Goal: Task Accomplishment & Management: Manage account settings

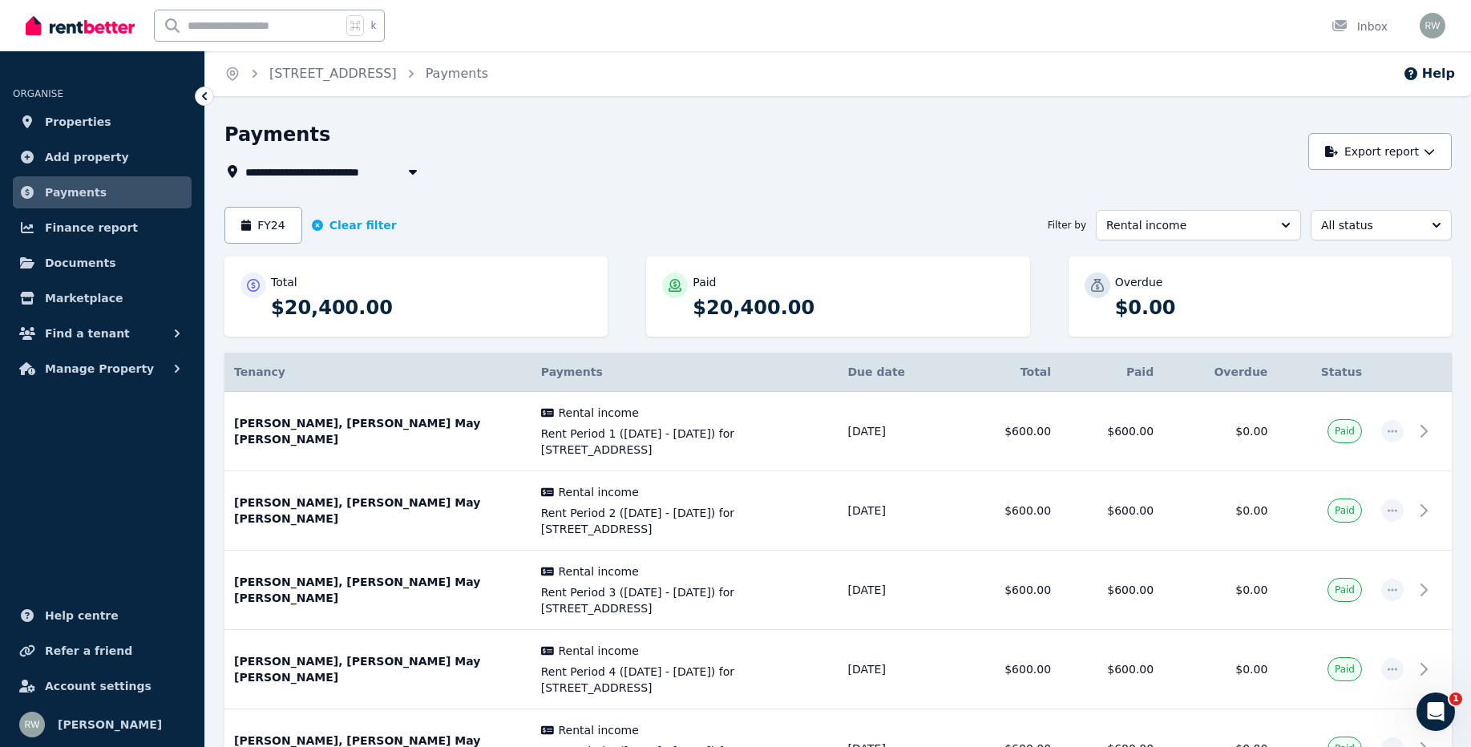
click at [414, 169] on icon "button" at bounding box center [413, 171] width 16 height 13
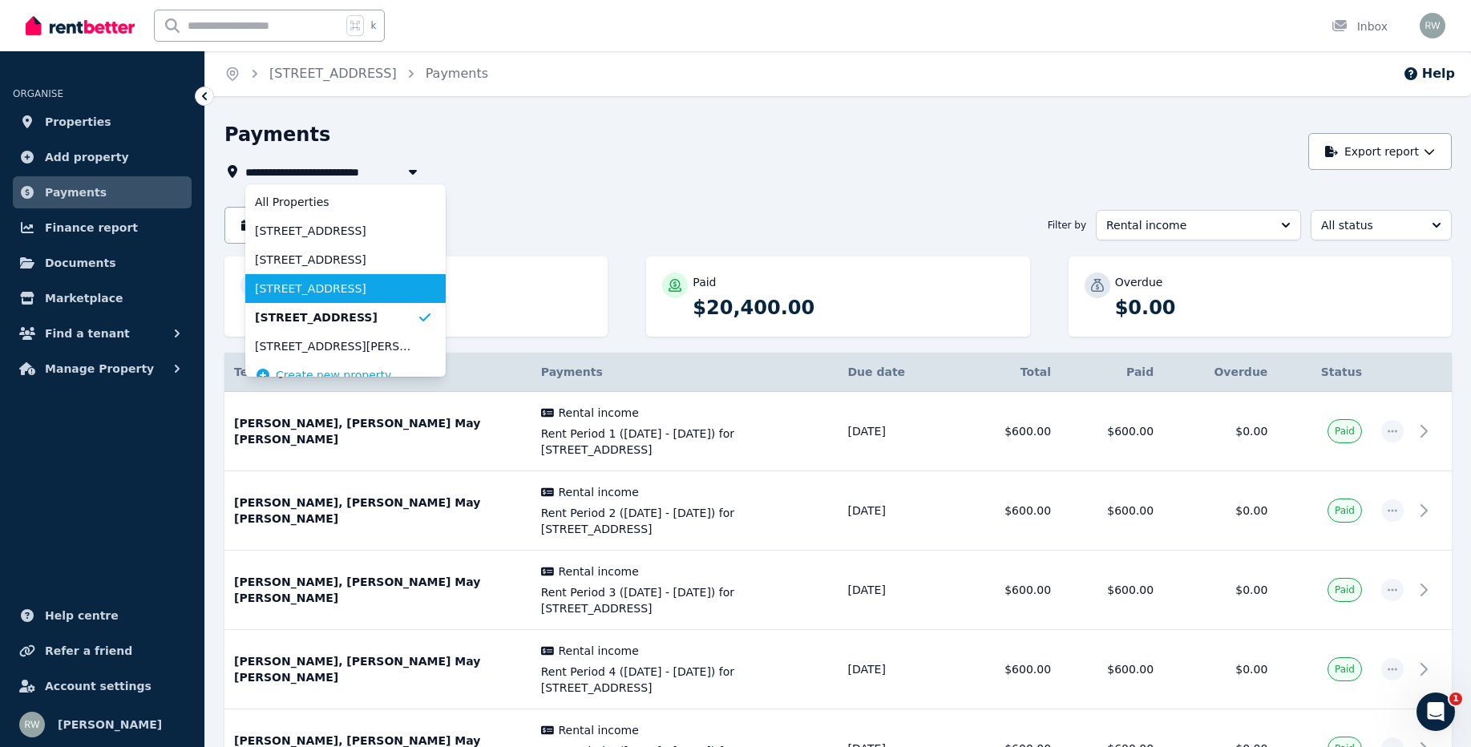
click at [377, 289] on span "[STREET_ADDRESS]" at bounding box center [336, 289] width 162 height 16
type input "**********"
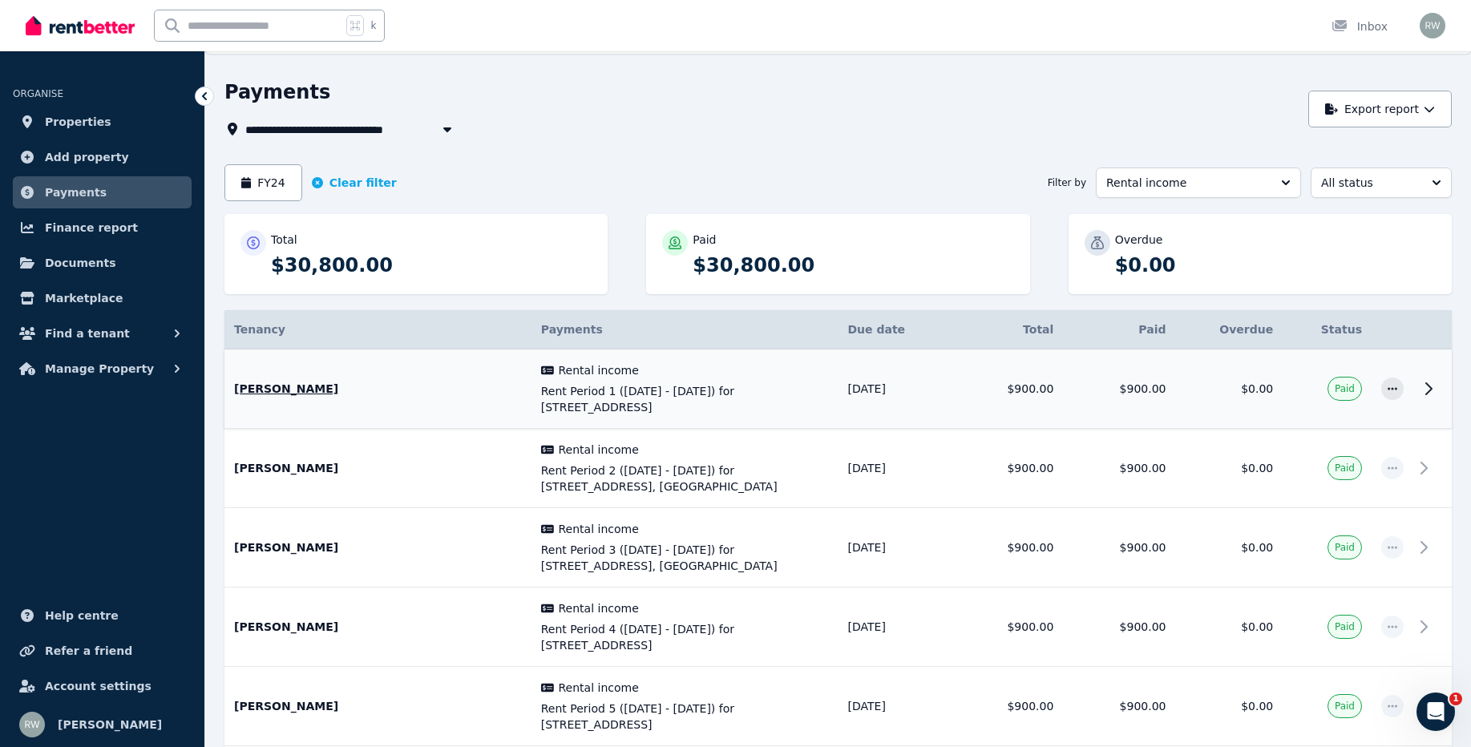
scroll to position [41, 0]
click at [282, 175] on button "FY24" at bounding box center [263, 184] width 78 height 37
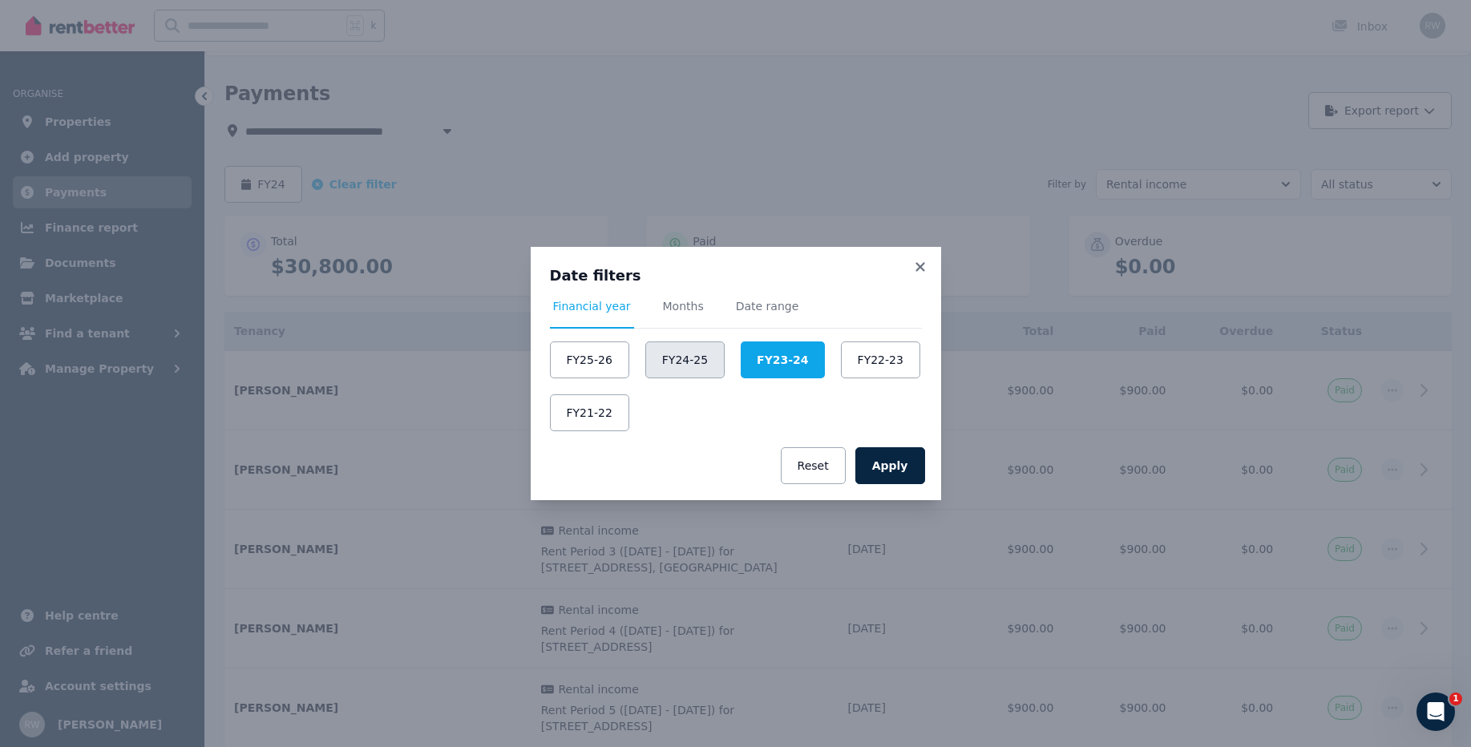
click at [702, 355] on button "FY24-25" at bounding box center [684, 359] width 79 height 37
click at [901, 471] on button "Apply" at bounding box center [890, 465] width 70 height 37
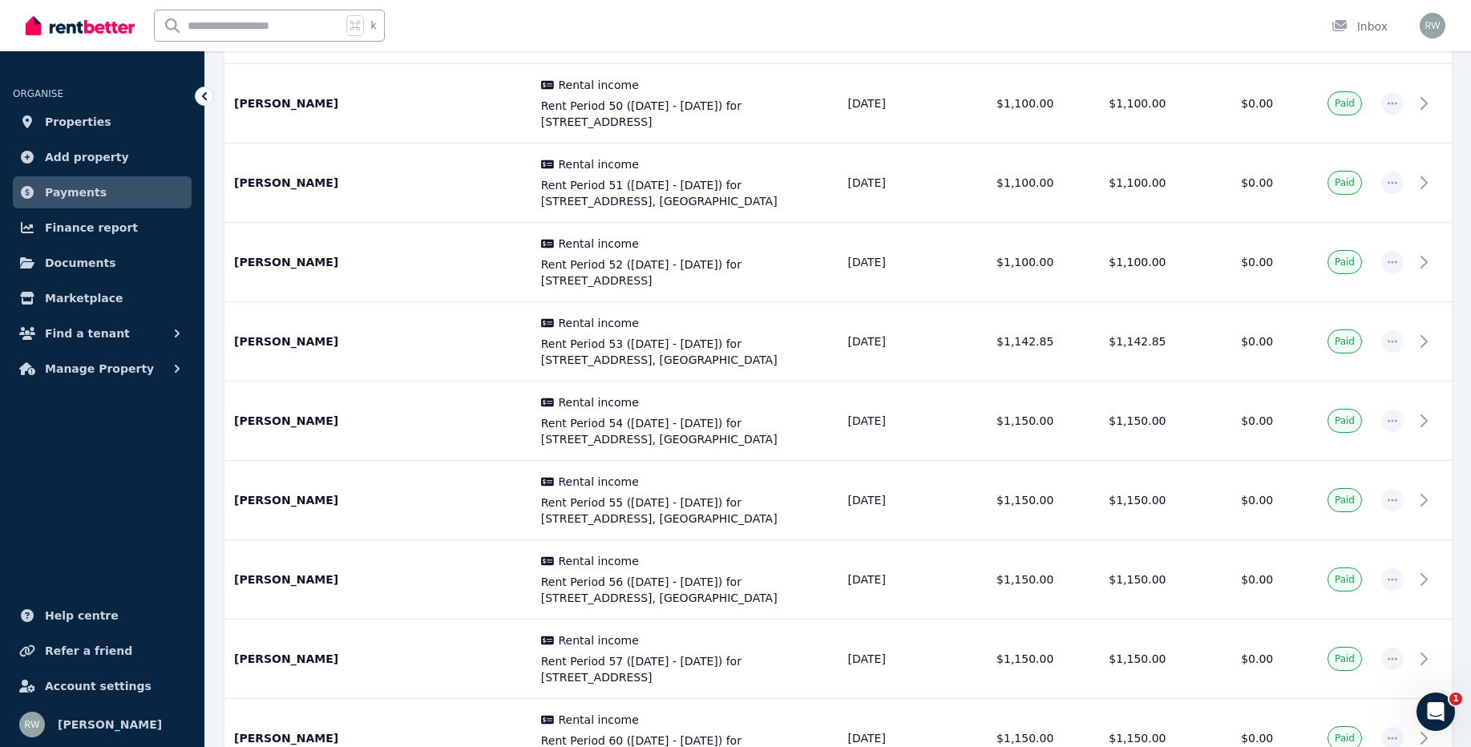
scroll to position [3423, 0]
click at [745, 335] on span "Rent Period 53 ([DATE] - [DATE]) for [STREET_ADDRESS], [GEOGRAPHIC_DATA]" at bounding box center [685, 351] width 288 height 32
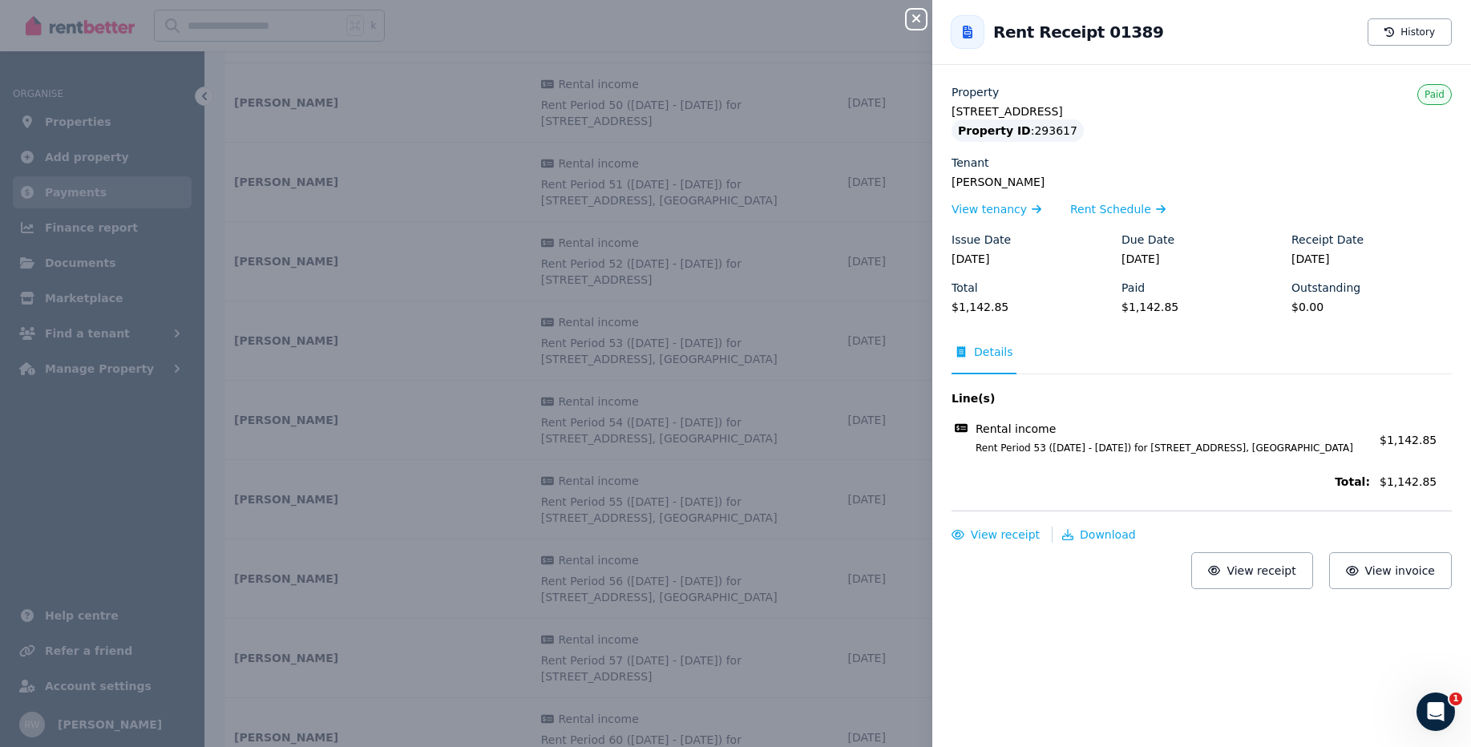
click at [918, 18] on icon "button" at bounding box center [916, 18] width 8 height 8
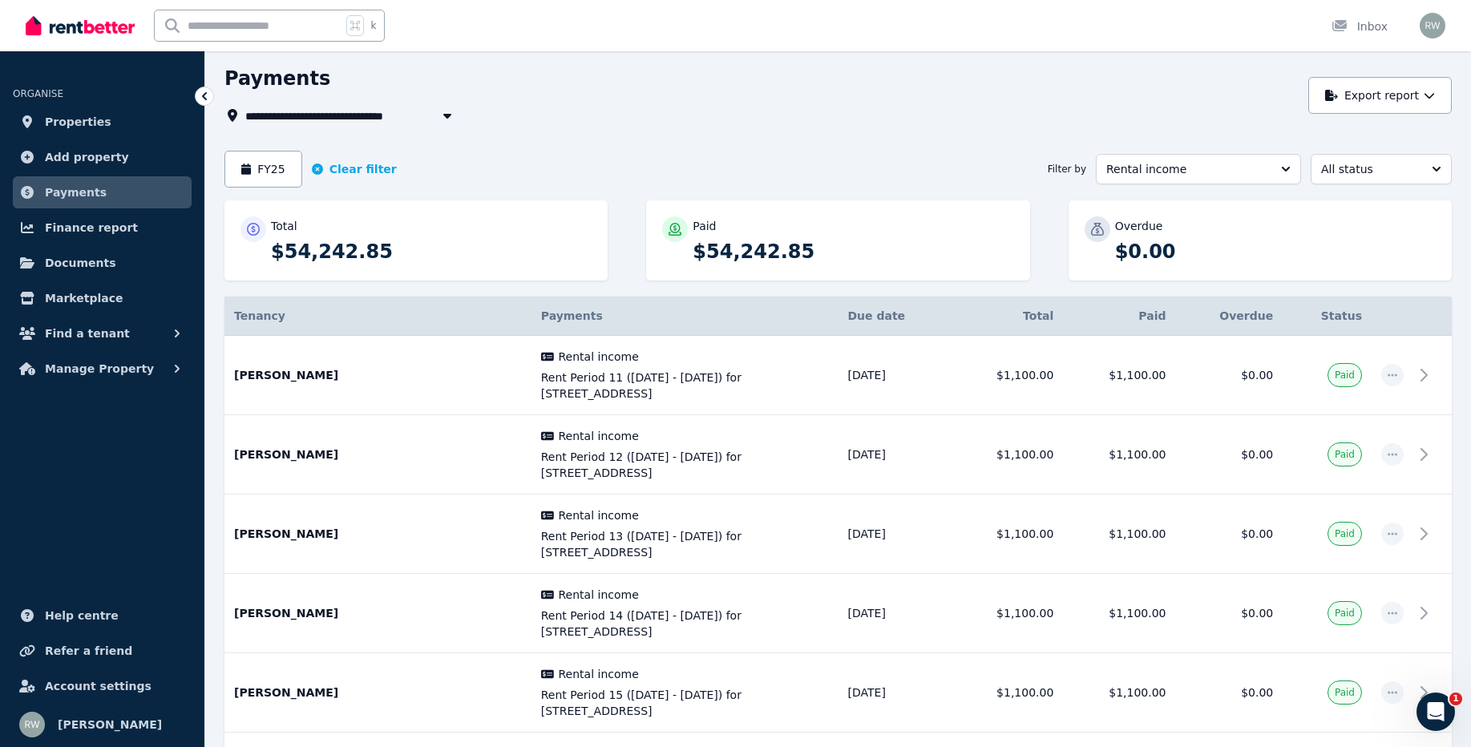
scroll to position [0, 0]
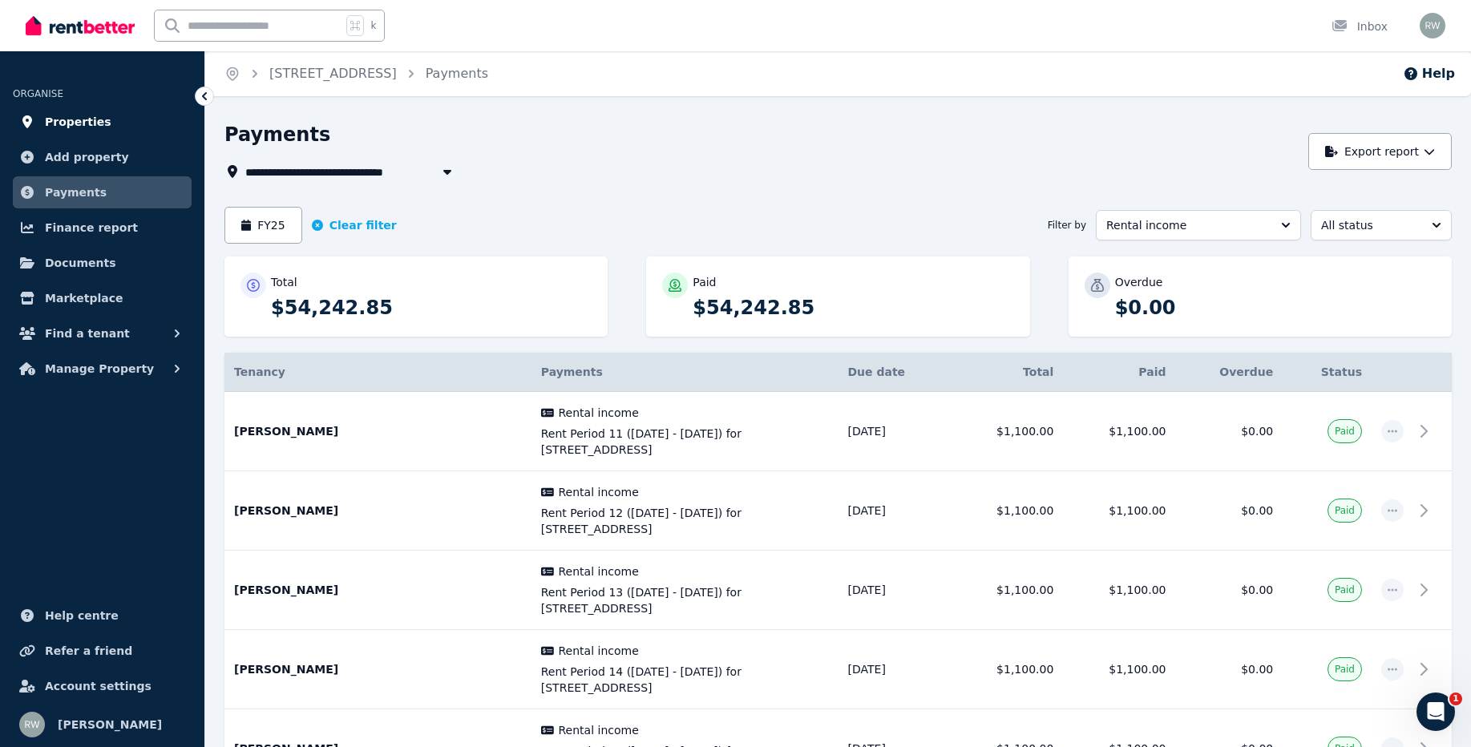
click at [85, 120] on span "Properties" at bounding box center [78, 121] width 67 height 19
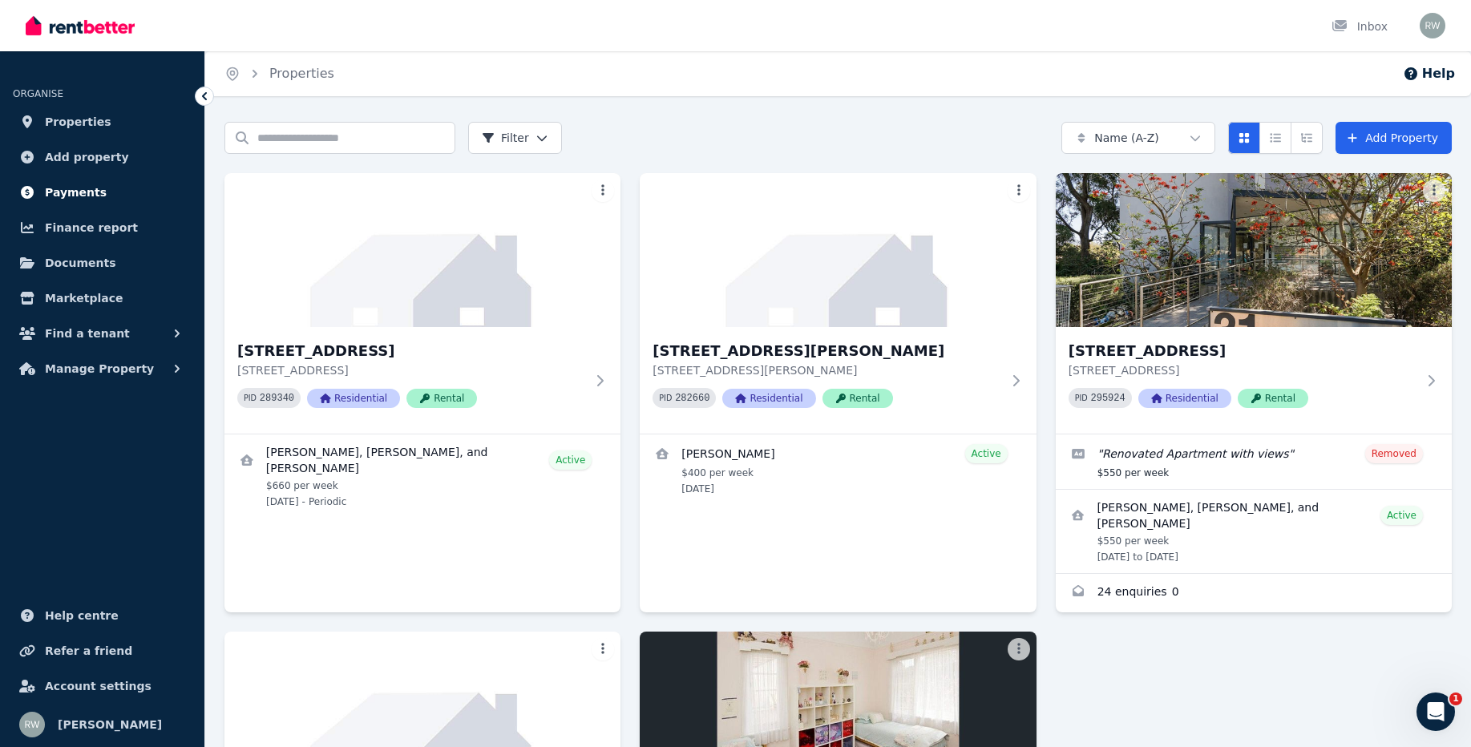
click at [98, 192] on link "Payments" at bounding box center [102, 192] width 179 height 32
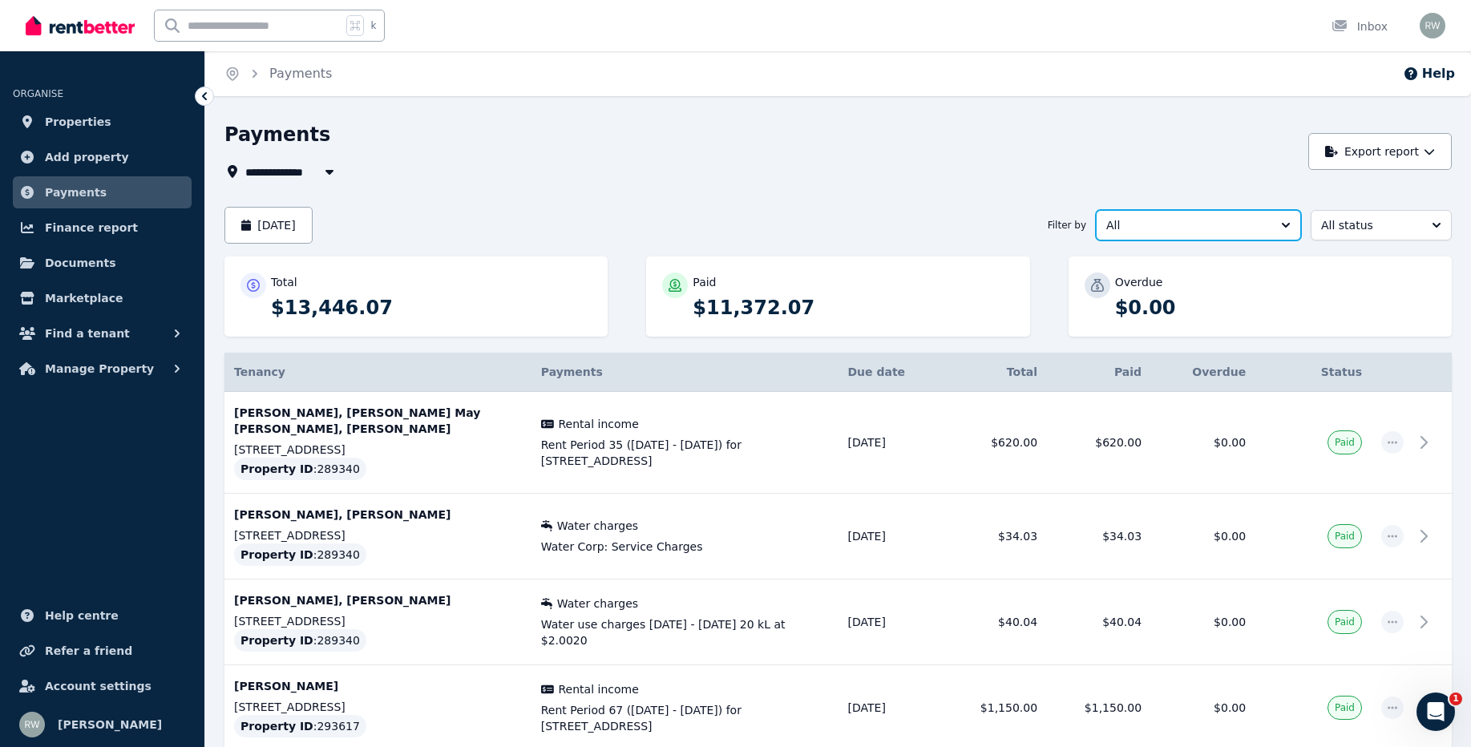
click at [1289, 227] on button "All" at bounding box center [1198, 225] width 205 height 30
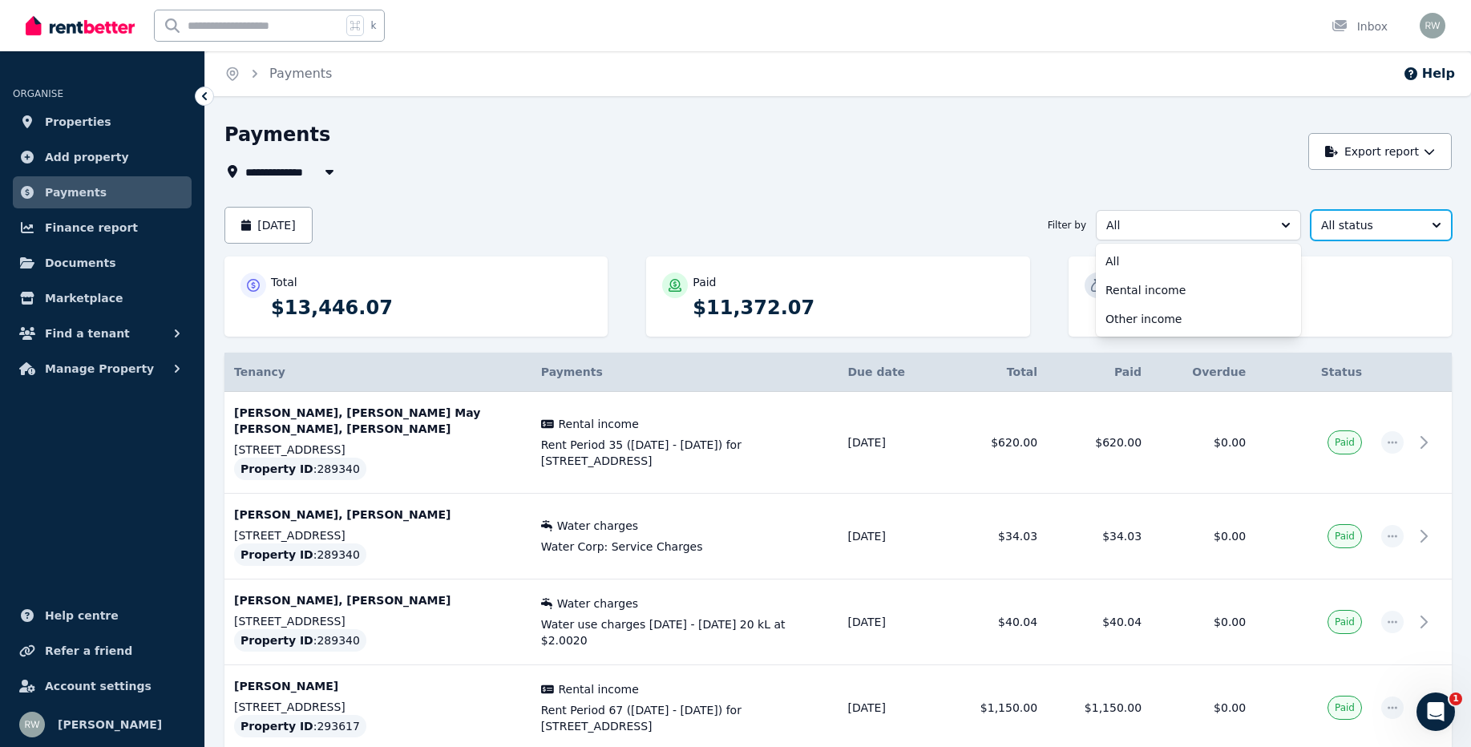
click at [1372, 210] on button "All status" at bounding box center [1380, 225] width 141 height 30
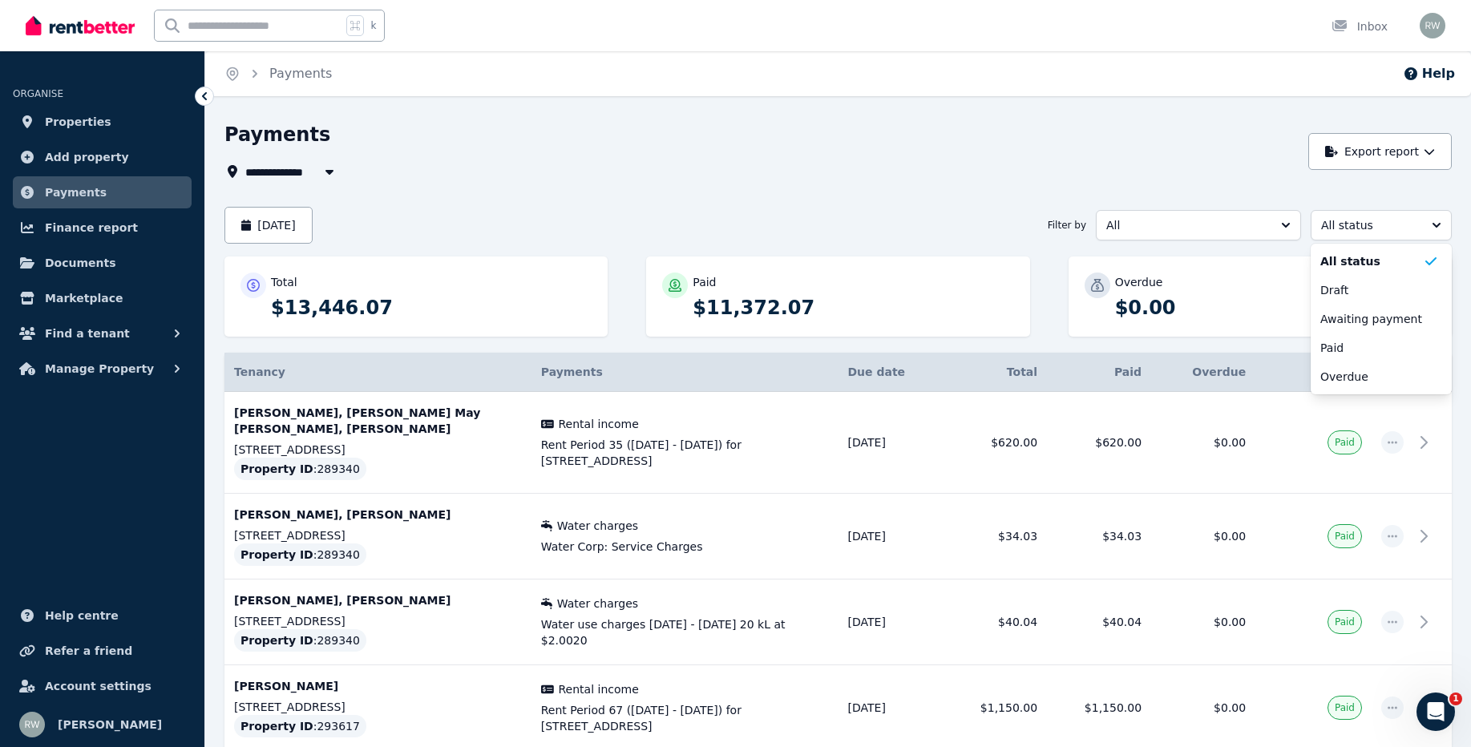
click at [921, 164] on div "**********" at bounding box center [761, 171] width 1075 height 19
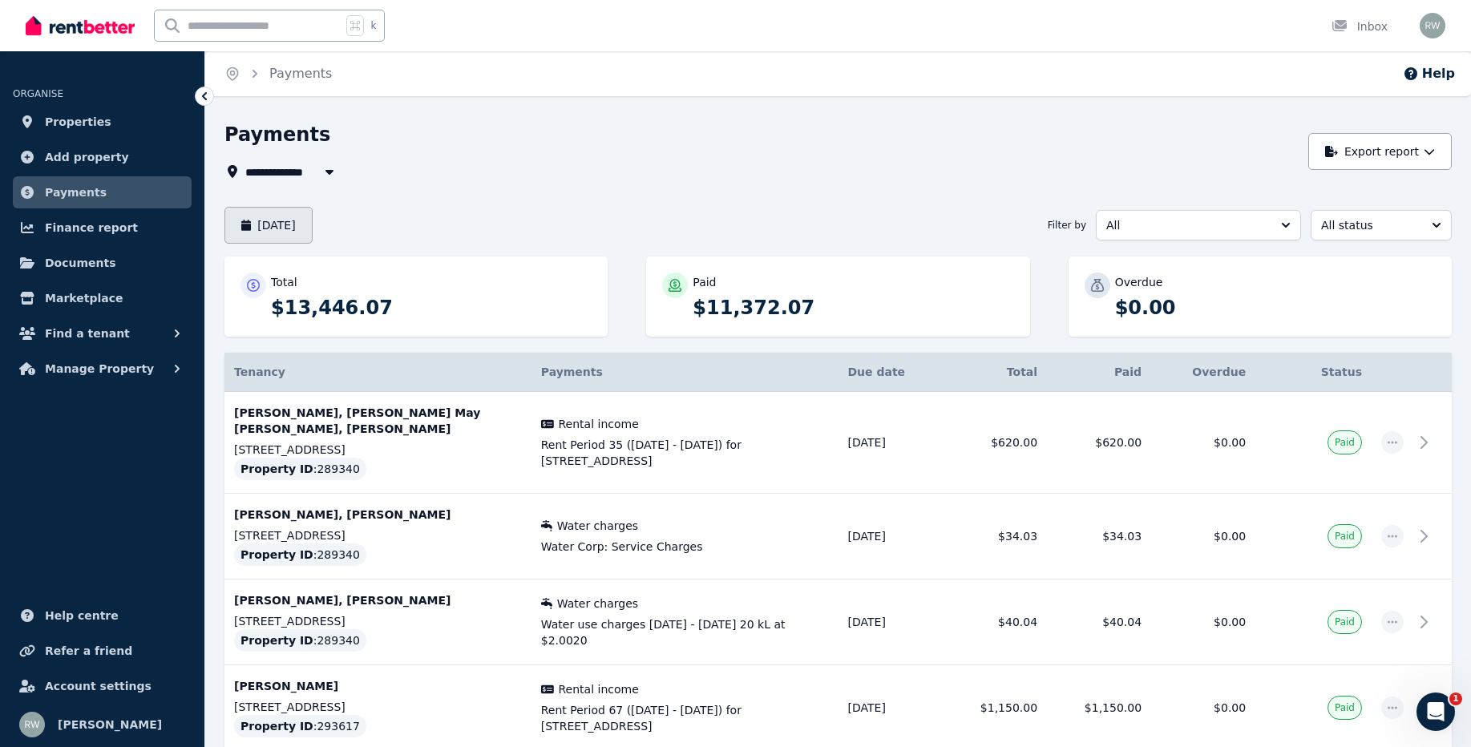
click at [300, 227] on button "[DATE]" at bounding box center [268, 225] width 88 height 37
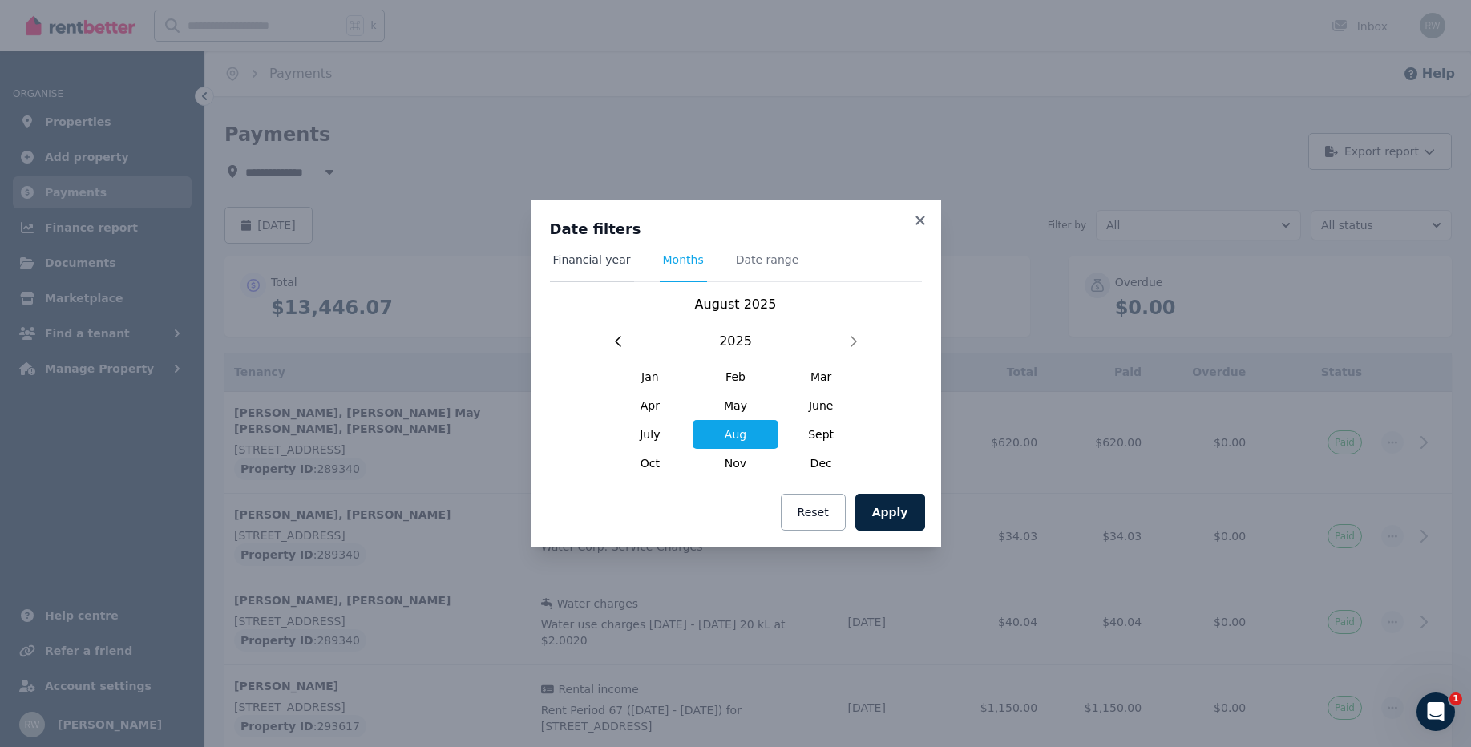
click at [617, 256] on span "Financial year" at bounding box center [592, 260] width 78 height 16
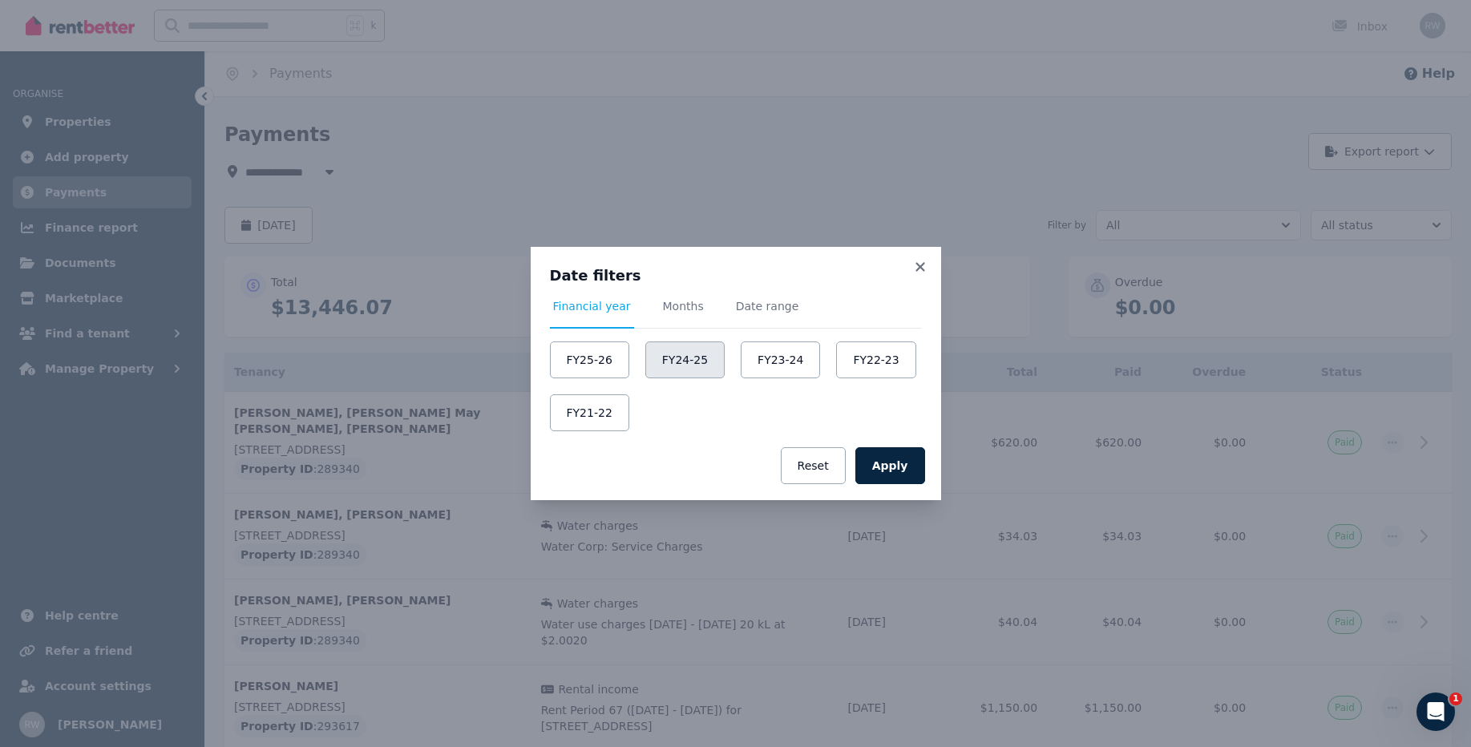
click at [696, 357] on button "FY24-25" at bounding box center [684, 359] width 79 height 37
click at [887, 464] on button "Apply" at bounding box center [890, 465] width 70 height 37
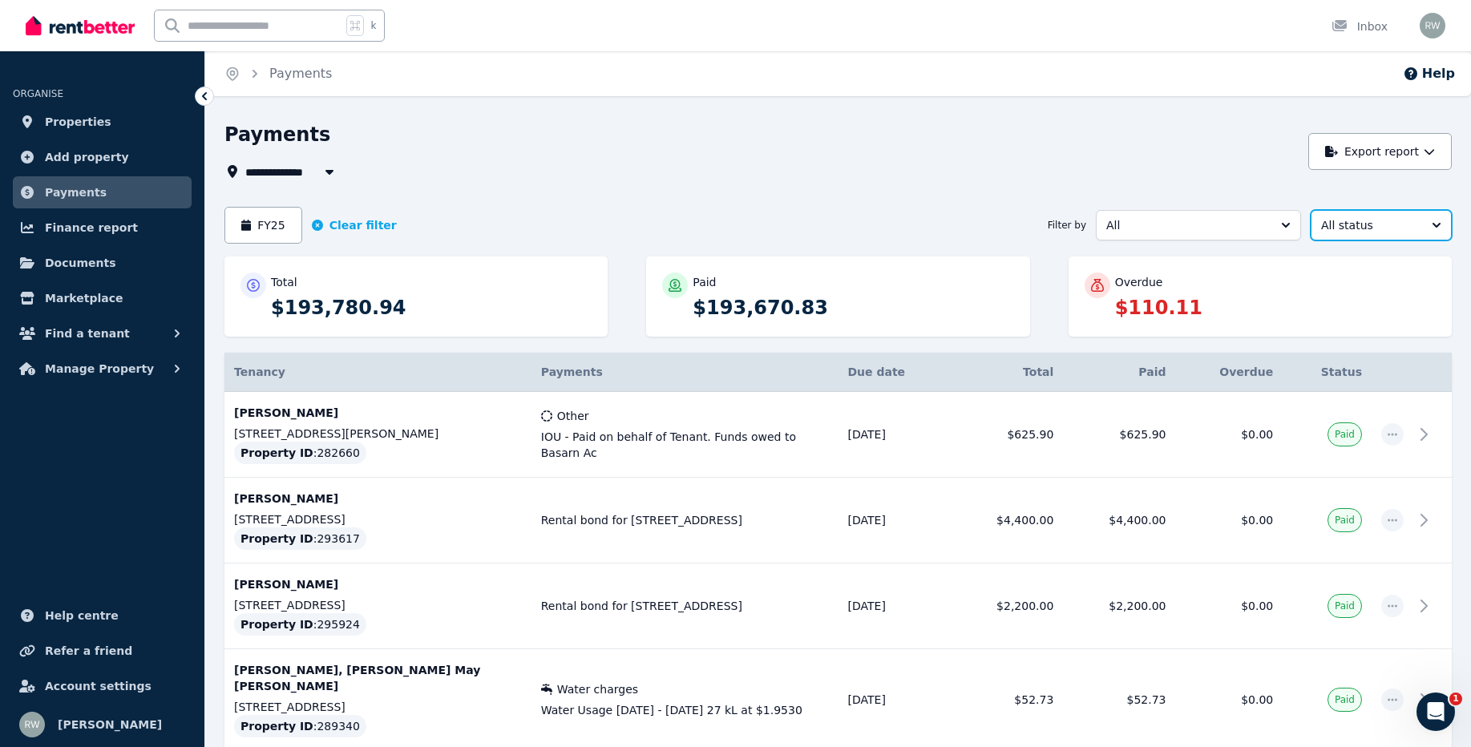
click at [1351, 211] on button "All status" at bounding box center [1380, 225] width 141 height 30
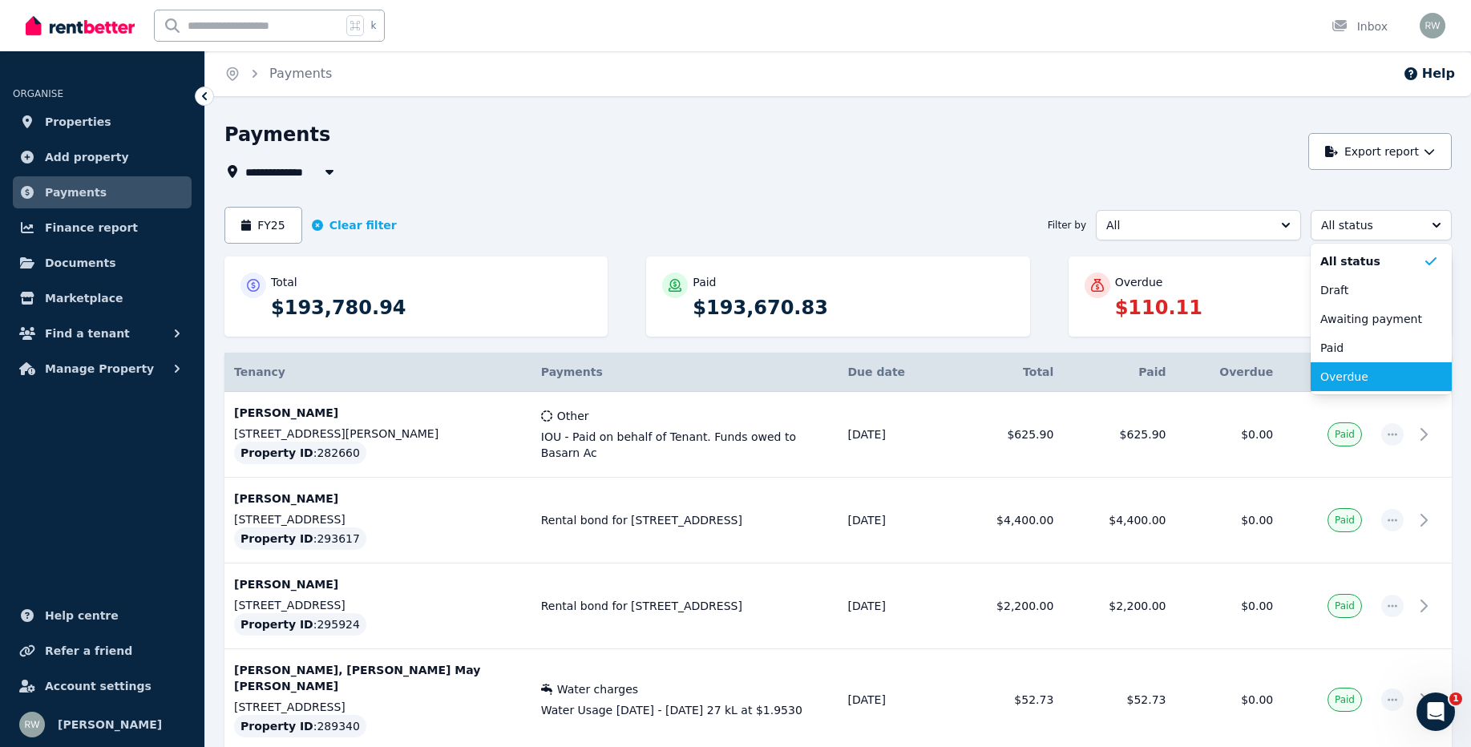
click at [1344, 372] on span "Overdue" at bounding box center [1371, 377] width 103 height 16
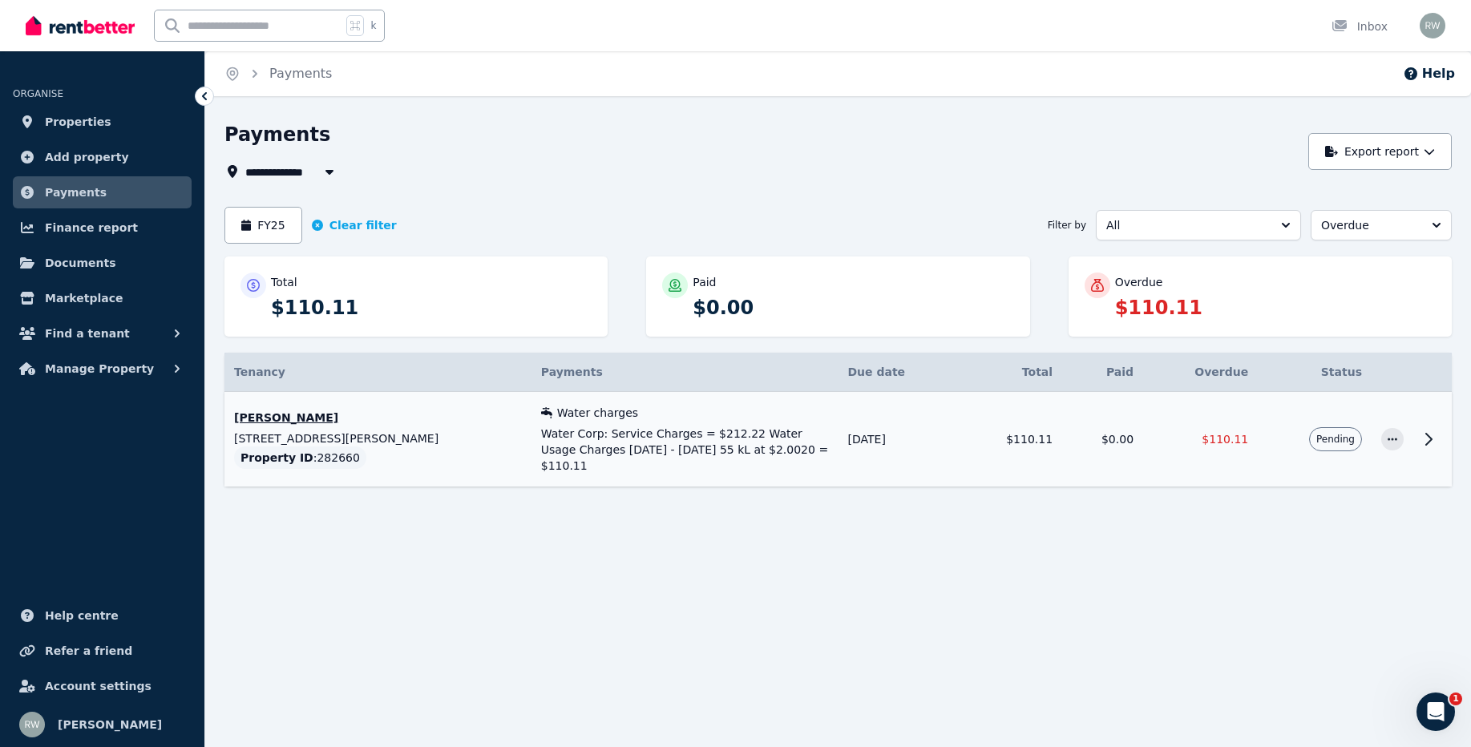
click at [1431, 434] on icon at bounding box center [1428, 439] width 19 height 19
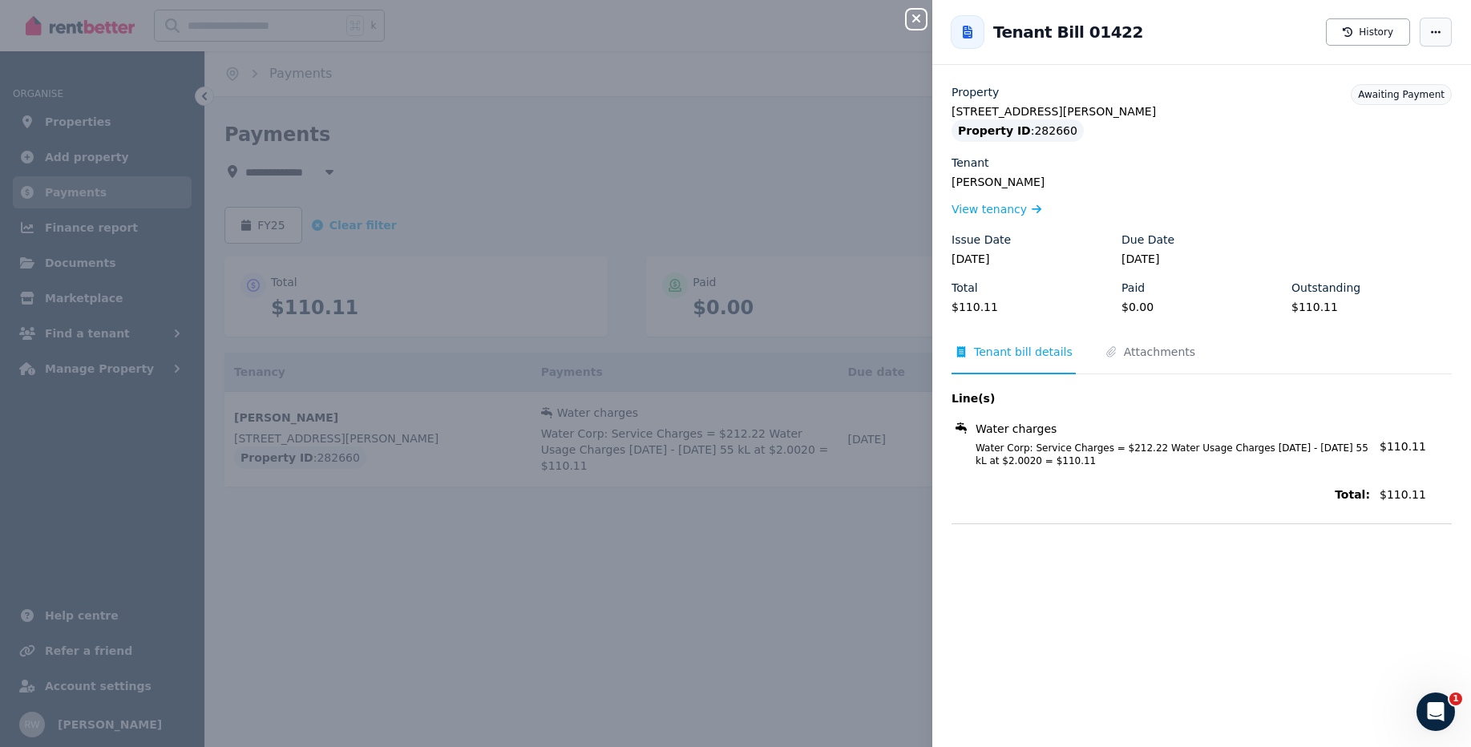
click at [1439, 36] on icon "button" at bounding box center [1435, 31] width 13 height 11
click at [1399, 75] on span "Resend tenant bill" at bounding box center [1387, 78] width 103 height 19
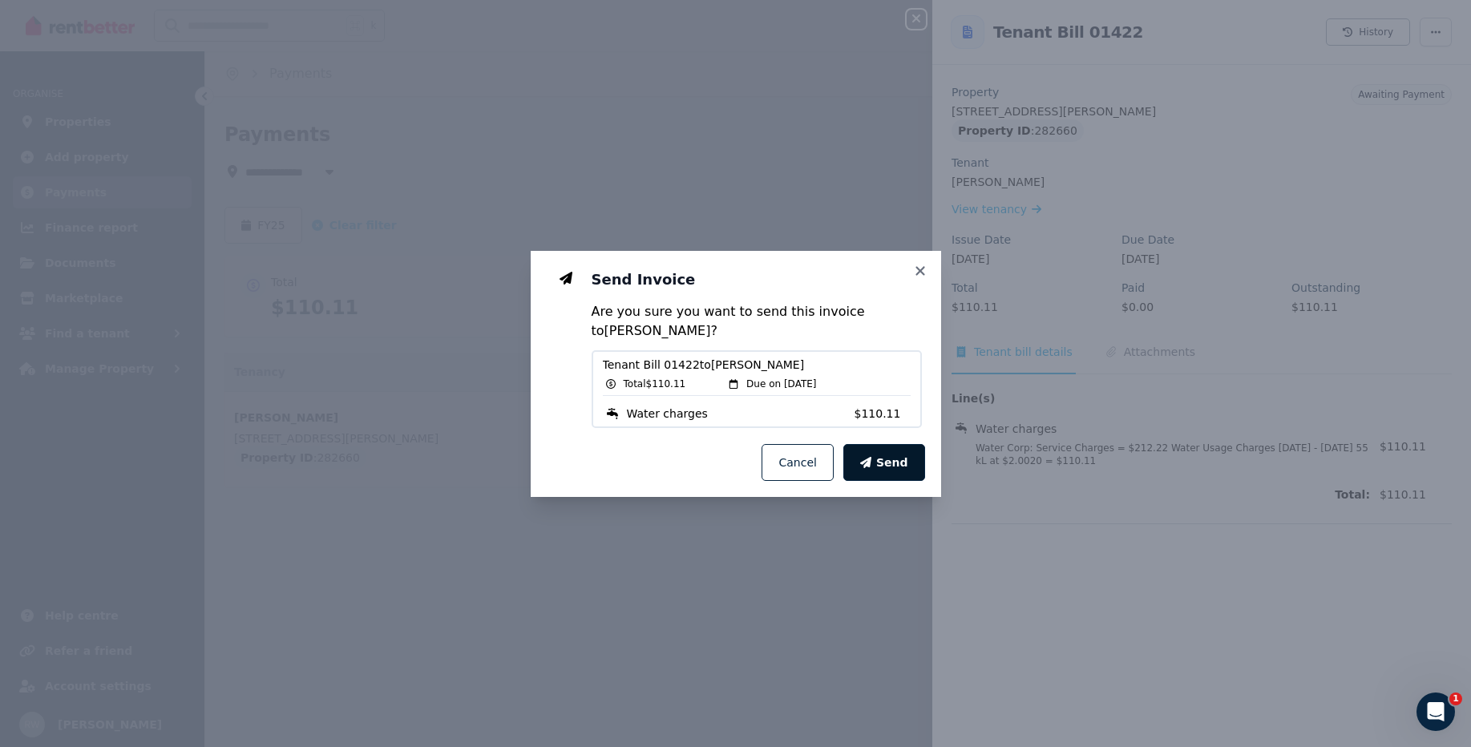
click at [907, 454] on span "Send" at bounding box center [892, 462] width 32 height 16
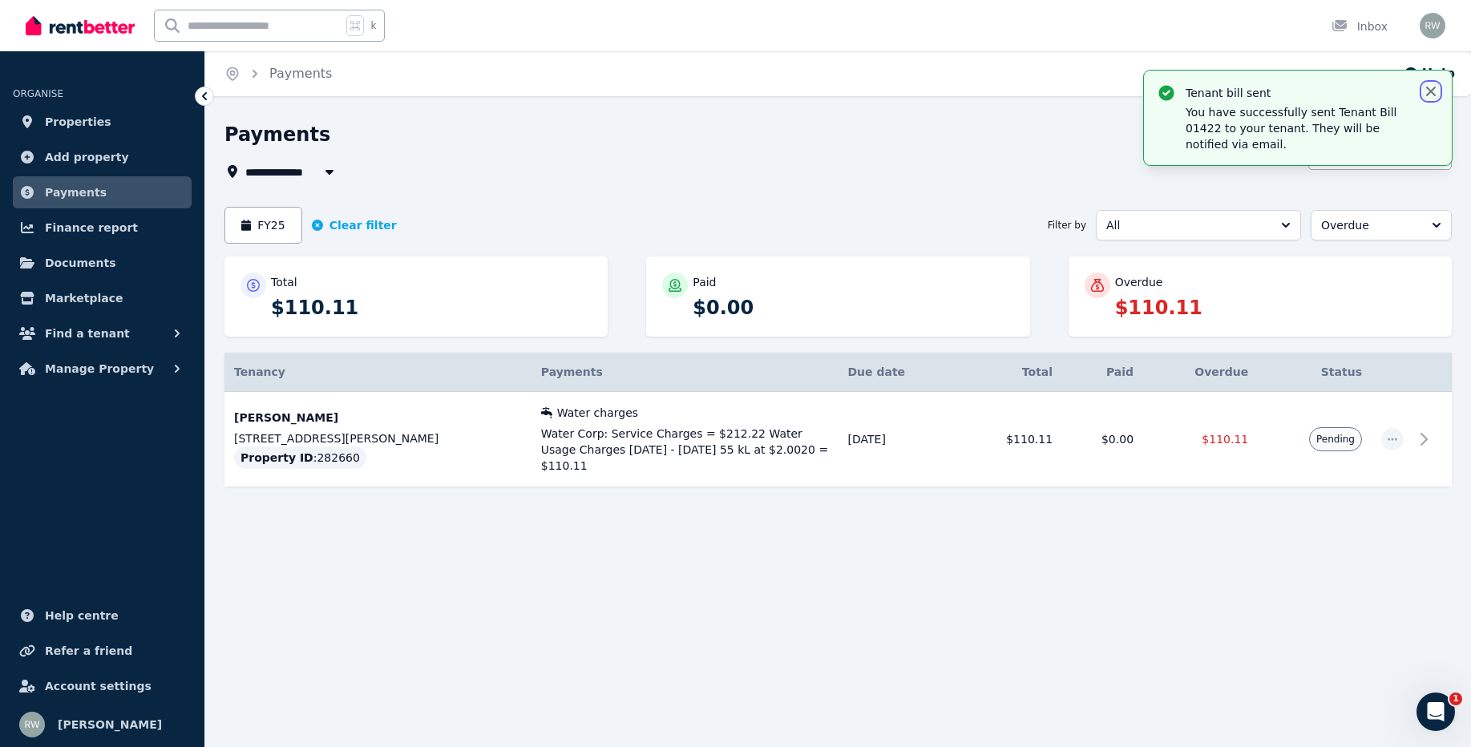
click at [1430, 84] on icon "button" at bounding box center [1431, 91] width 16 height 16
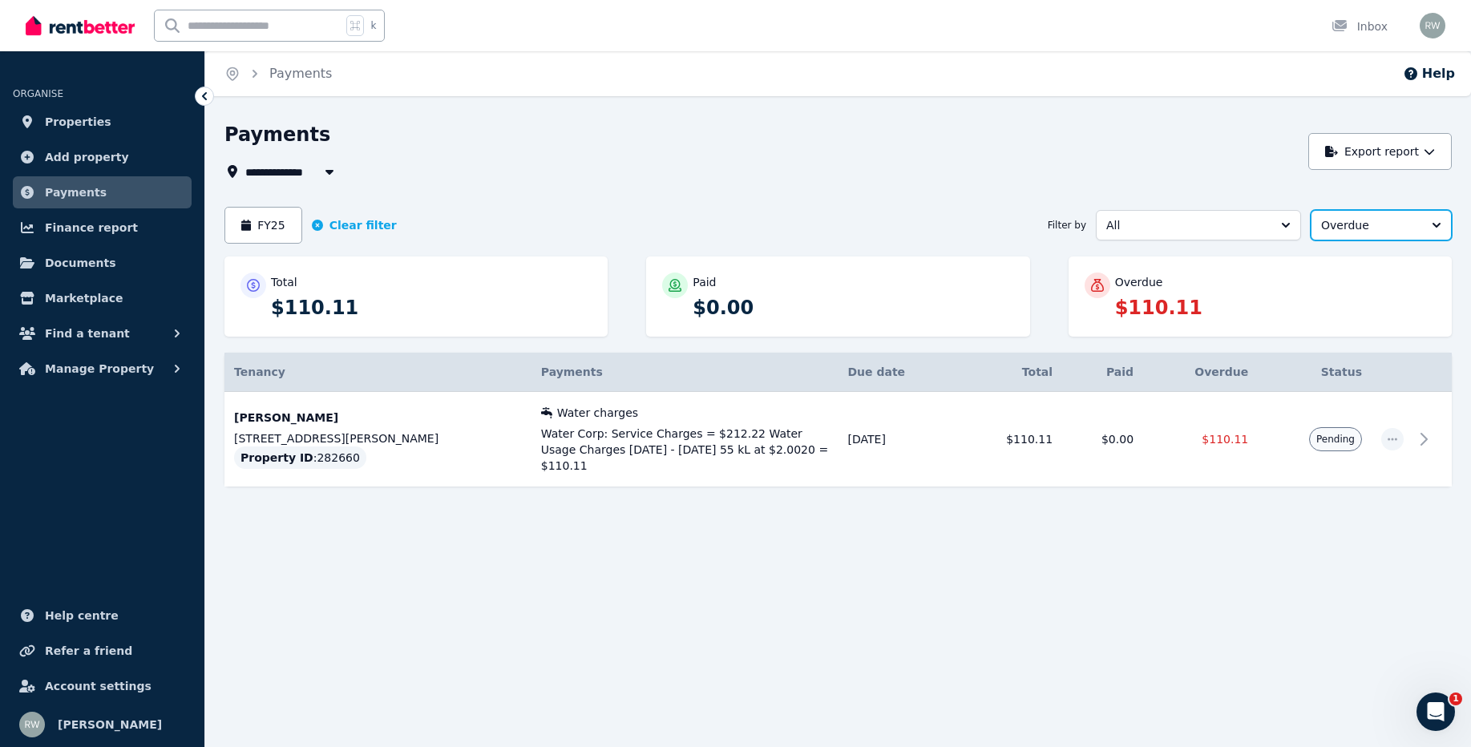
click at [1377, 232] on span "Overdue" at bounding box center [1370, 225] width 98 height 16
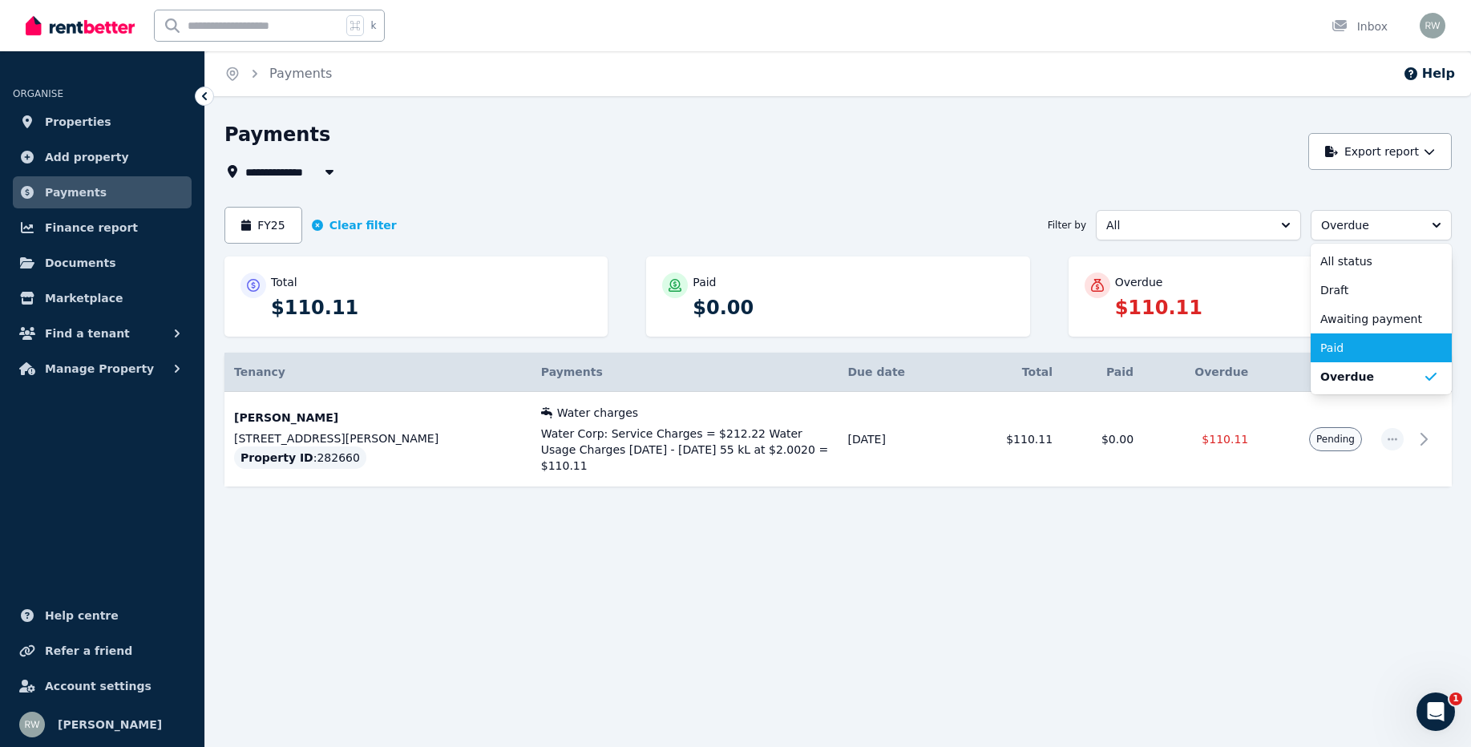
click at [1348, 342] on span "Paid" at bounding box center [1371, 348] width 103 height 16
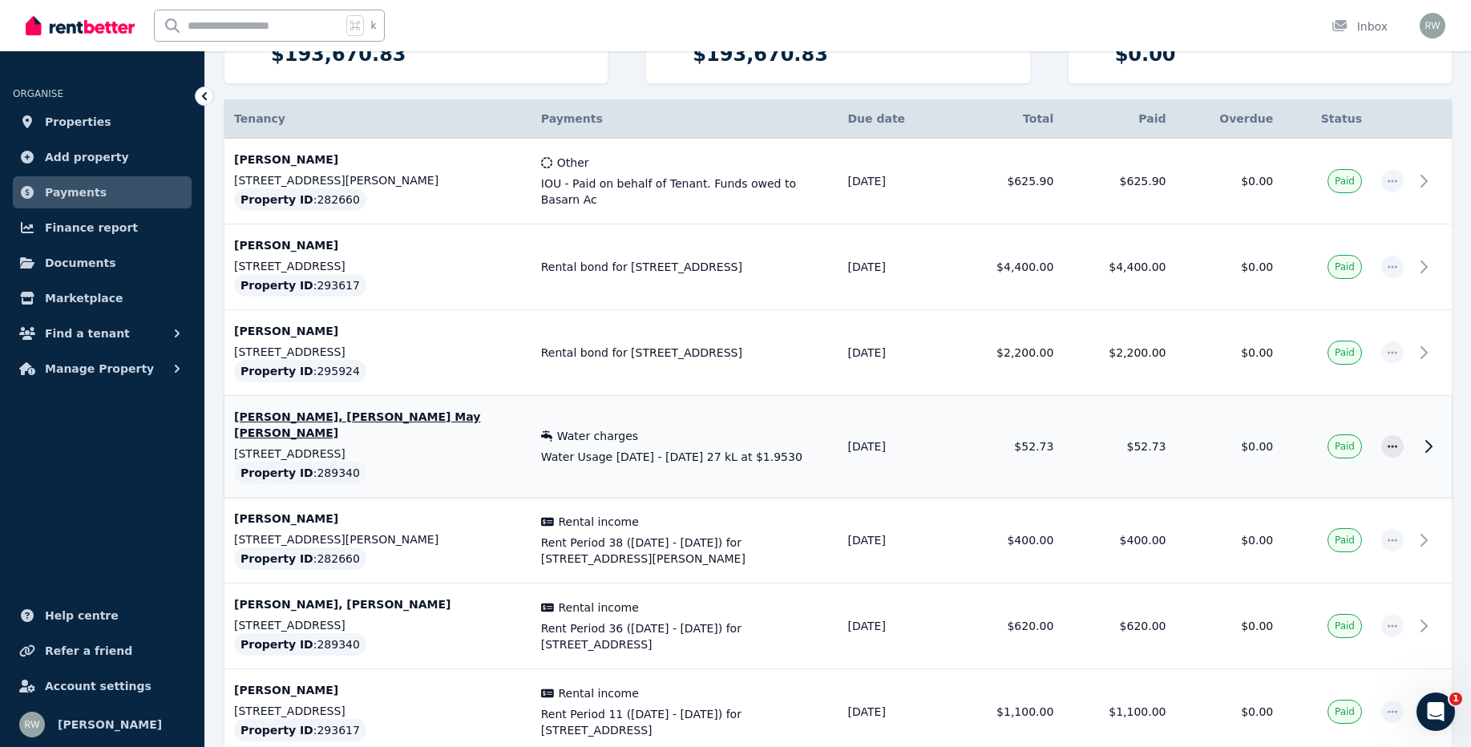
scroll to position [245, 0]
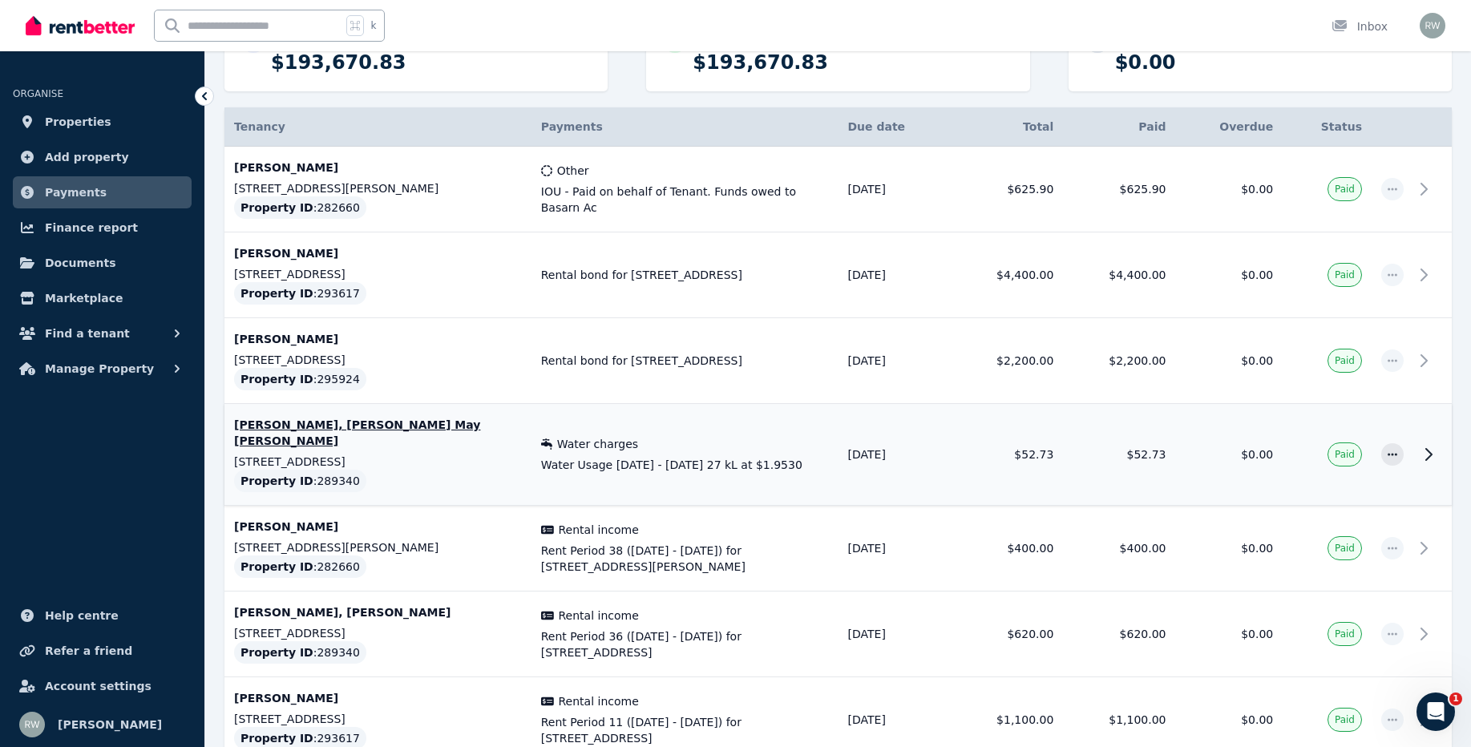
click at [824, 457] on span "Water Usage [DATE] - [DATE] 27 kL at $1.9530" at bounding box center [685, 465] width 288 height 16
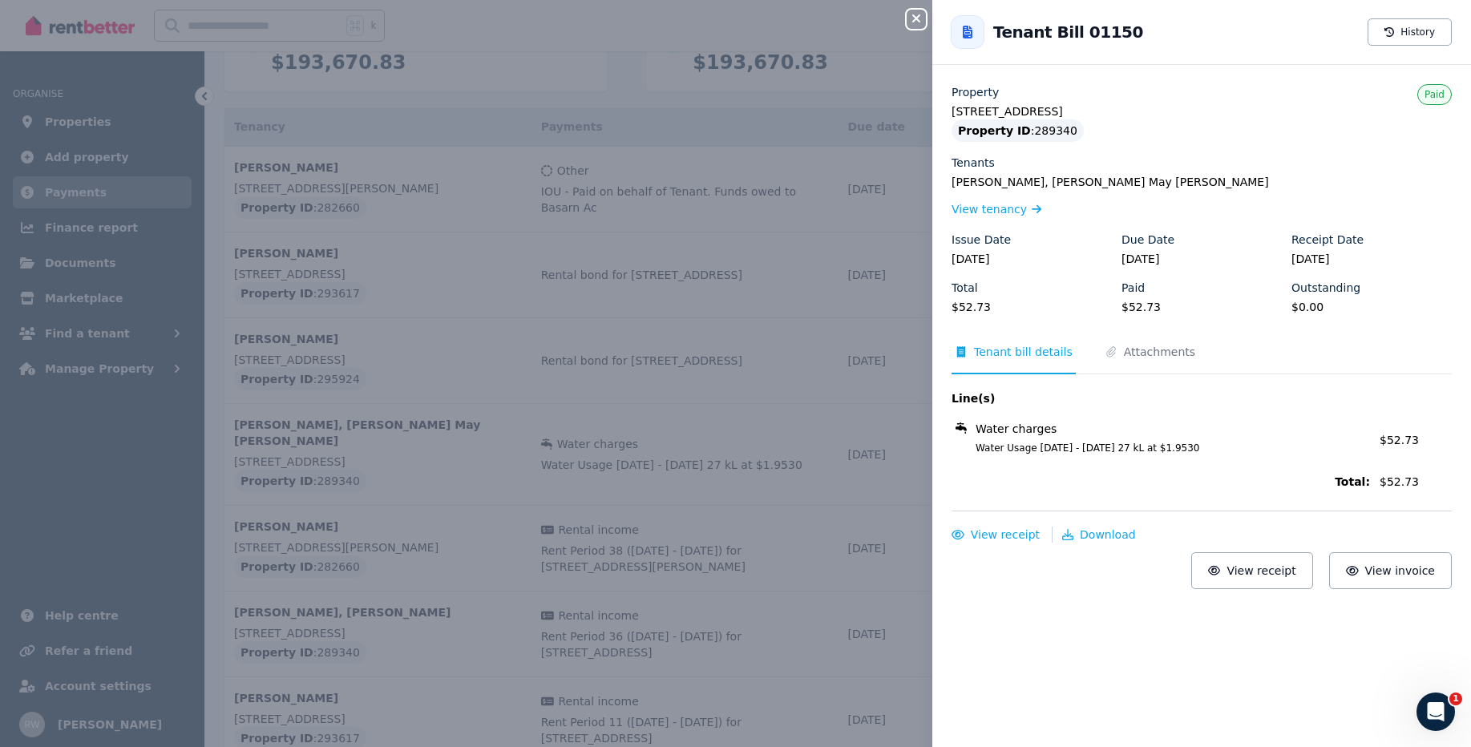
click at [916, 24] on icon "button" at bounding box center [916, 18] width 19 height 13
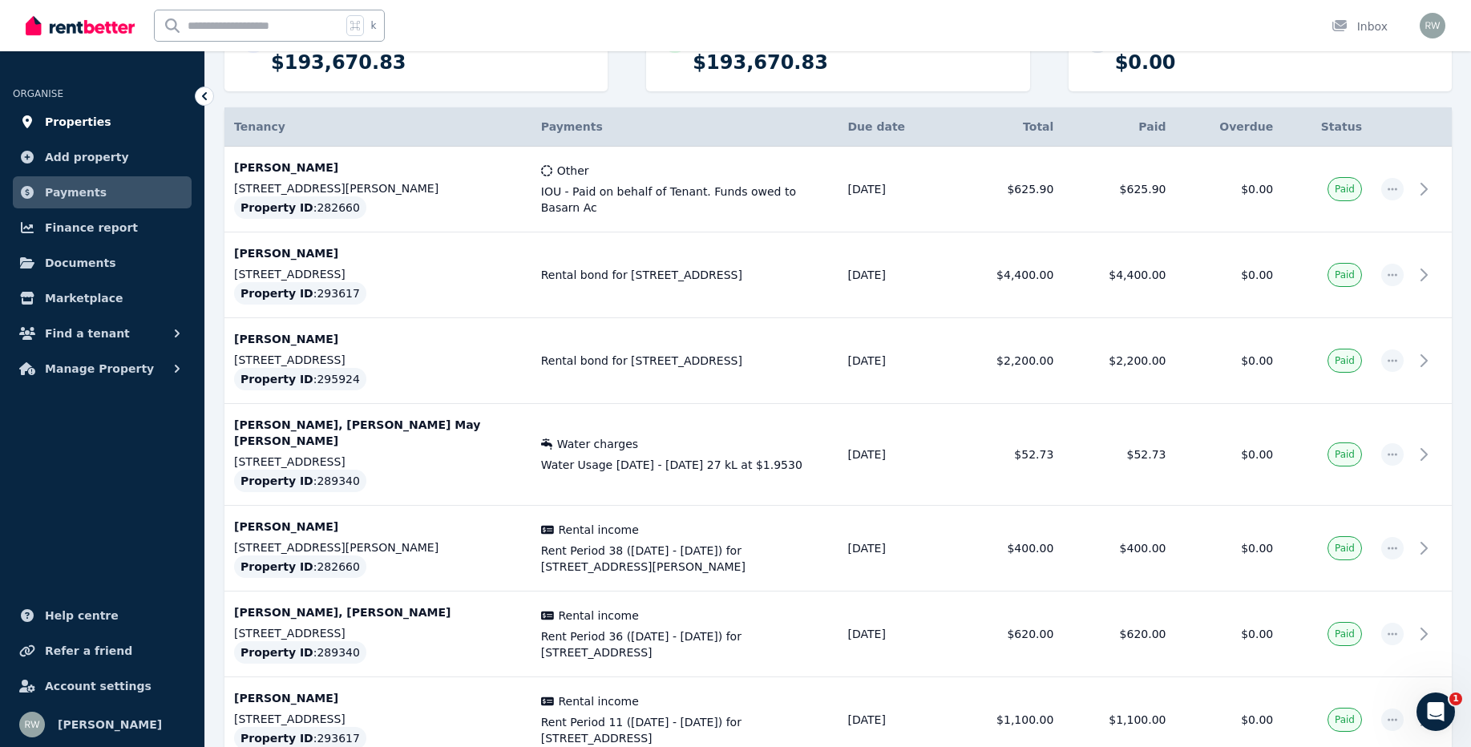
click at [92, 119] on span "Properties" at bounding box center [78, 121] width 67 height 19
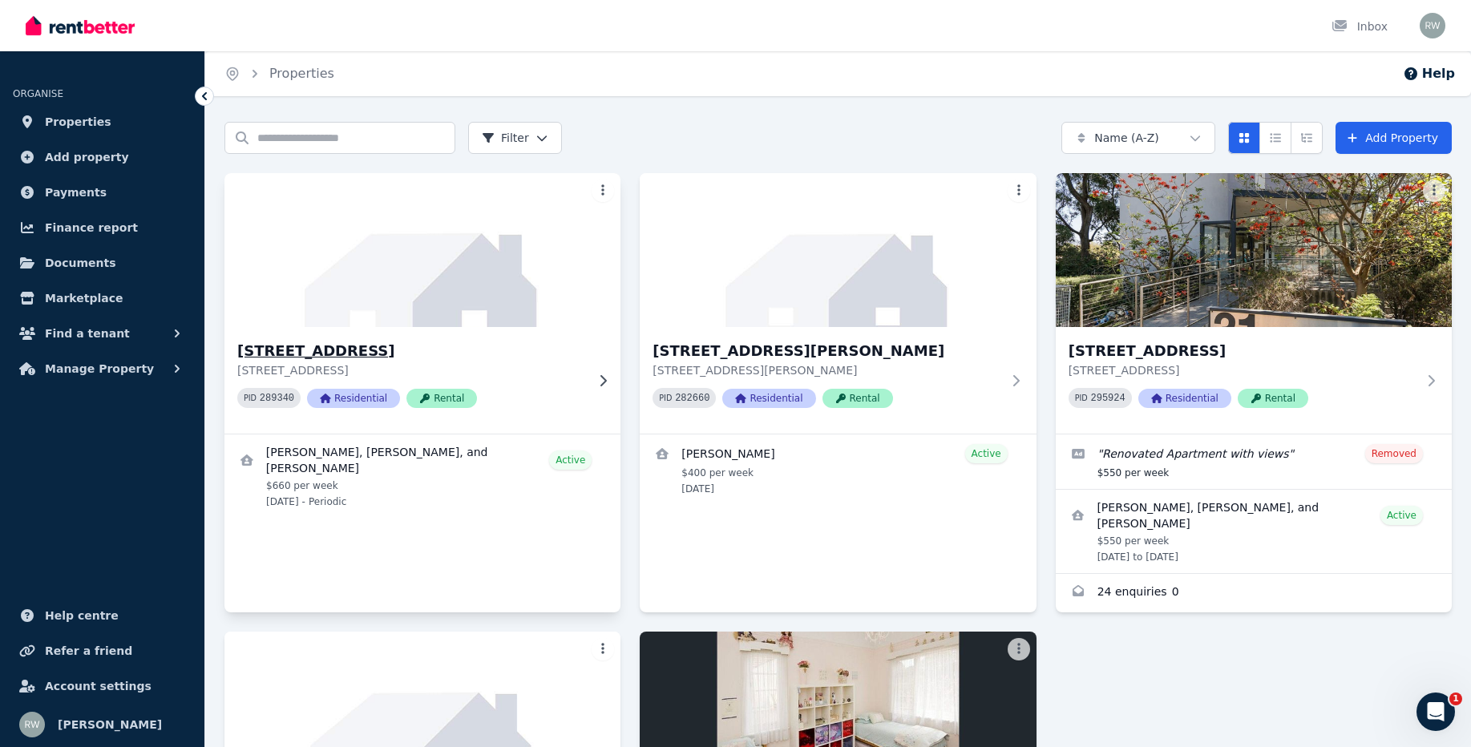
click at [421, 293] on img at bounding box center [423, 250] width 416 height 162
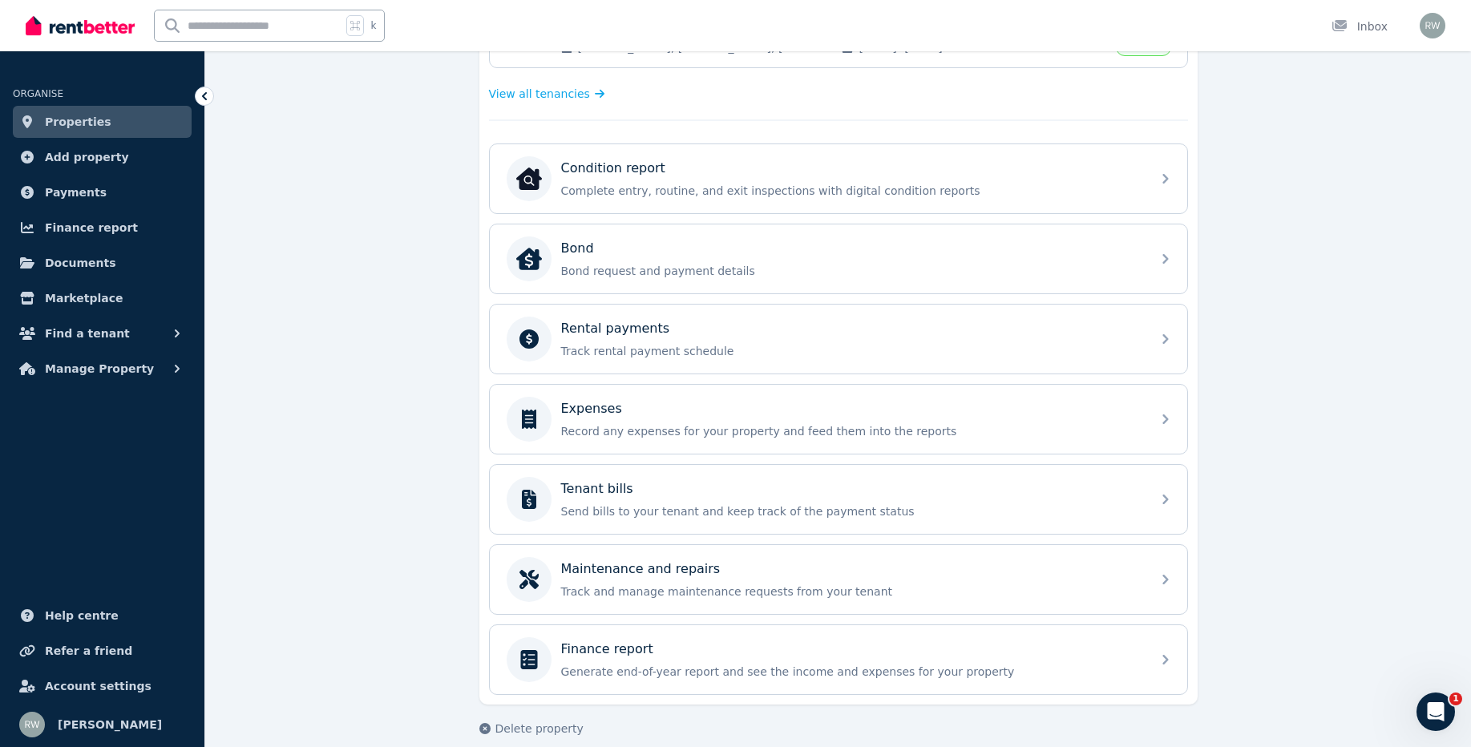
scroll to position [449, 0]
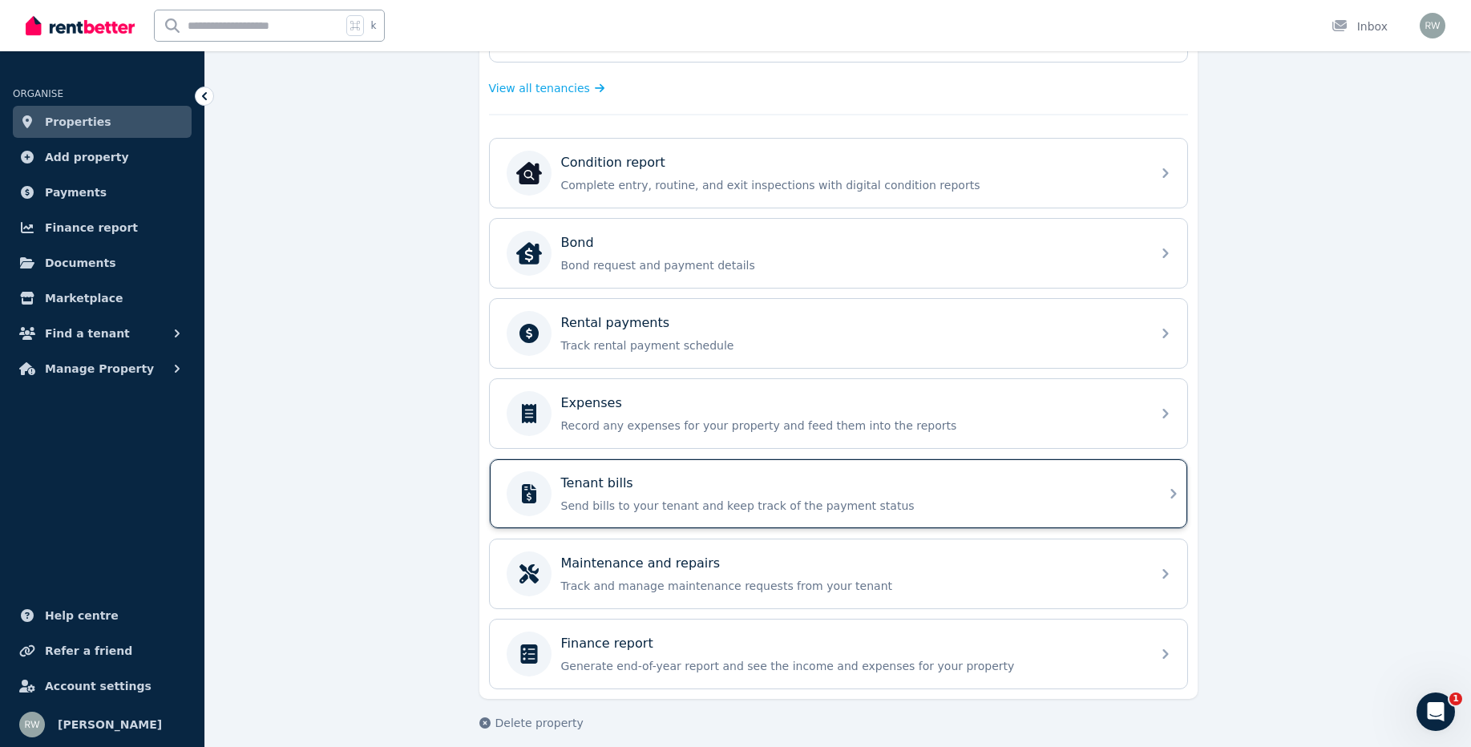
click at [589, 486] on div "Tenant bills Send bills to your tenant and keep track of the payment status" at bounding box center [851, 494] width 580 height 40
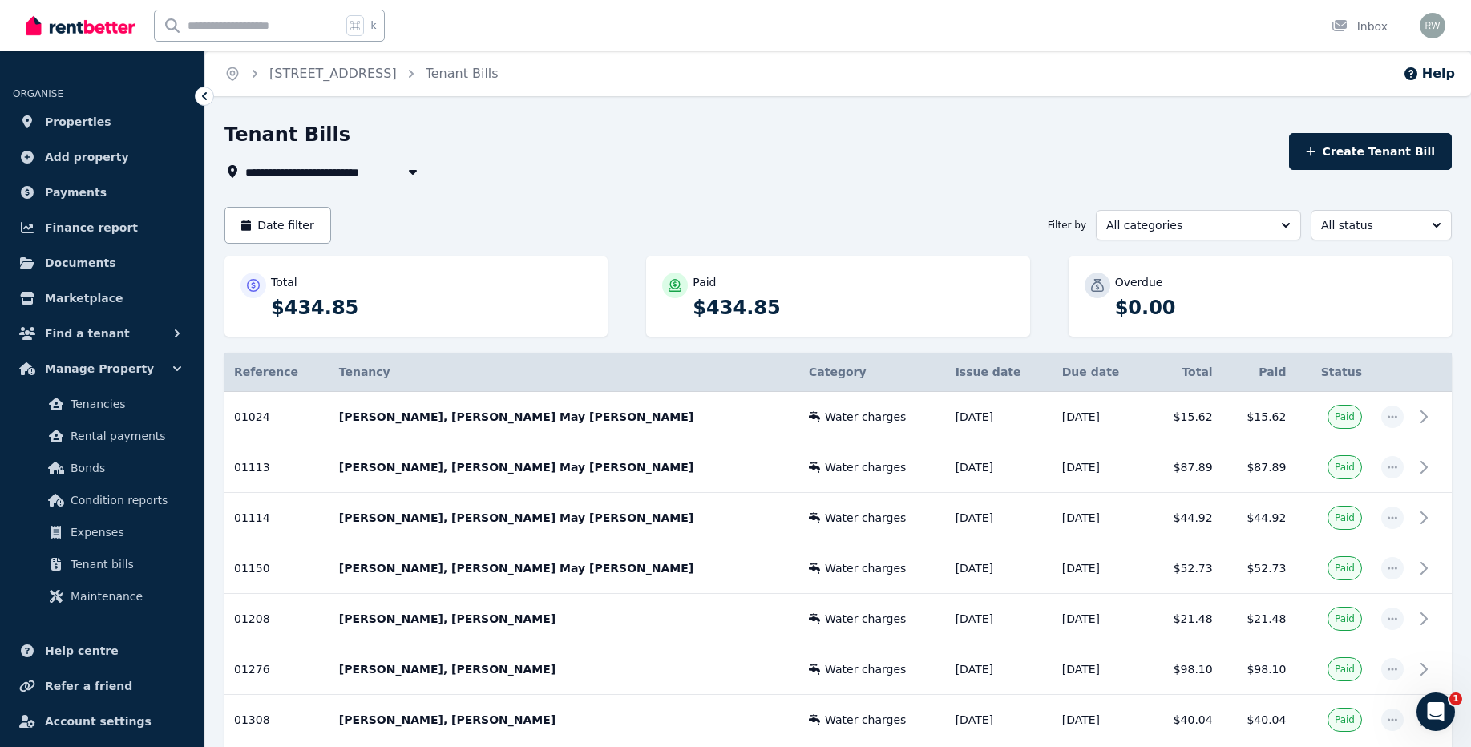
click at [409, 173] on icon "button" at bounding box center [413, 171] width 16 height 13
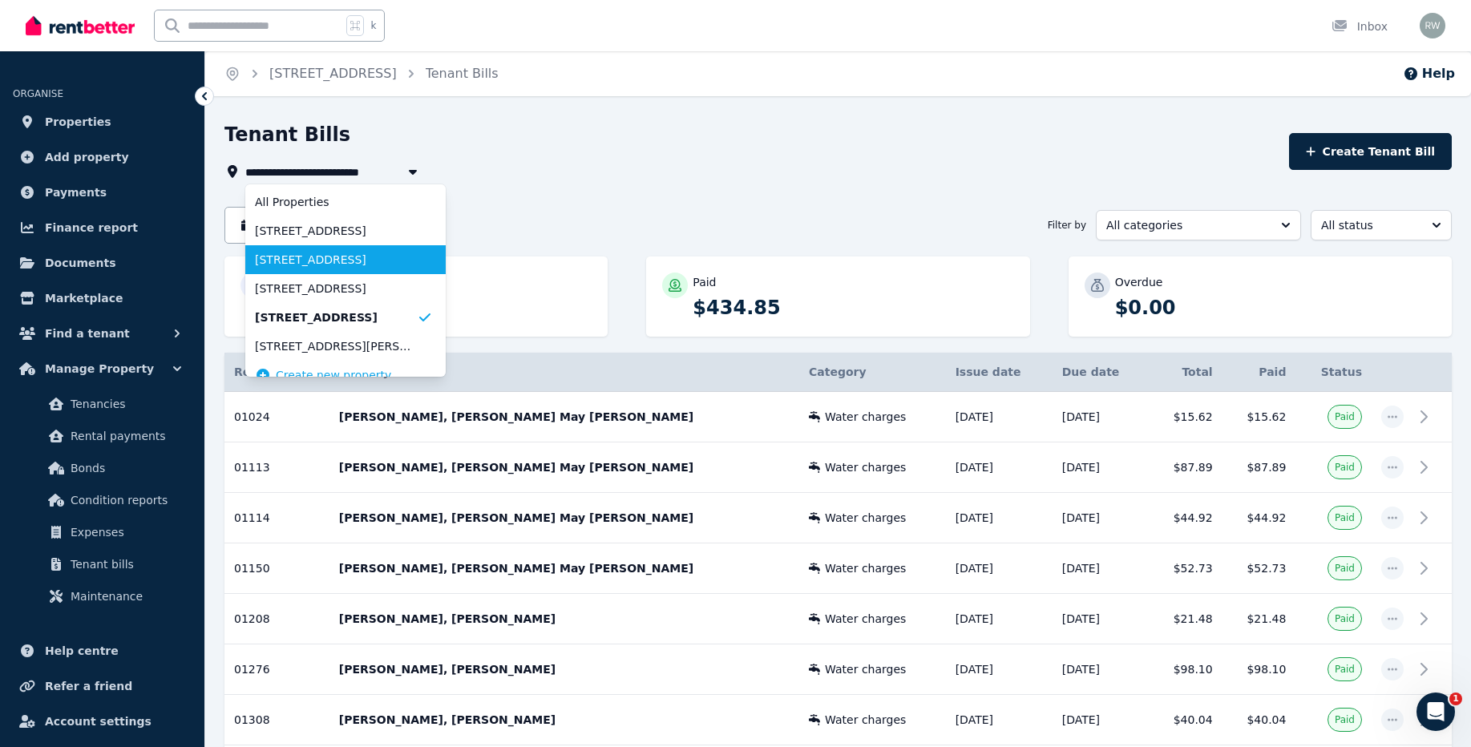
click at [388, 261] on span "[STREET_ADDRESS]" at bounding box center [336, 260] width 162 height 16
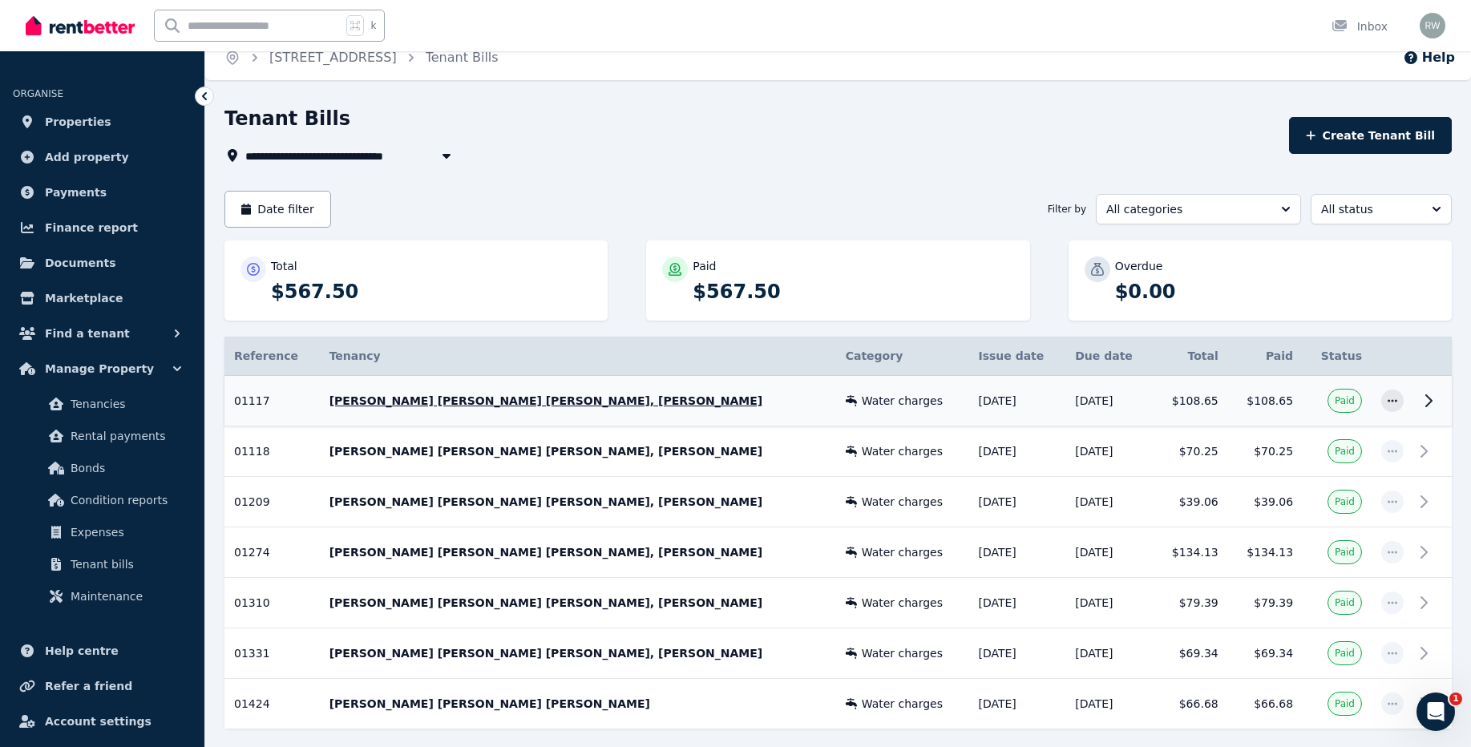
scroll to position [22, 0]
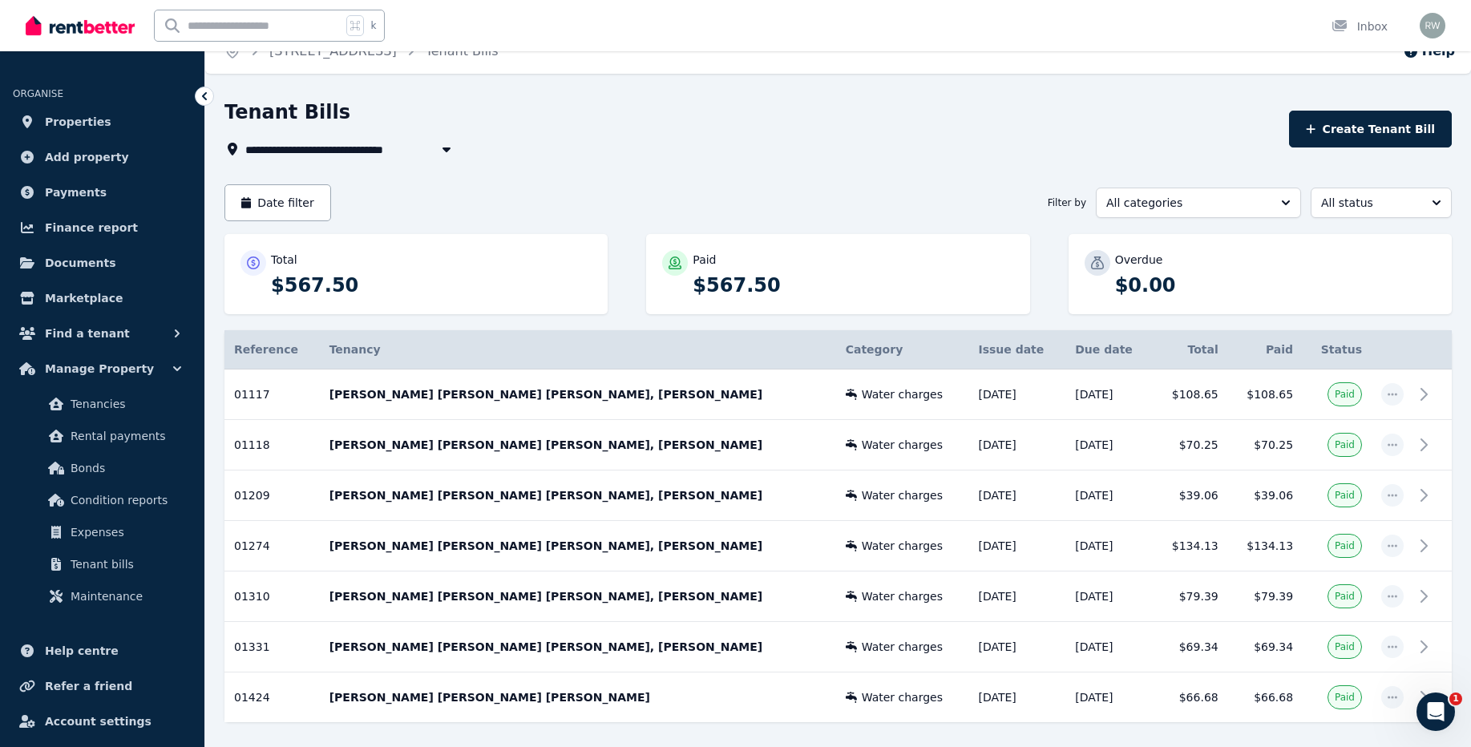
click at [439, 155] on button "button" at bounding box center [446, 148] width 29 height 19
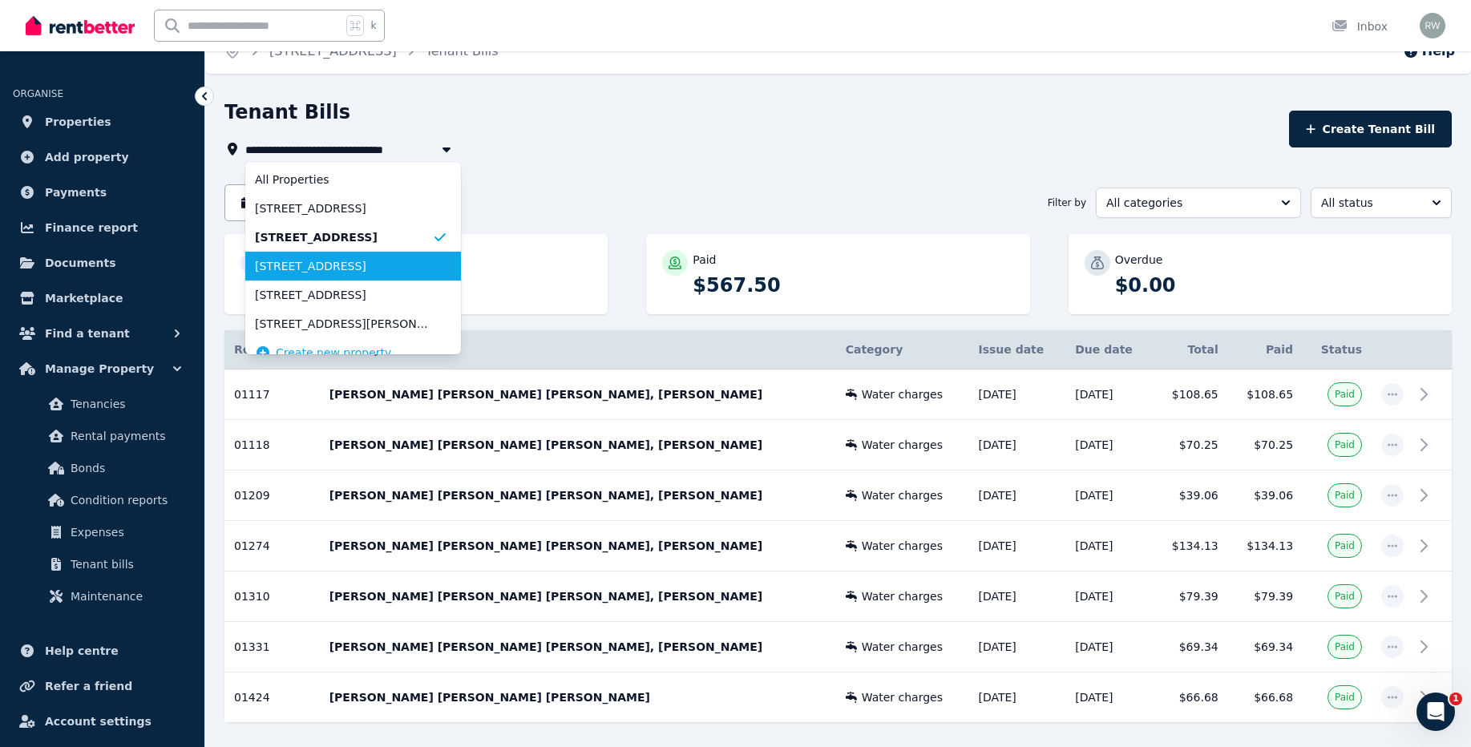
click at [419, 260] on span "[STREET_ADDRESS]" at bounding box center [343, 266] width 177 height 16
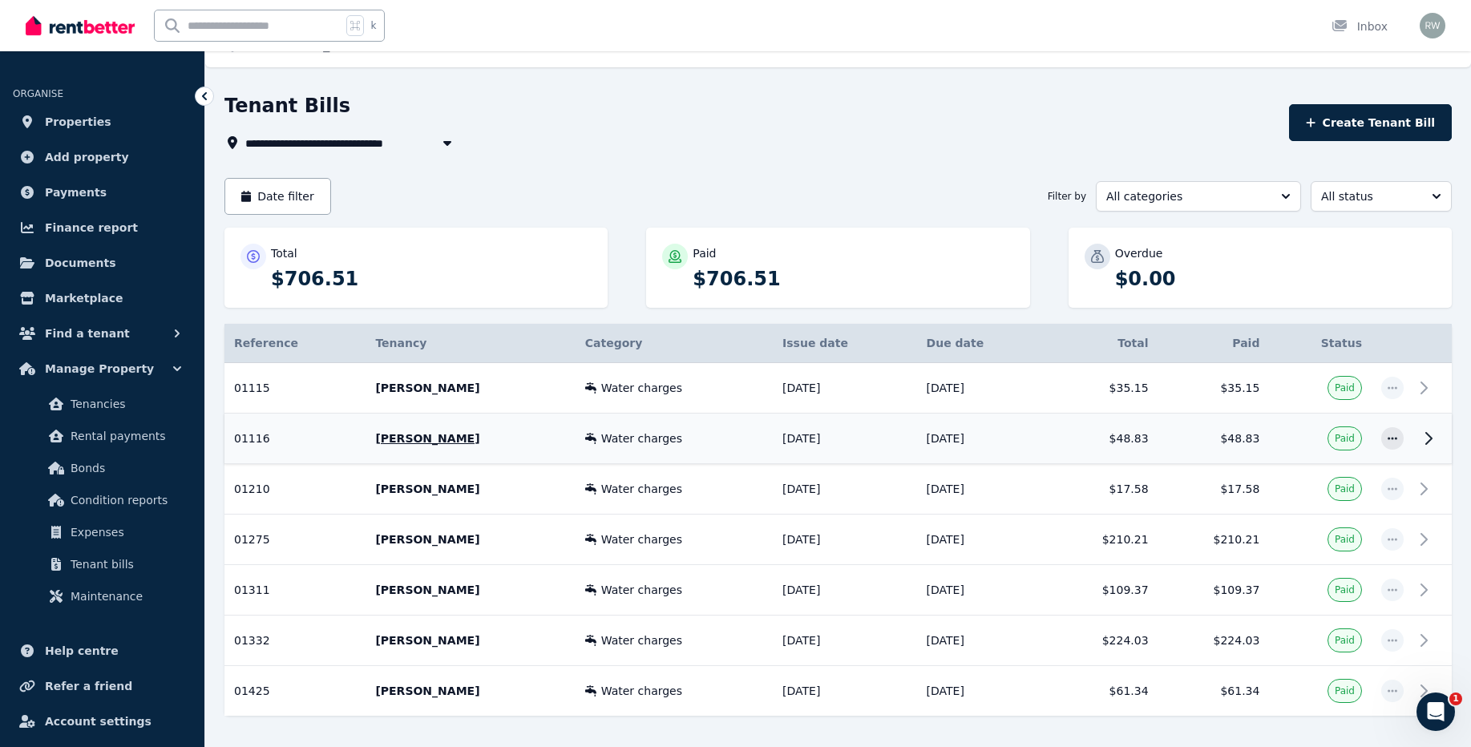
scroll to position [76, 0]
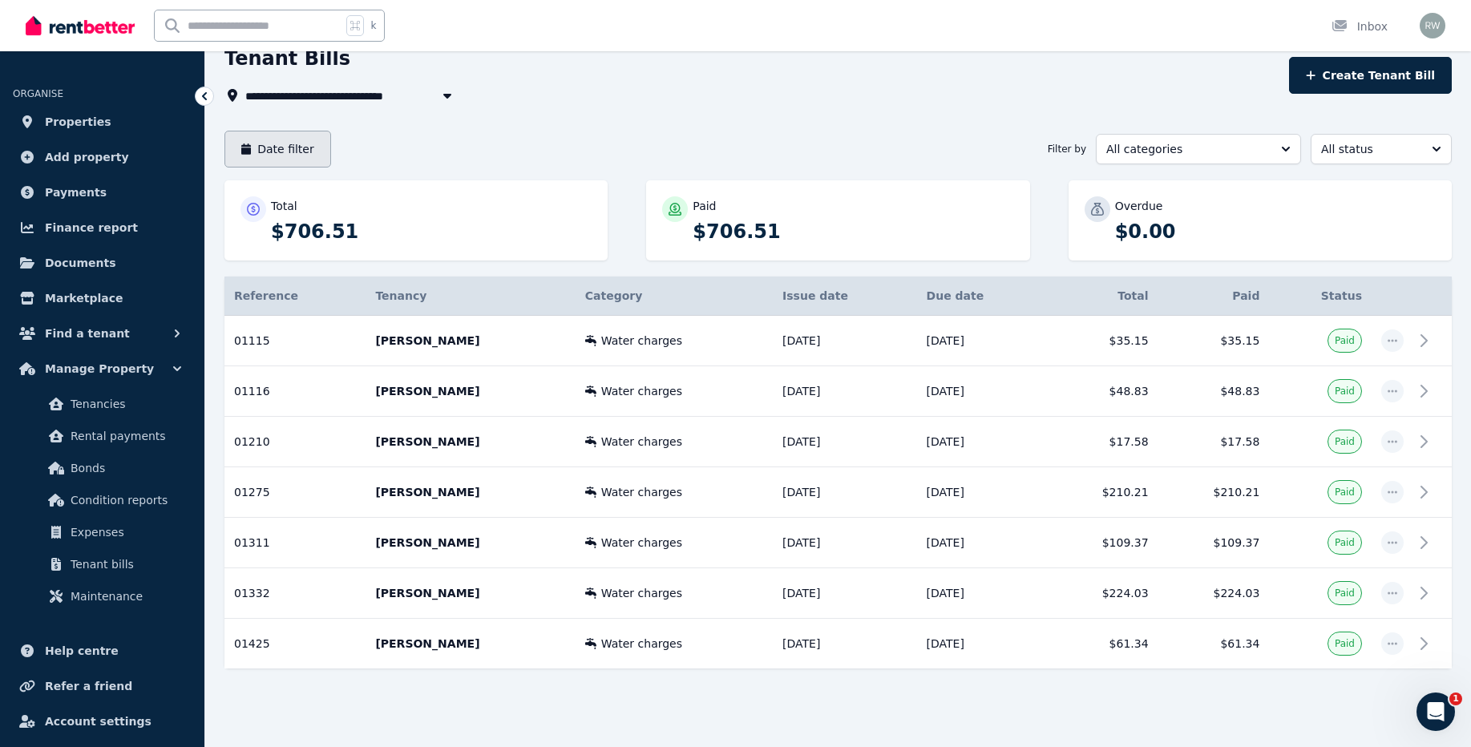
click at [270, 155] on button "Date filter" at bounding box center [277, 149] width 107 height 37
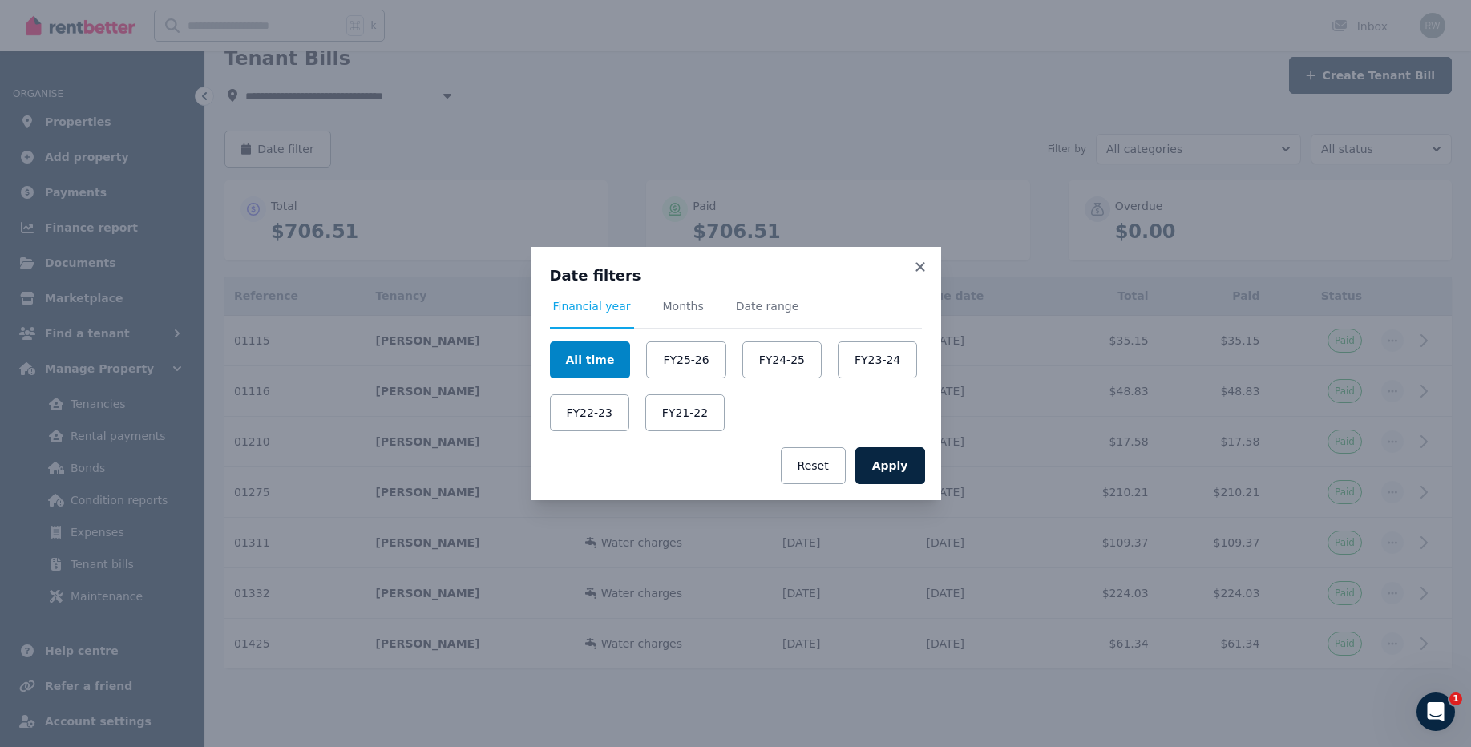
click at [597, 352] on button "All time" at bounding box center [590, 359] width 81 height 37
click at [890, 470] on button "Apply" at bounding box center [890, 465] width 70 height 37
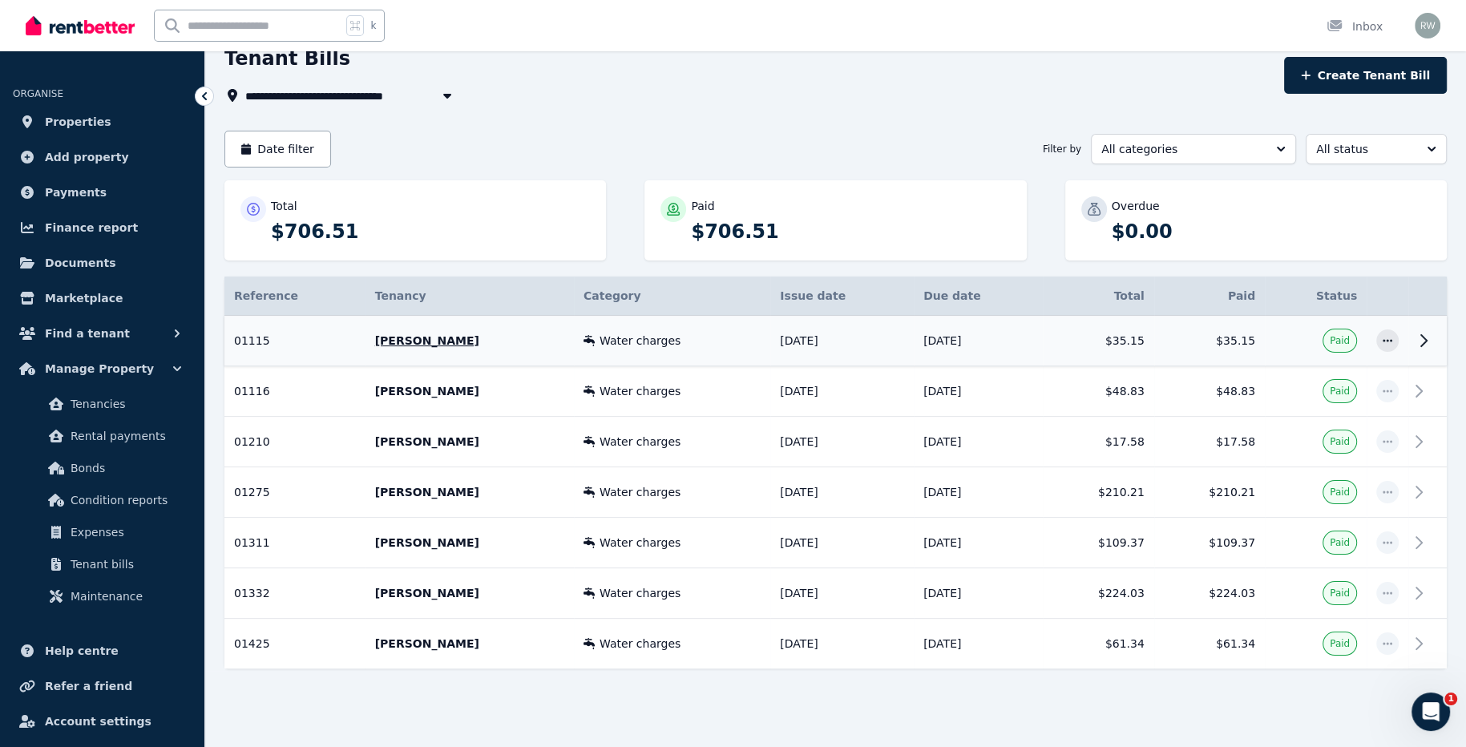
scroll to position [0, 0]
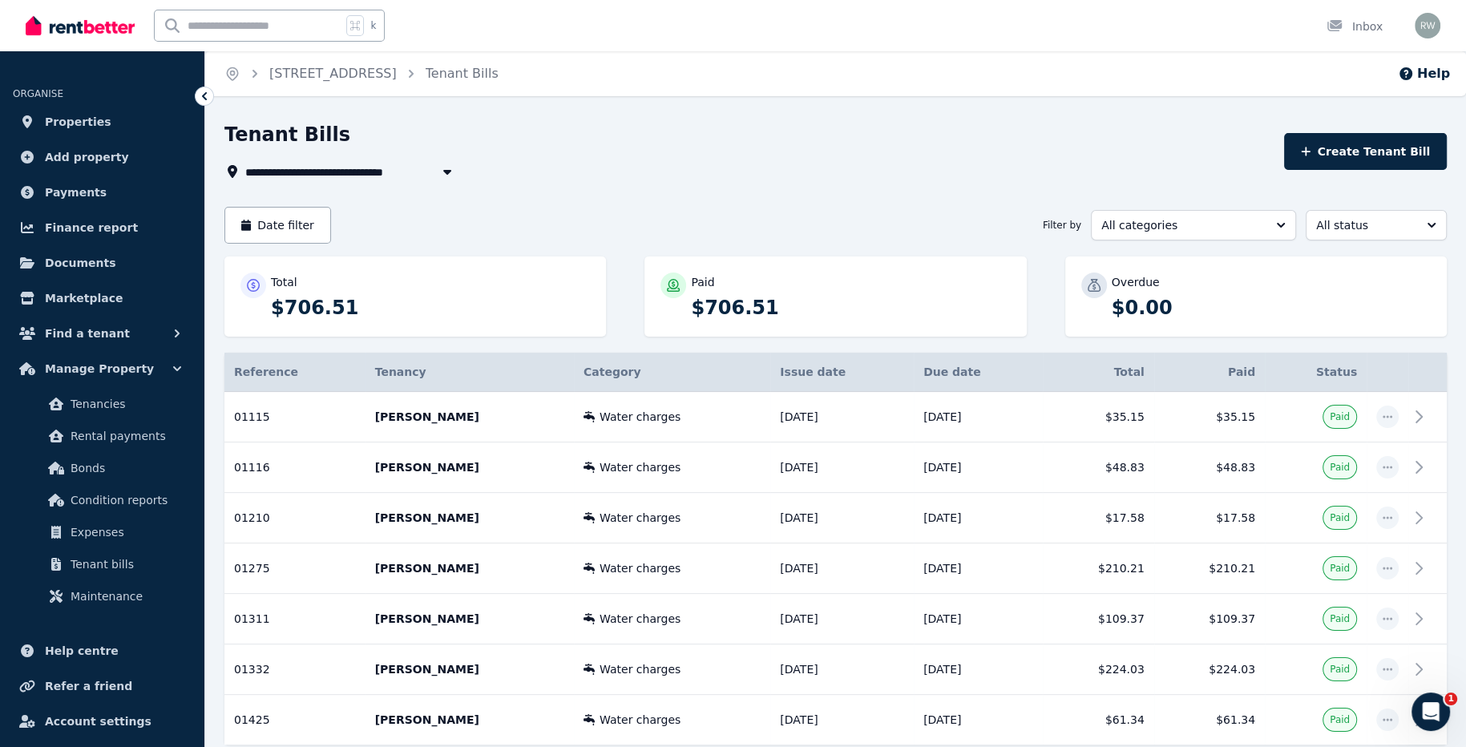
click at [447, 166] on icon "button" at bounding box center [447, 171] width 16 height 13
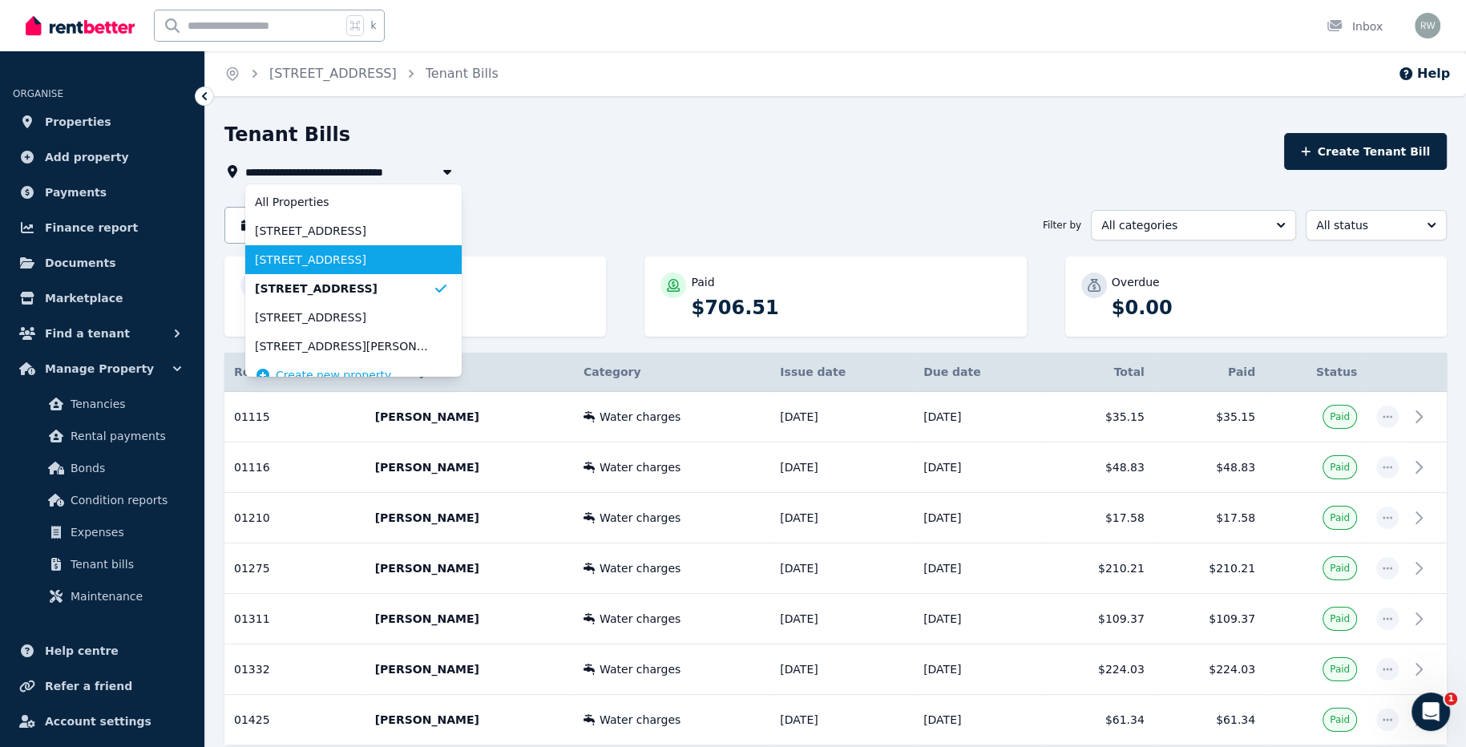
click at [396, 256] on span "[STREET_ADDRESS]" at bounding box center [344, 260] width 178 height 16
type input "**********"
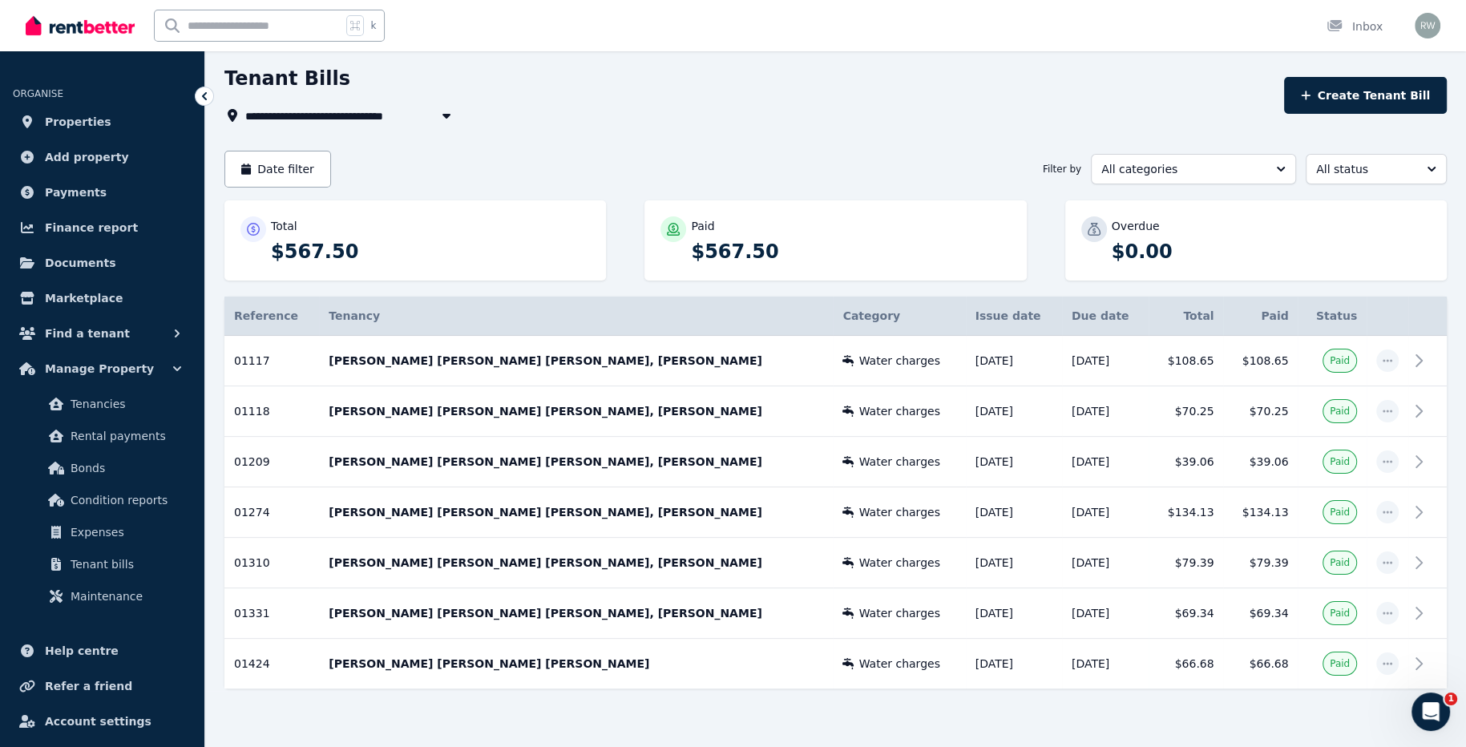
scroll to position [48, 0]
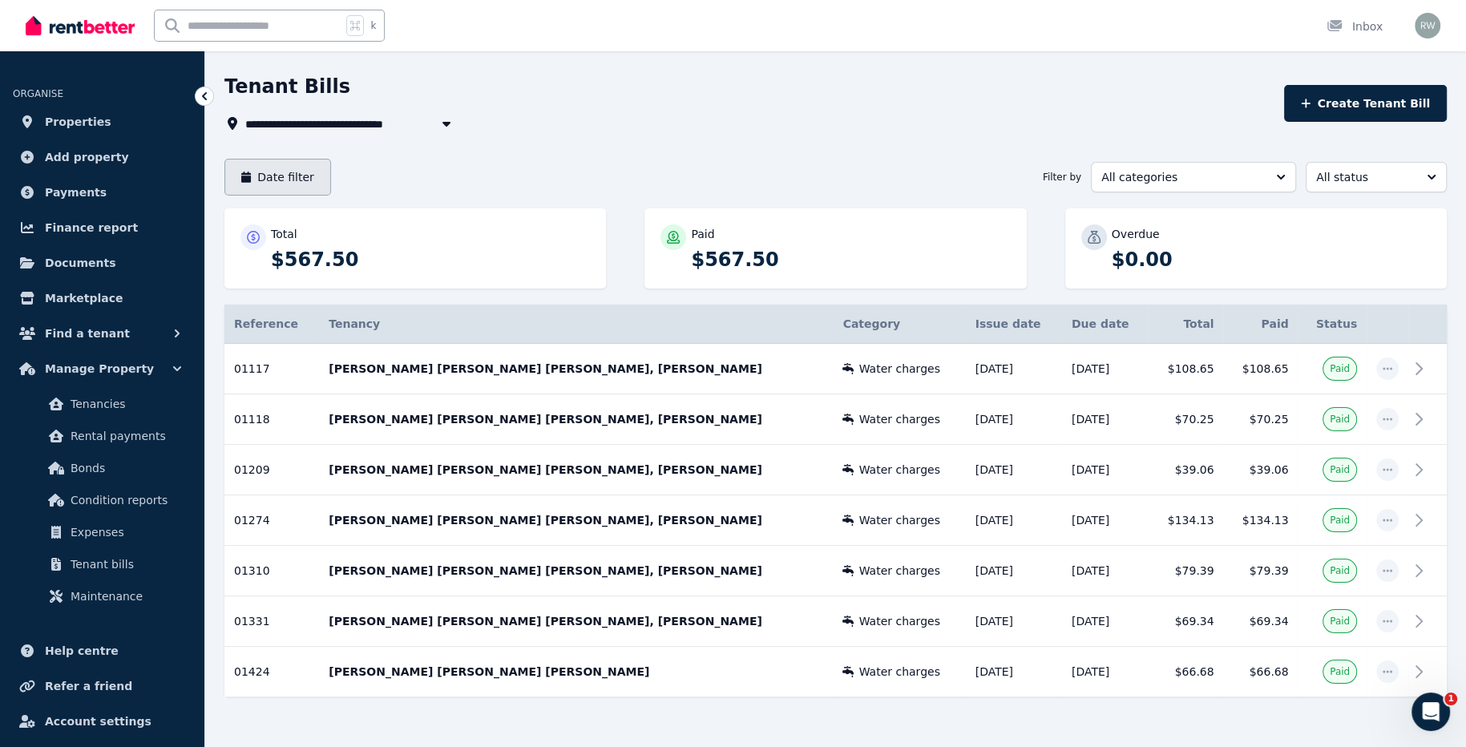
click at [308, 181] on button "Date filter" at bounding box center [277, 177] width 107 height 37
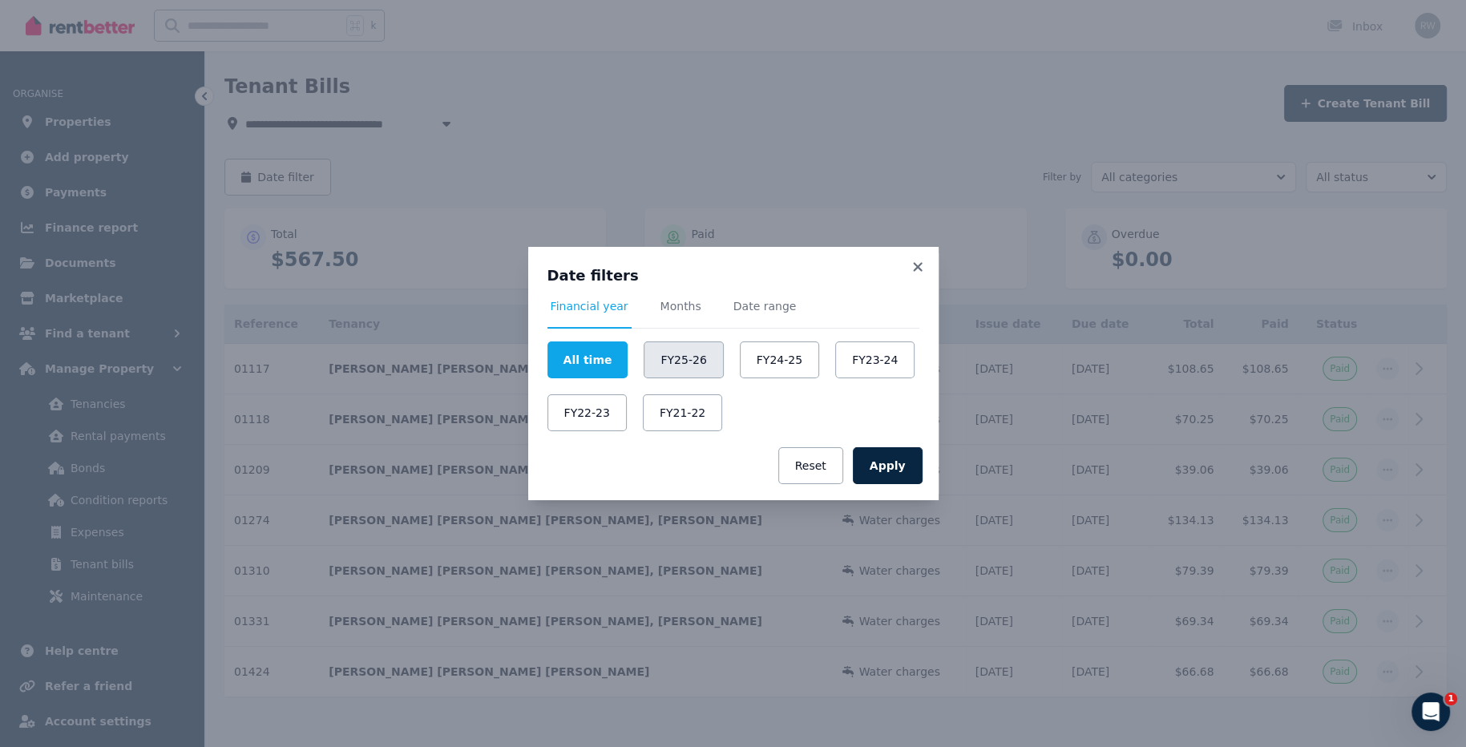
click at [663, 354] on button "FY25-26" at bounding box center [683, 359] width 79 height 37
click at [912, 467] on button "Apply" at bounding box center [888, 465] width 70 height 37
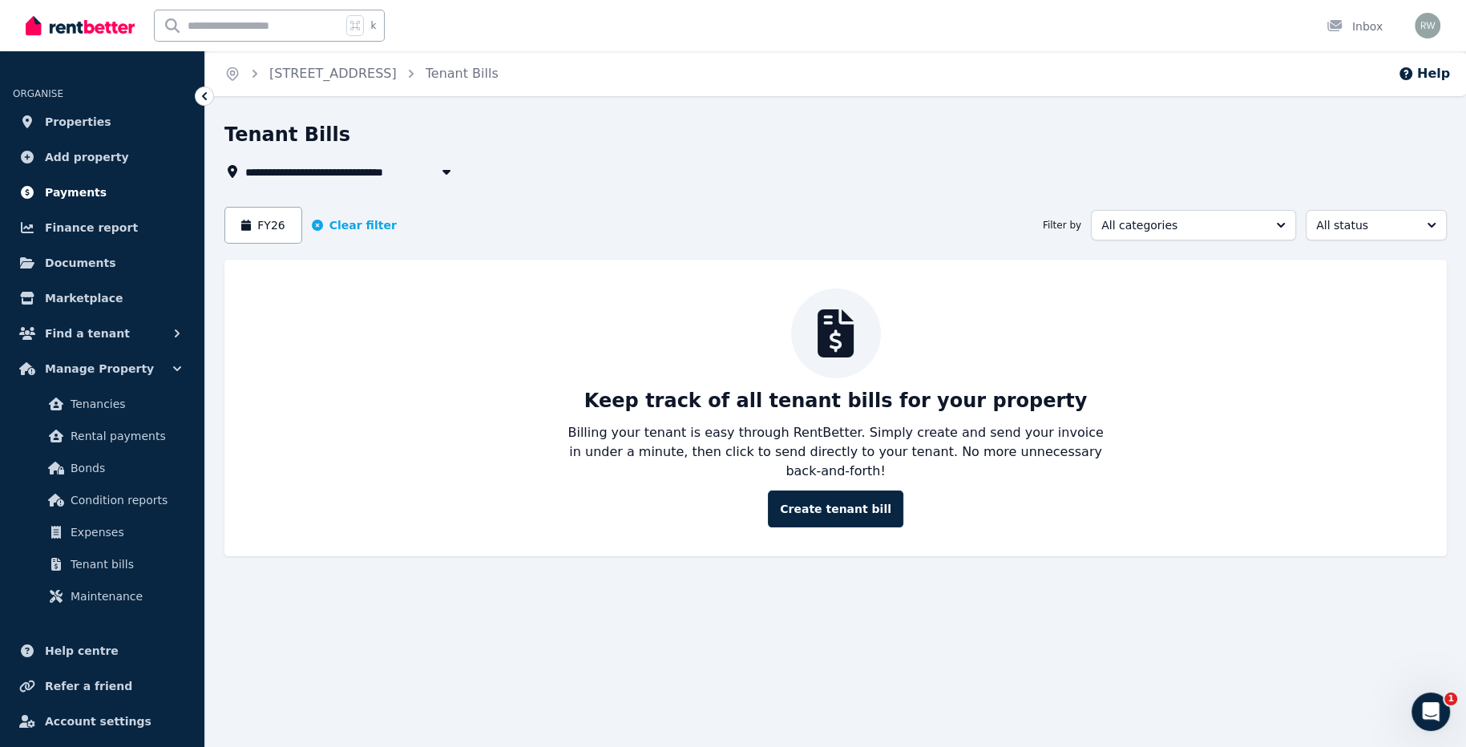
click at [90, 196] on span "Payments" at bounding box center [76, 192] width 62 height 19
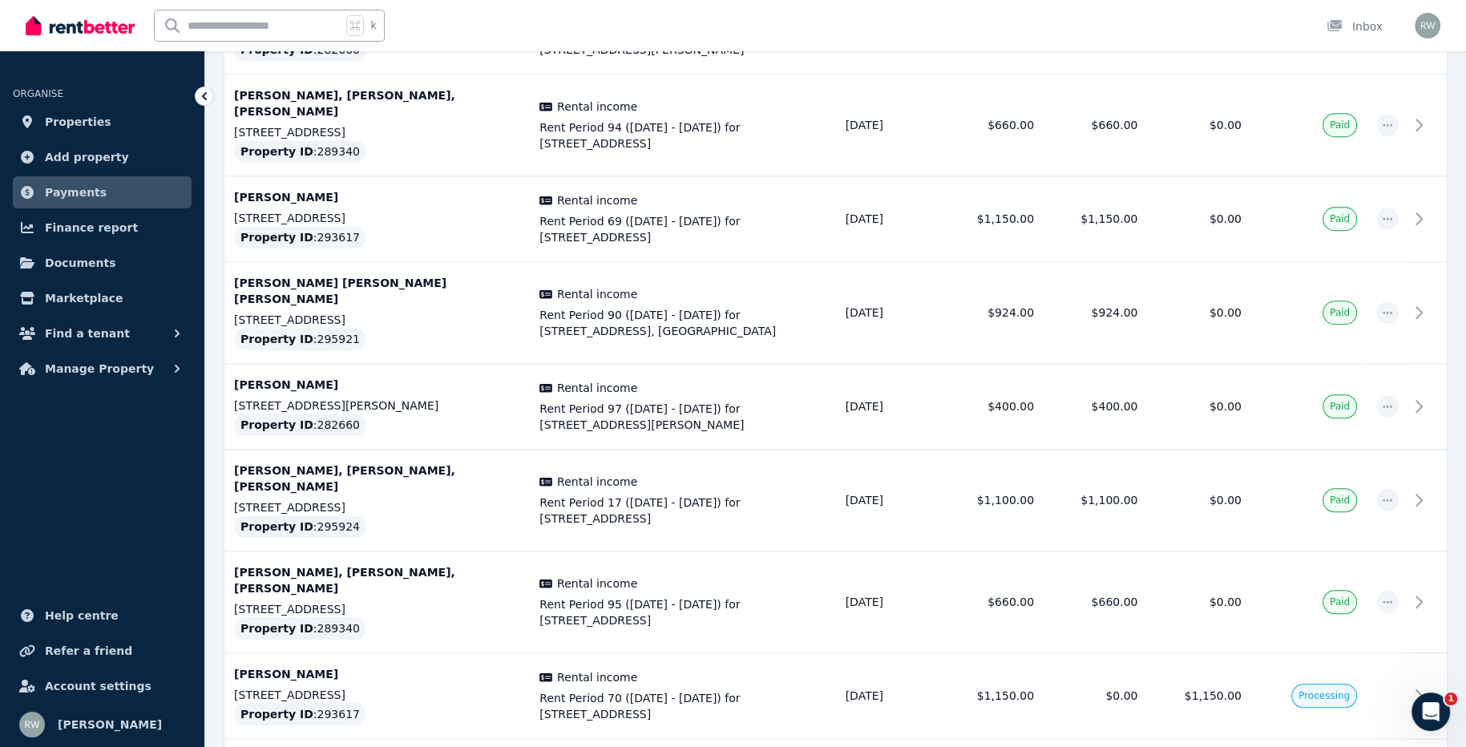
scroll to position [1283, 0]
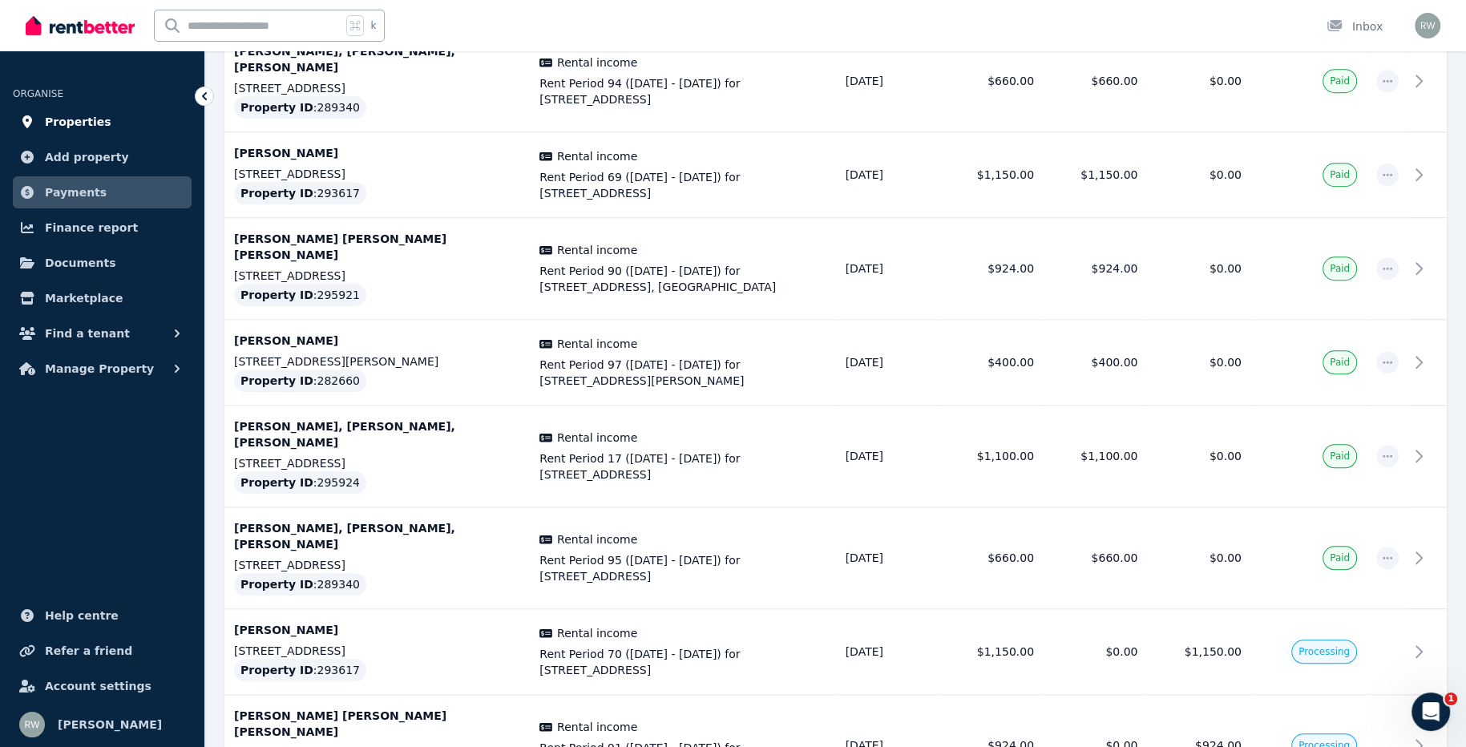
click at [95, 123] on span "Properties" at bounding box center [78, 121] width 67 height 19
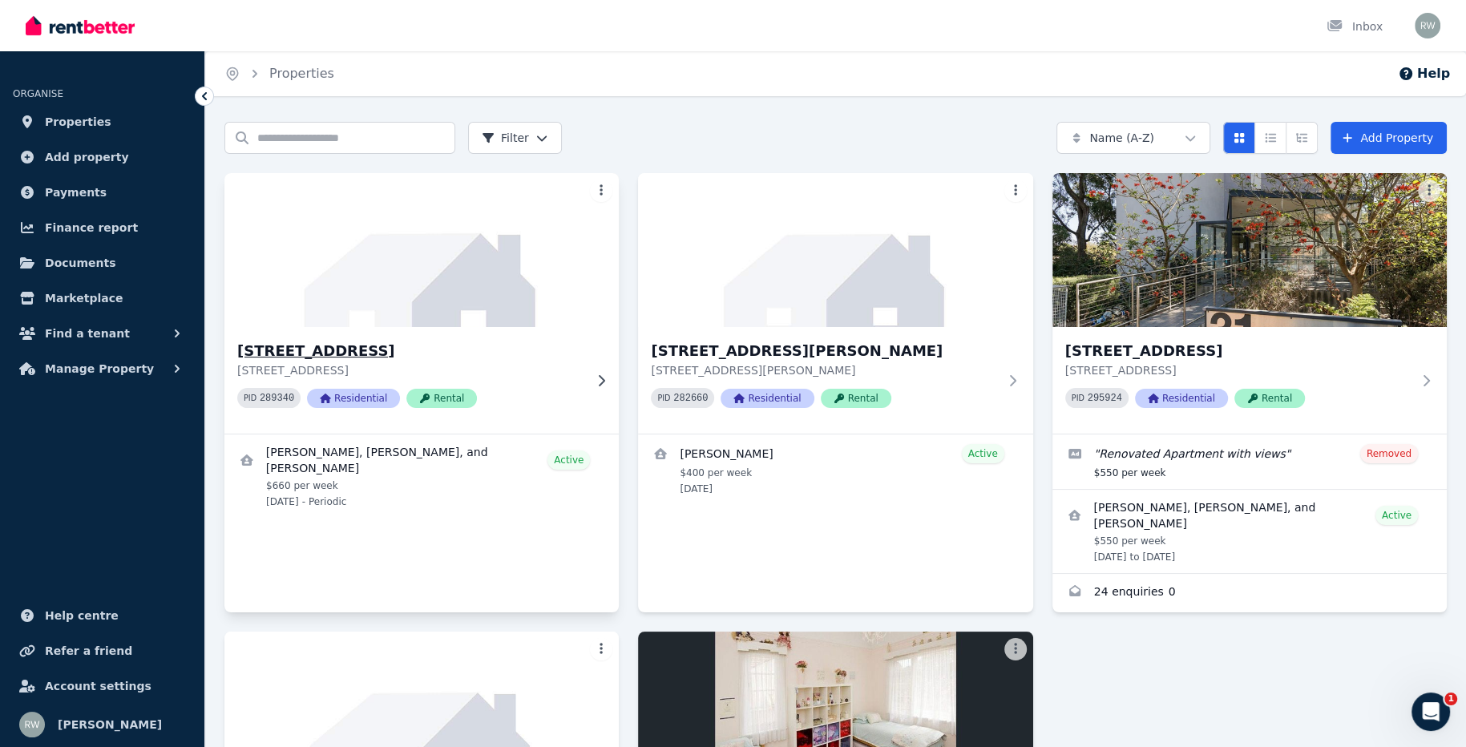
click at [489, 283] on img at bounding box center [422, 250] width 414 height 162
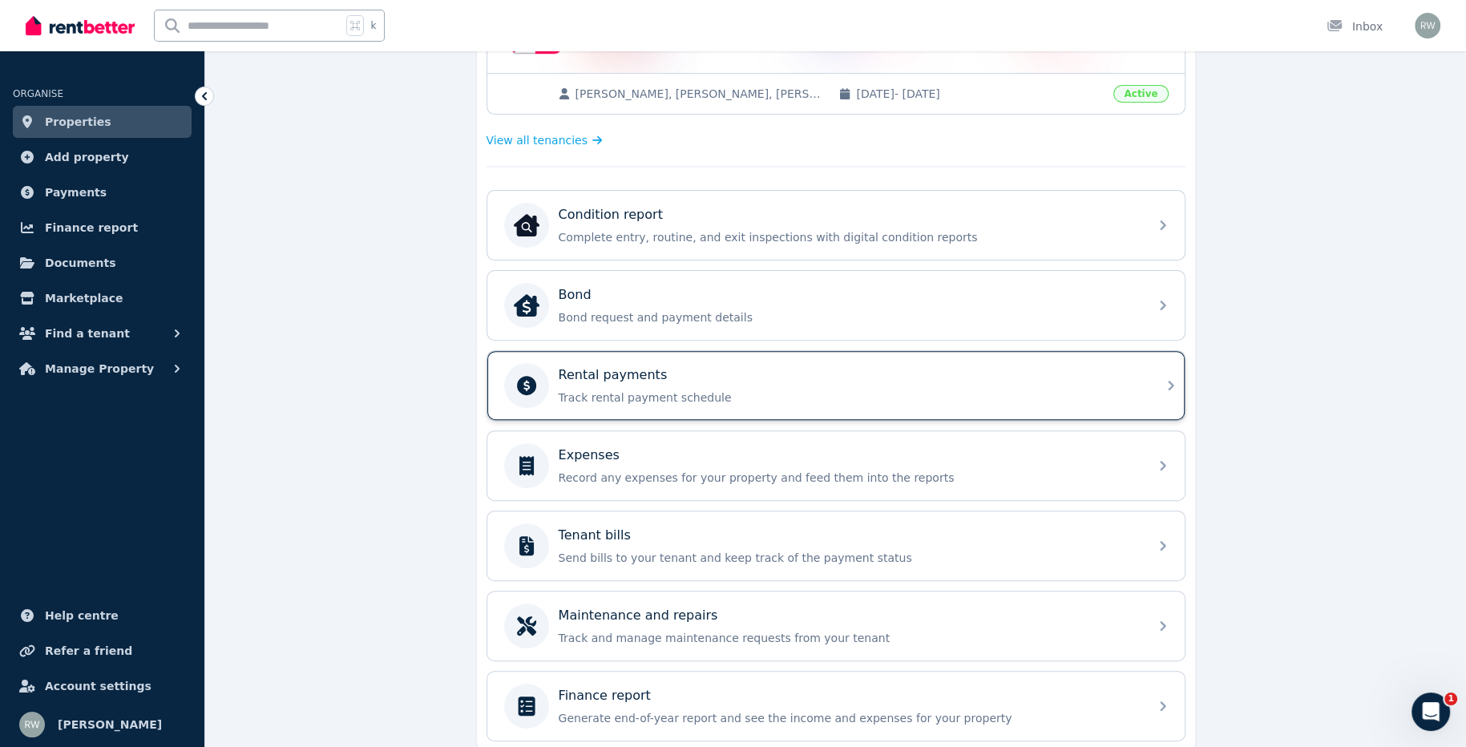
scroll to position [398, 0]
click at [645, 374] on p "Rental payments" at bounding box center [613, 374] width 109 height 19
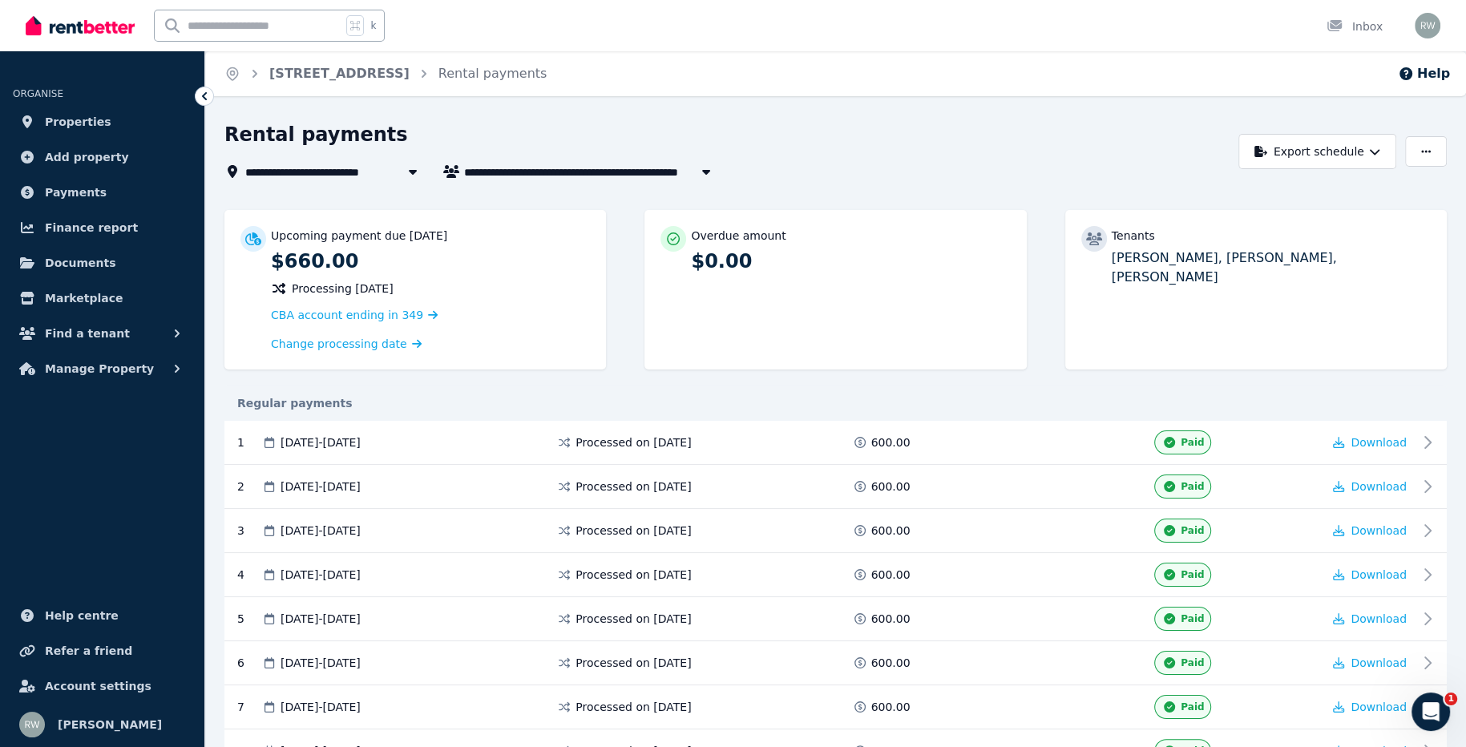
click at [208, 92] on icon at bounding box center [204, 96] width 16 height 16
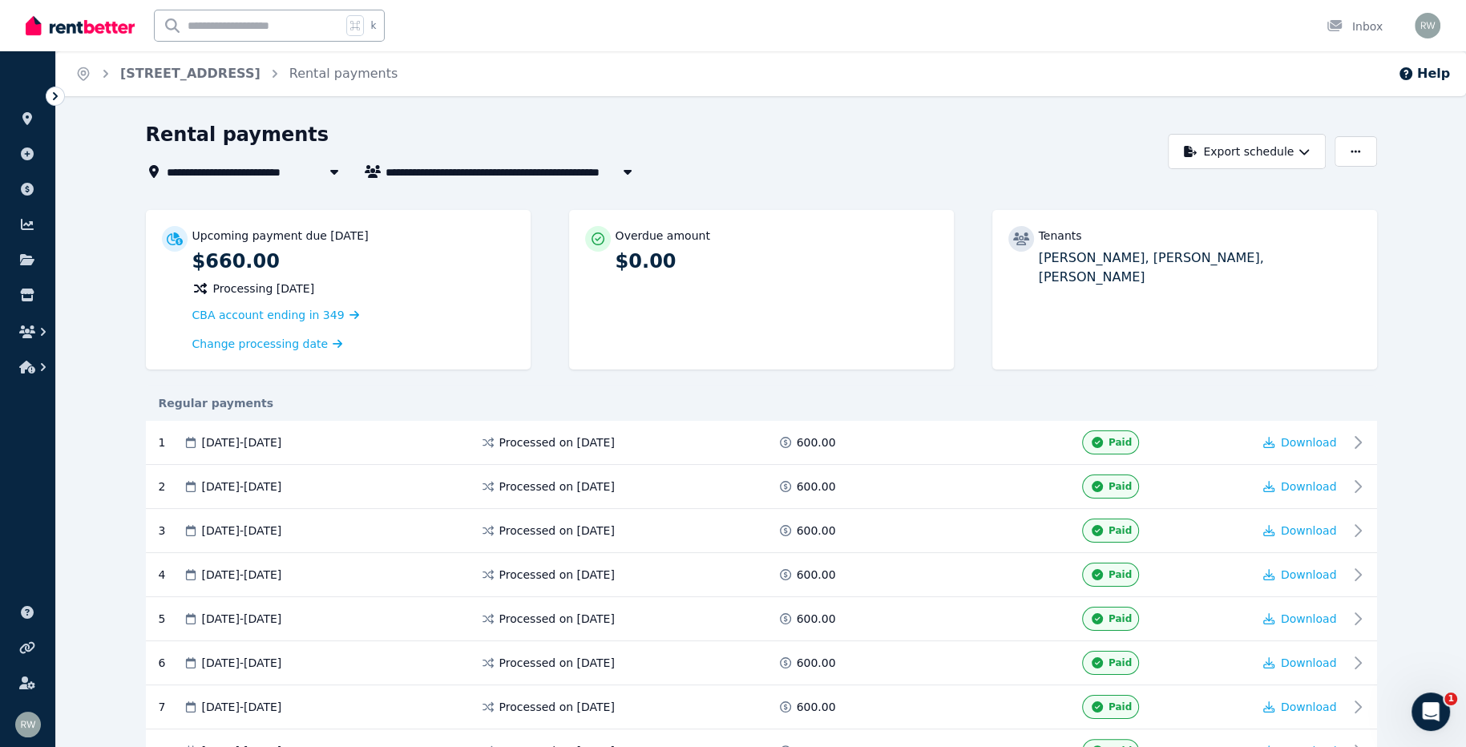
click at [57, 95] on icon at bounding box center [55, 96] width 5 height 8
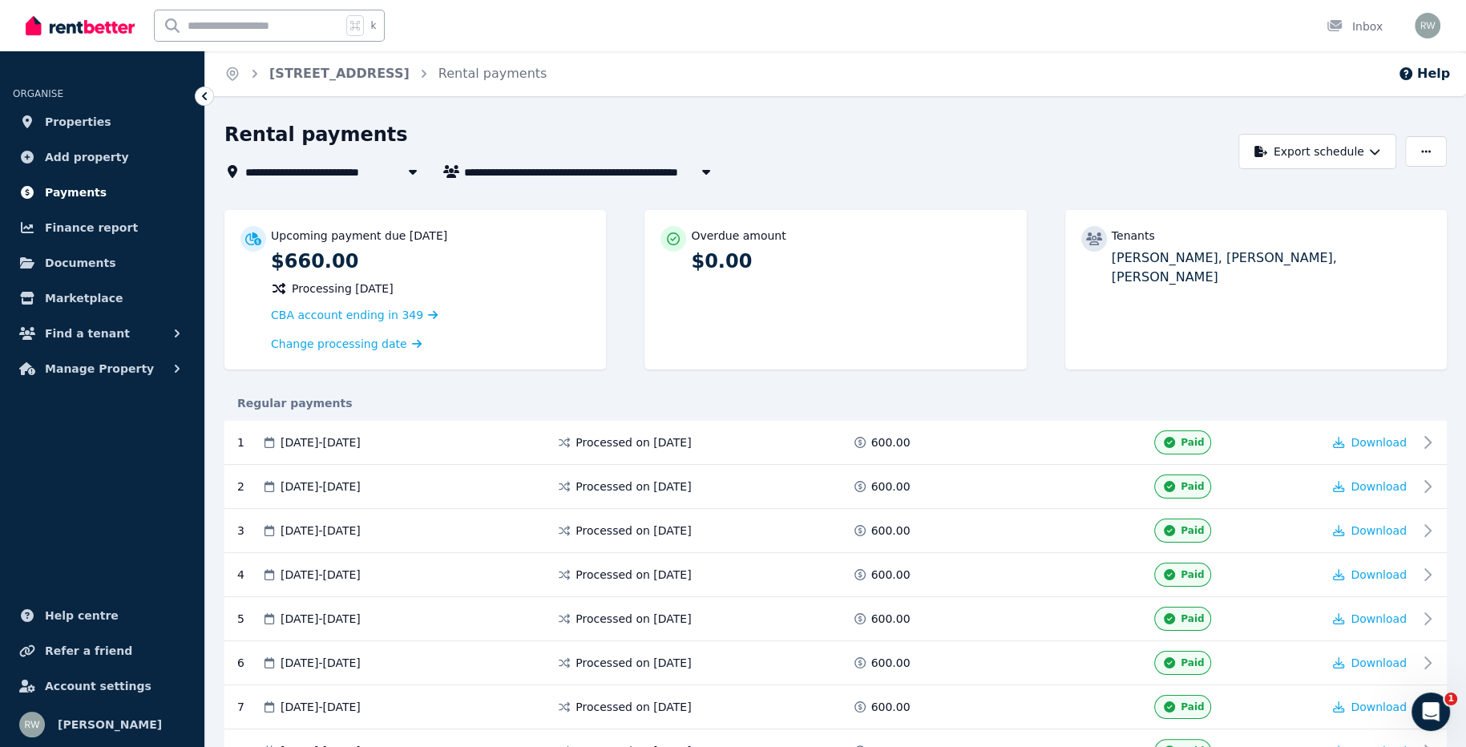
click at [95, 193] on span "Payments" at bounding box center [76, 192] width 62 height 19
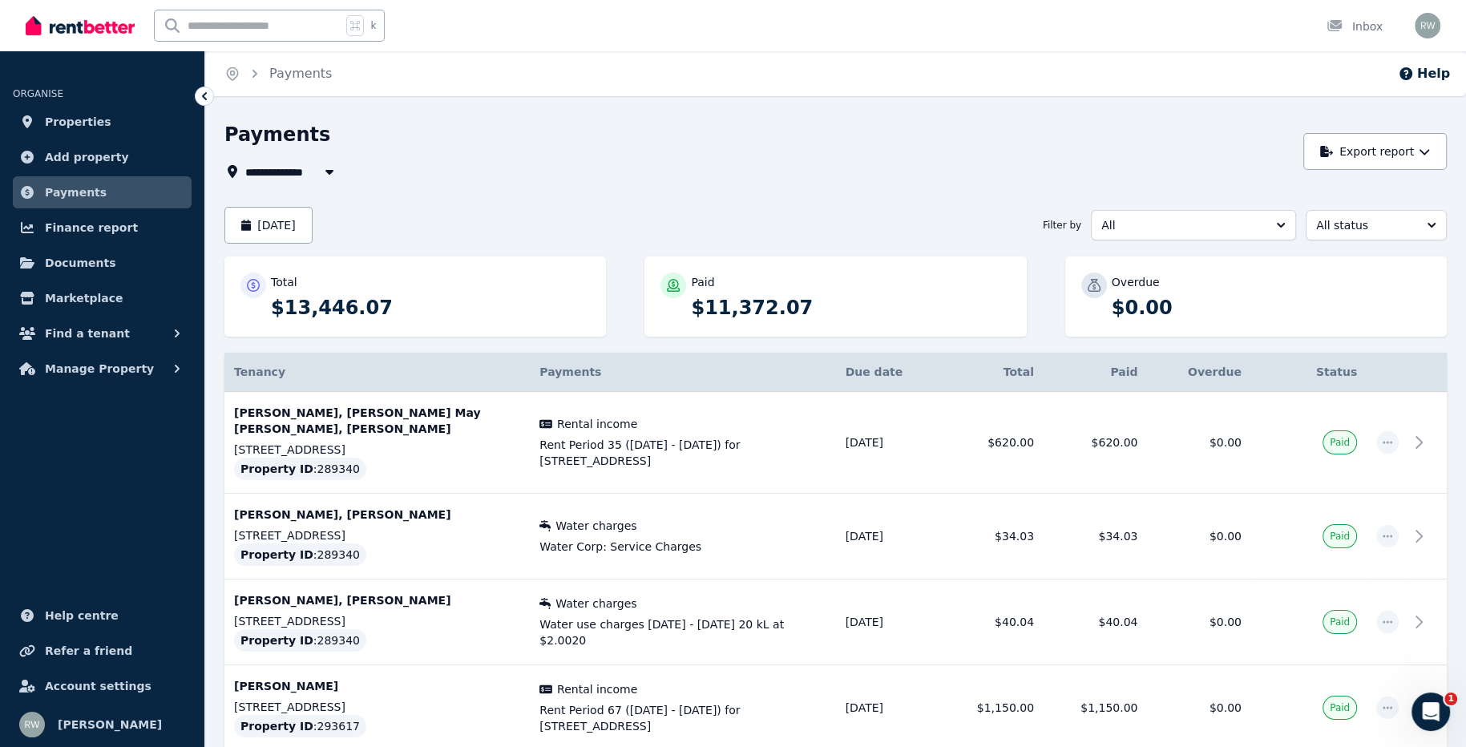
click at [325, 175] on icon "button" at bounding box center [329, 171] width 16 height 13
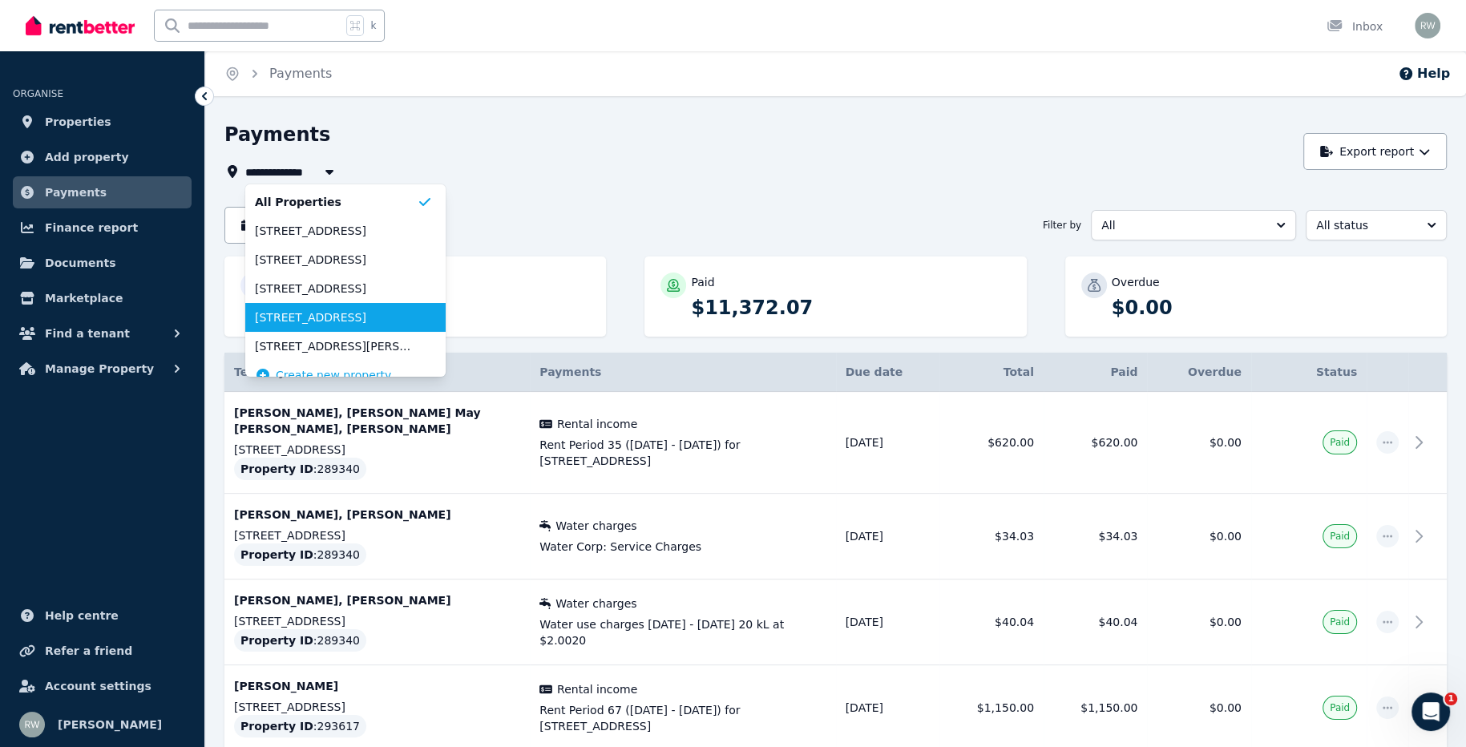
click at [319, 307] on li "[STREET_ADDRESS]" at bounding box center [345, 317] width 200 height 29
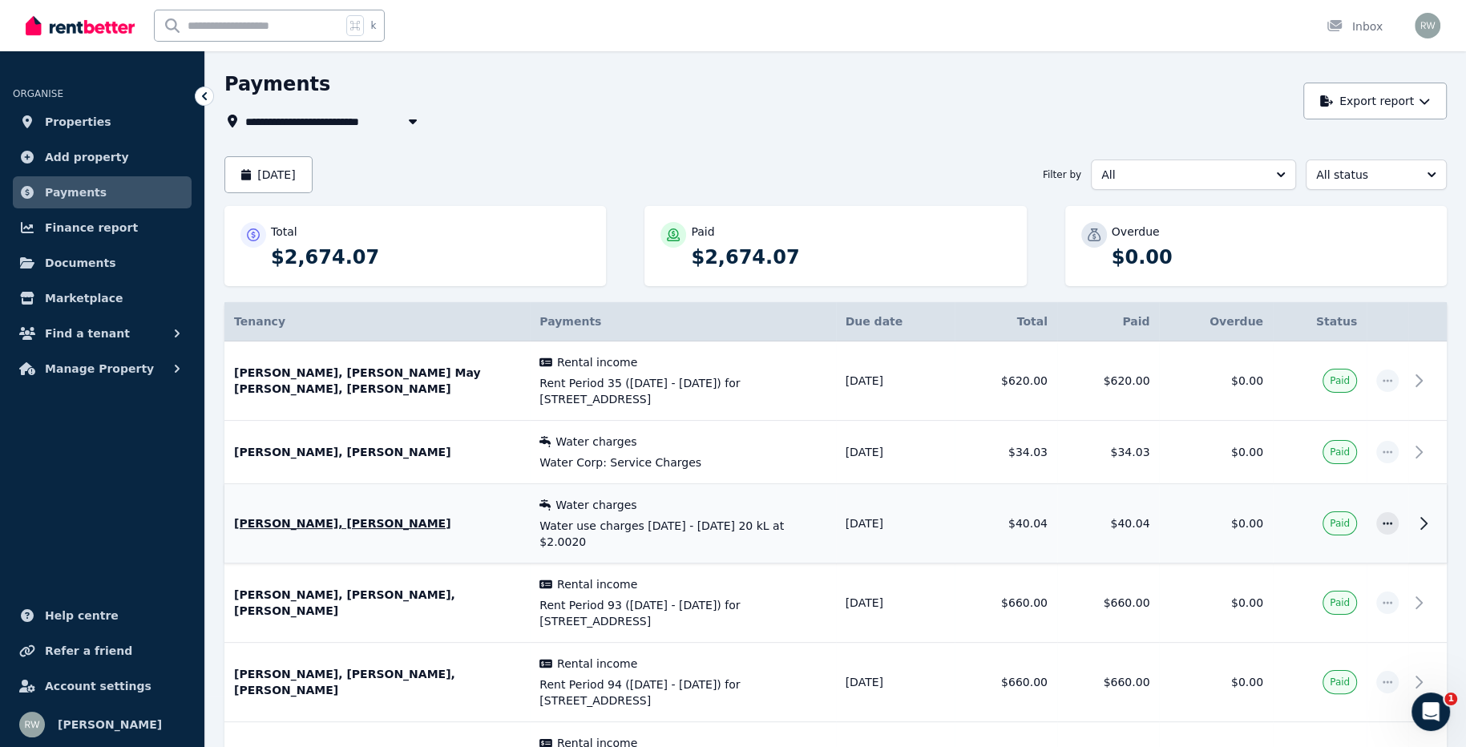
scroll to position [44, 0]
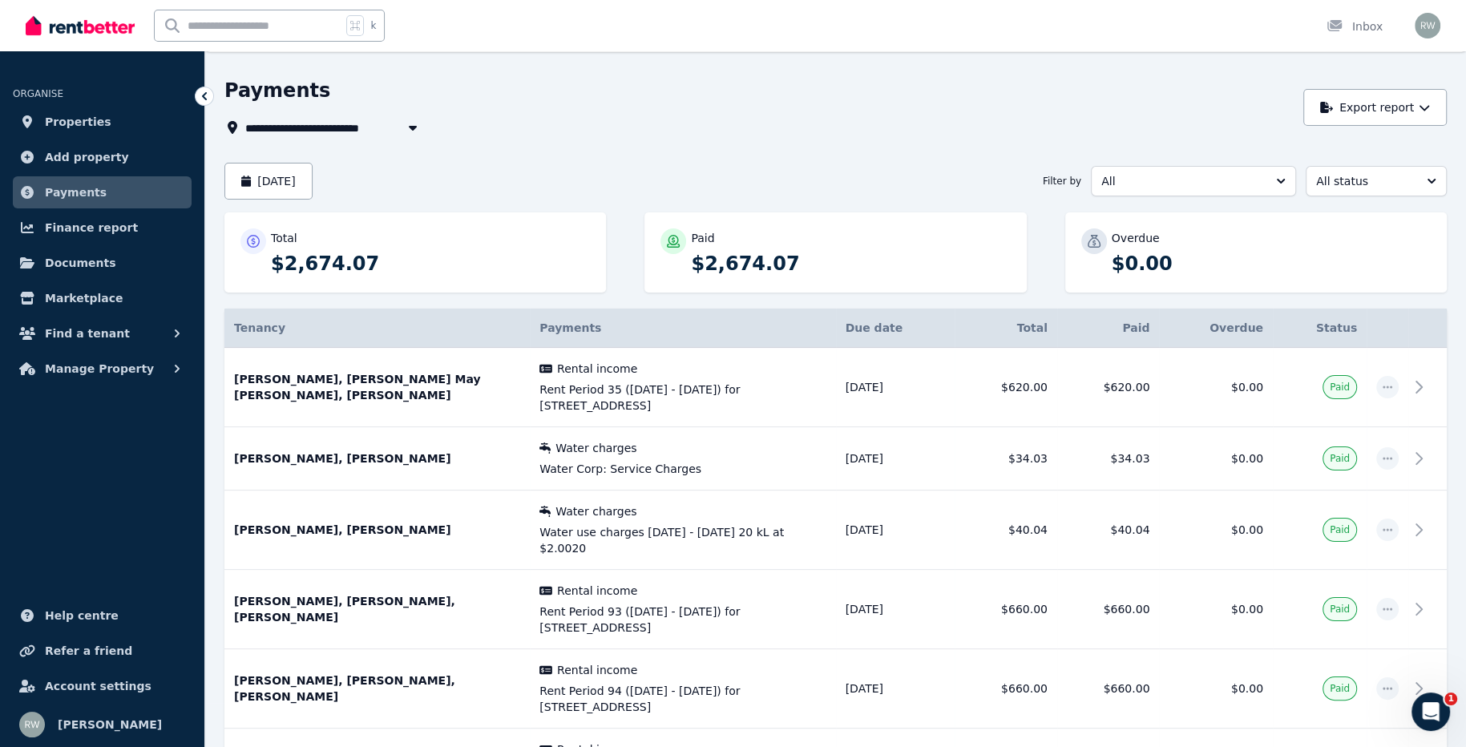
click at [410, 131] on icon "button" at bounding box center [413, 127] width 16 height 13
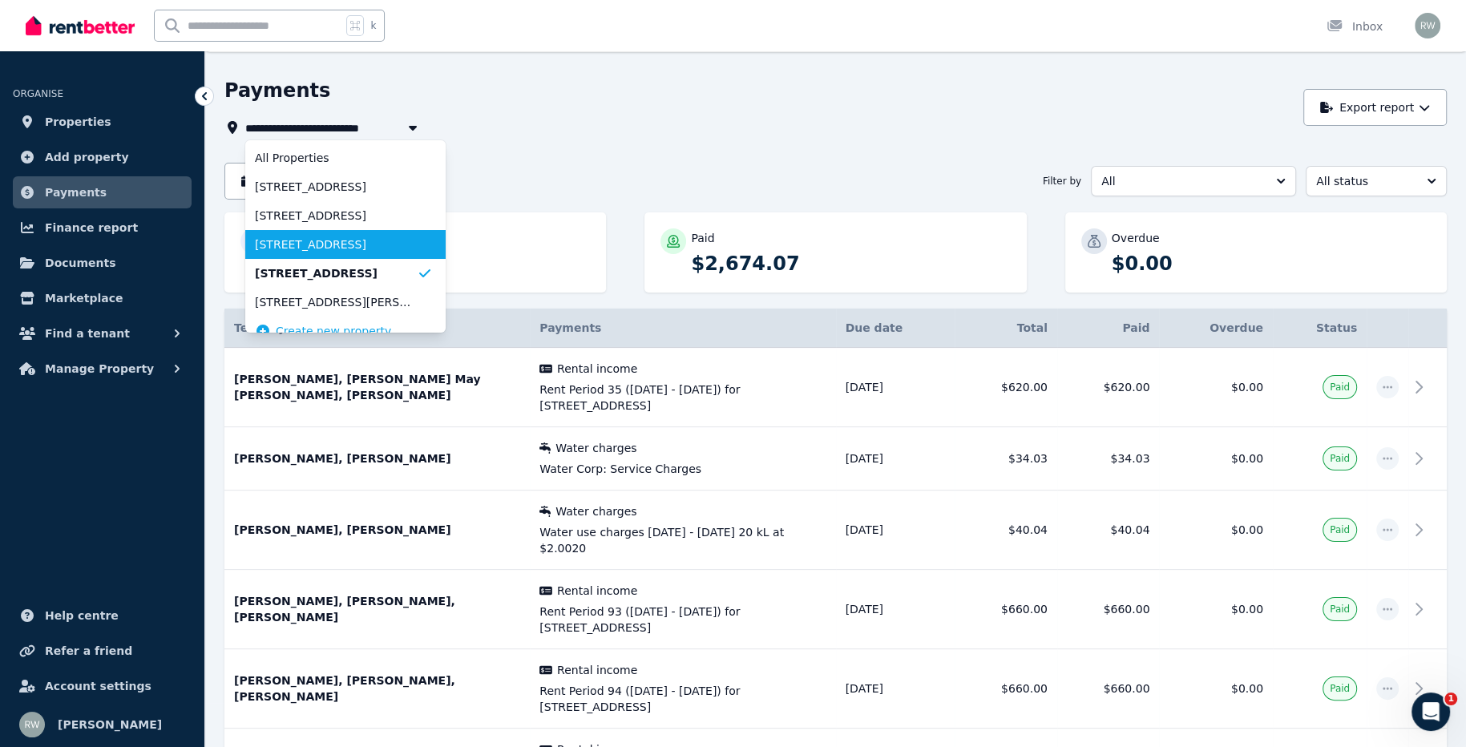
click at [379, 245] on span "[STREET_ADDRESS]" at bounding box center [336, 244] width 162 height 16
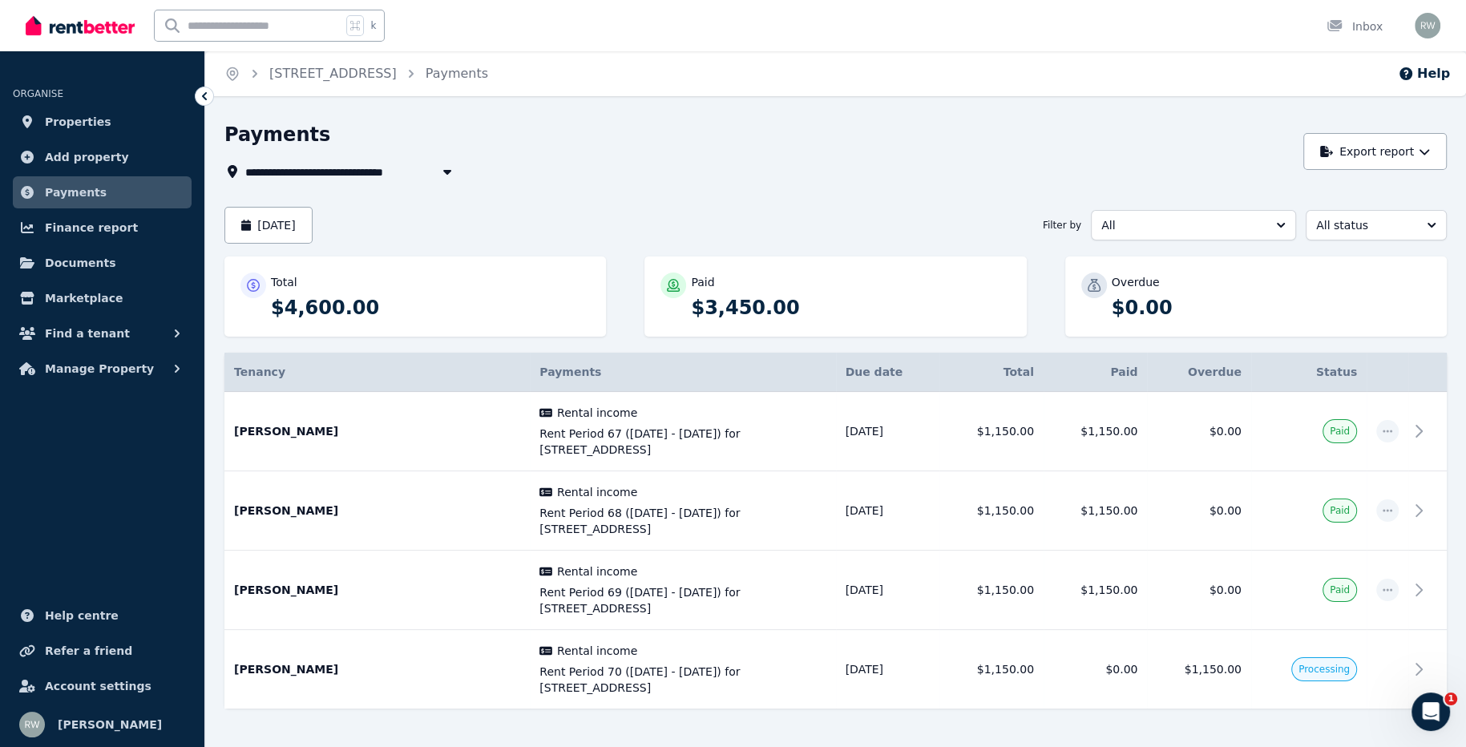
click at [434, 166] on button "button" at bounding box center [447, 171] width 29 height 19
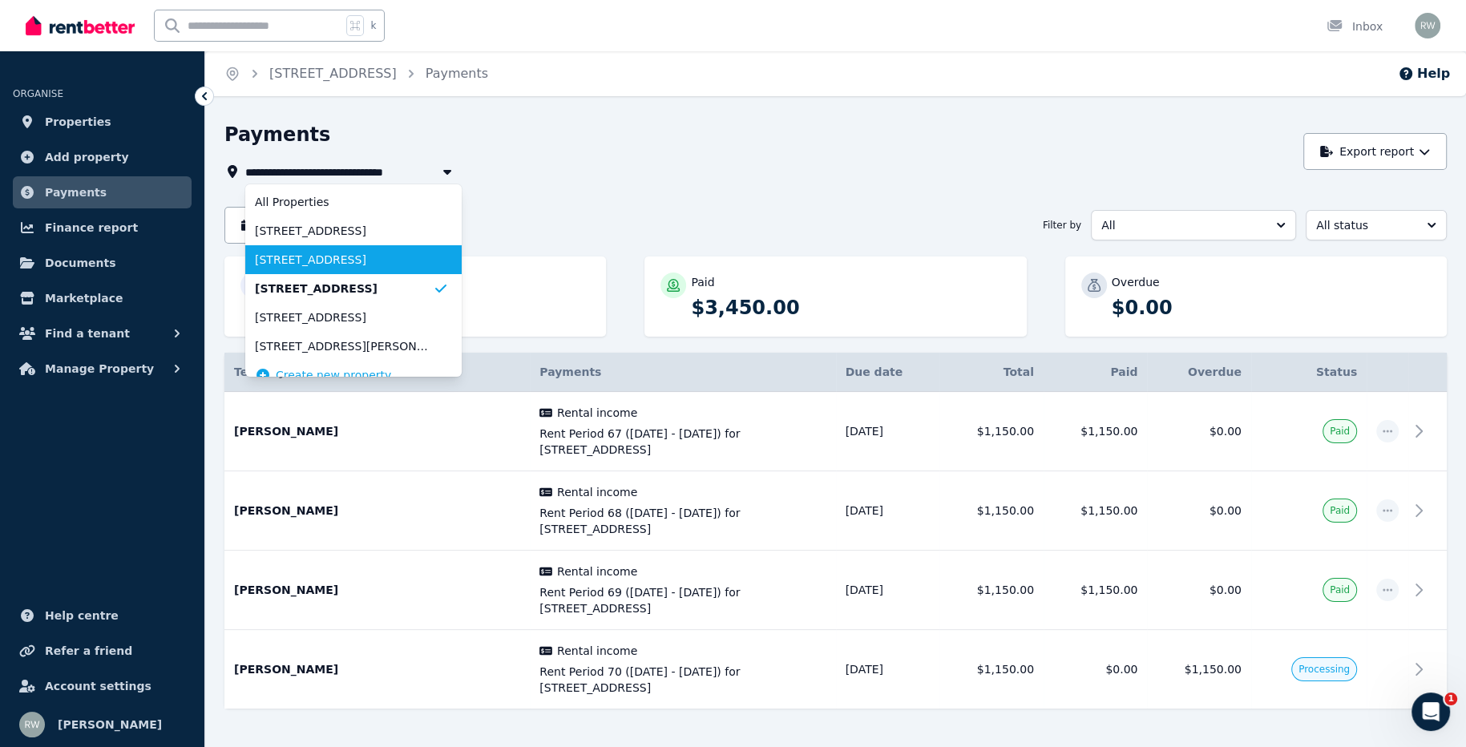
click at [405, 272] on li "[STREET_ADDRESS]" at bounding box center [353, 259] width 216 height 29
type input "**********"
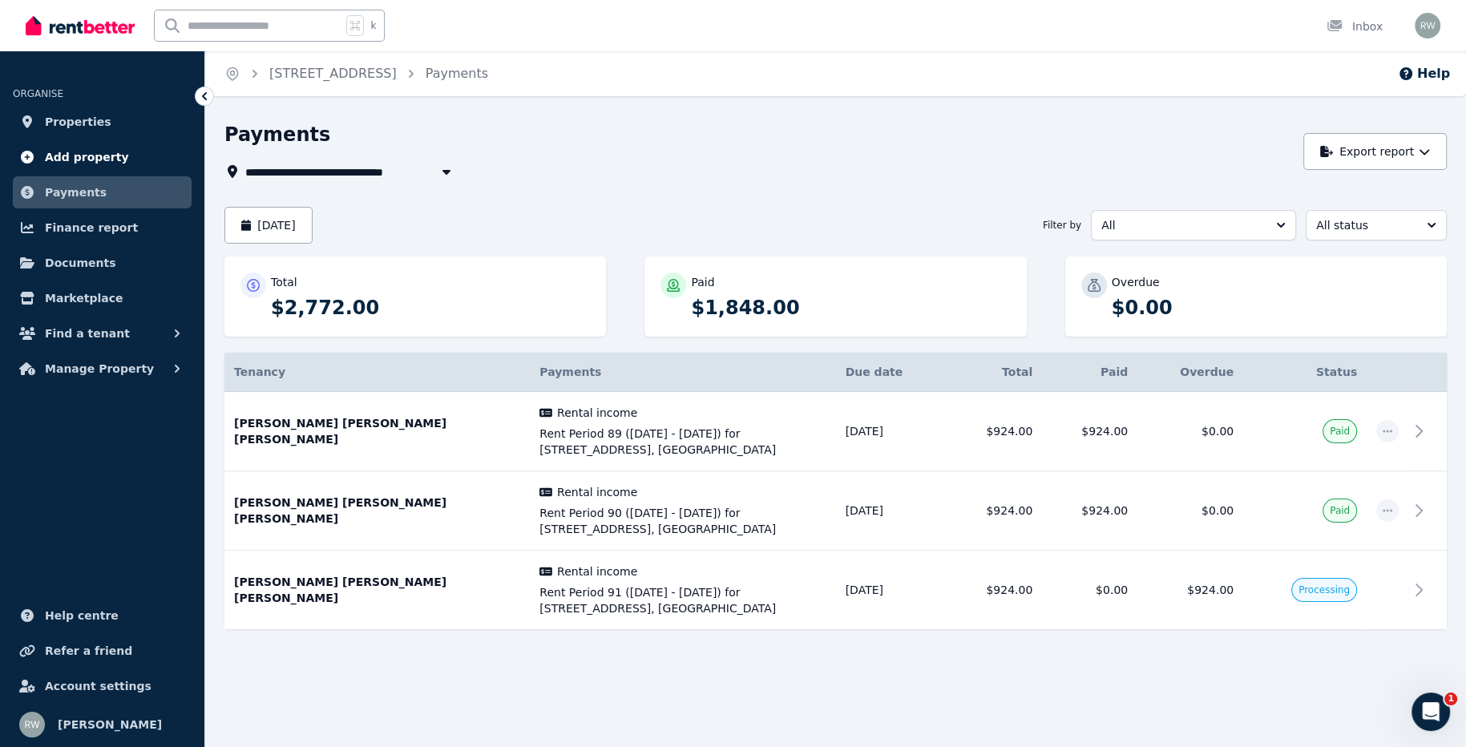
click at [99, 161] on span "Add property" at bounding box center [87, 156] width 84 height 19
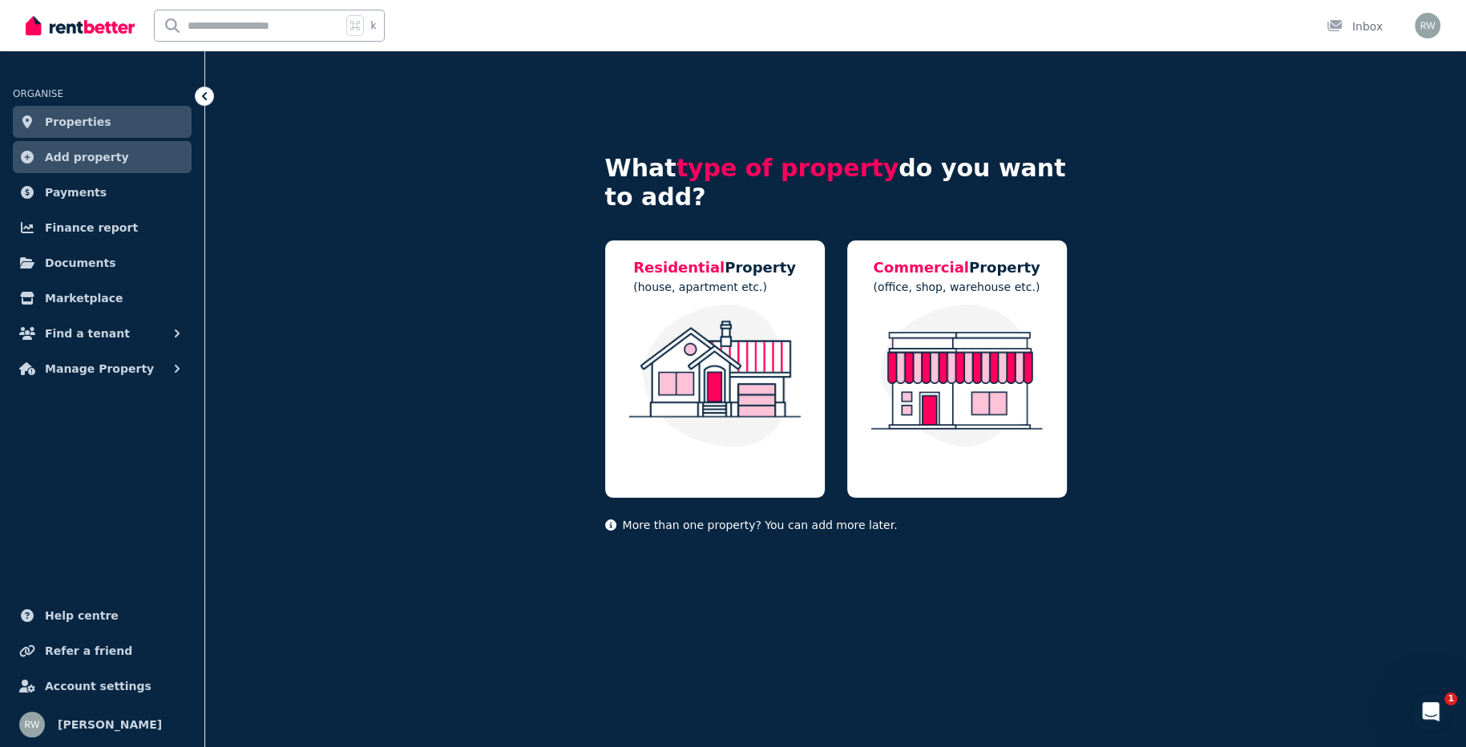
click at [95, 124] on span "Properties" at bounding box center [78, 121] width 67 height 19
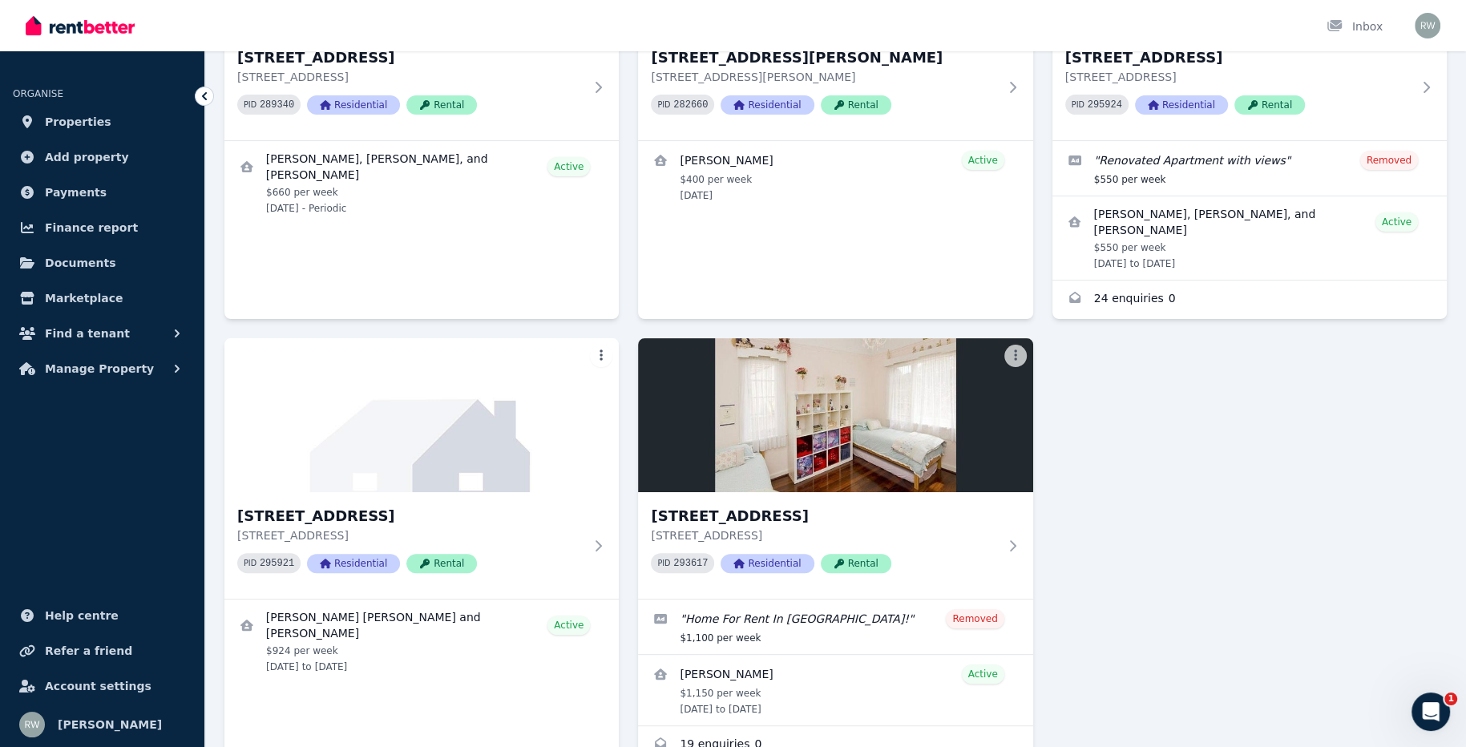
scroll to position [303, 0]
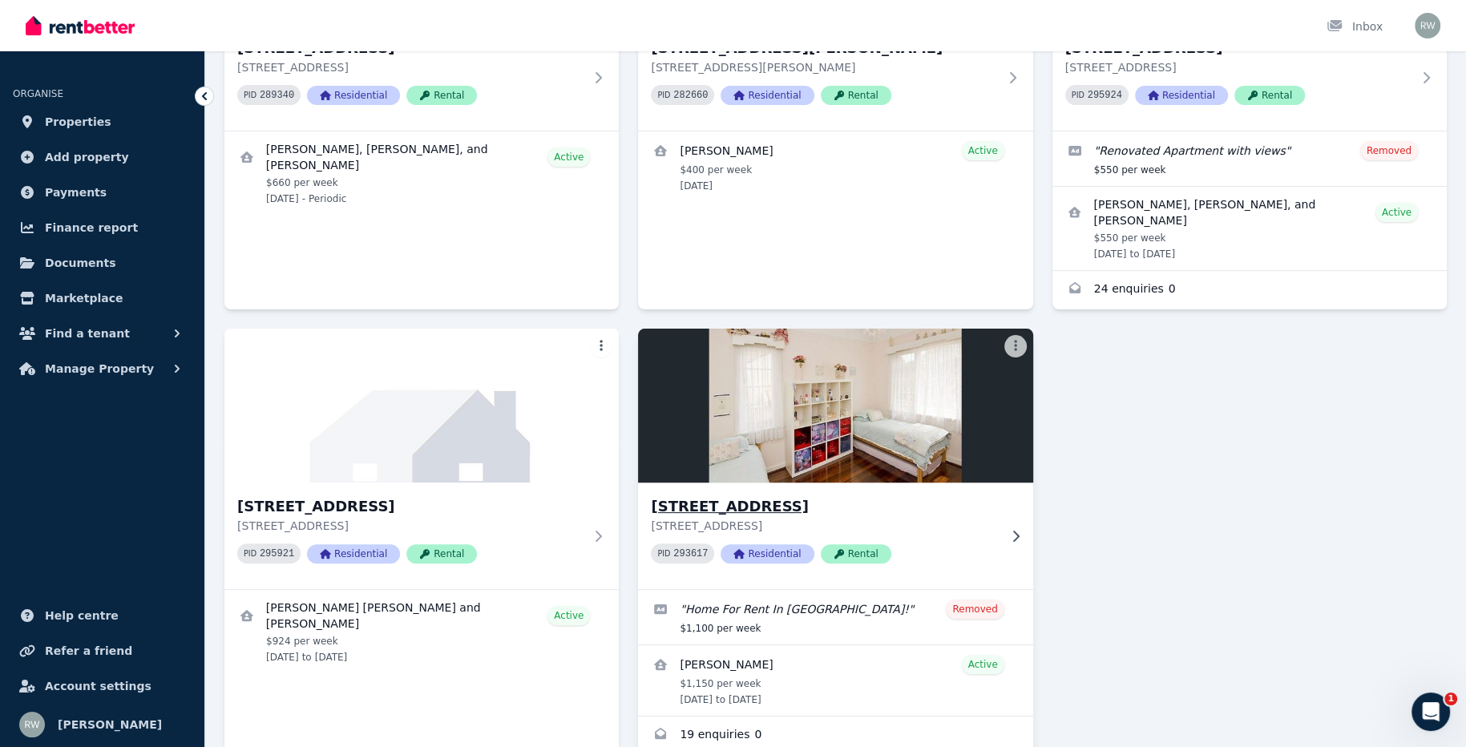
click at [810, 433] on img at bounding box center [835, 406] width 414 height 162
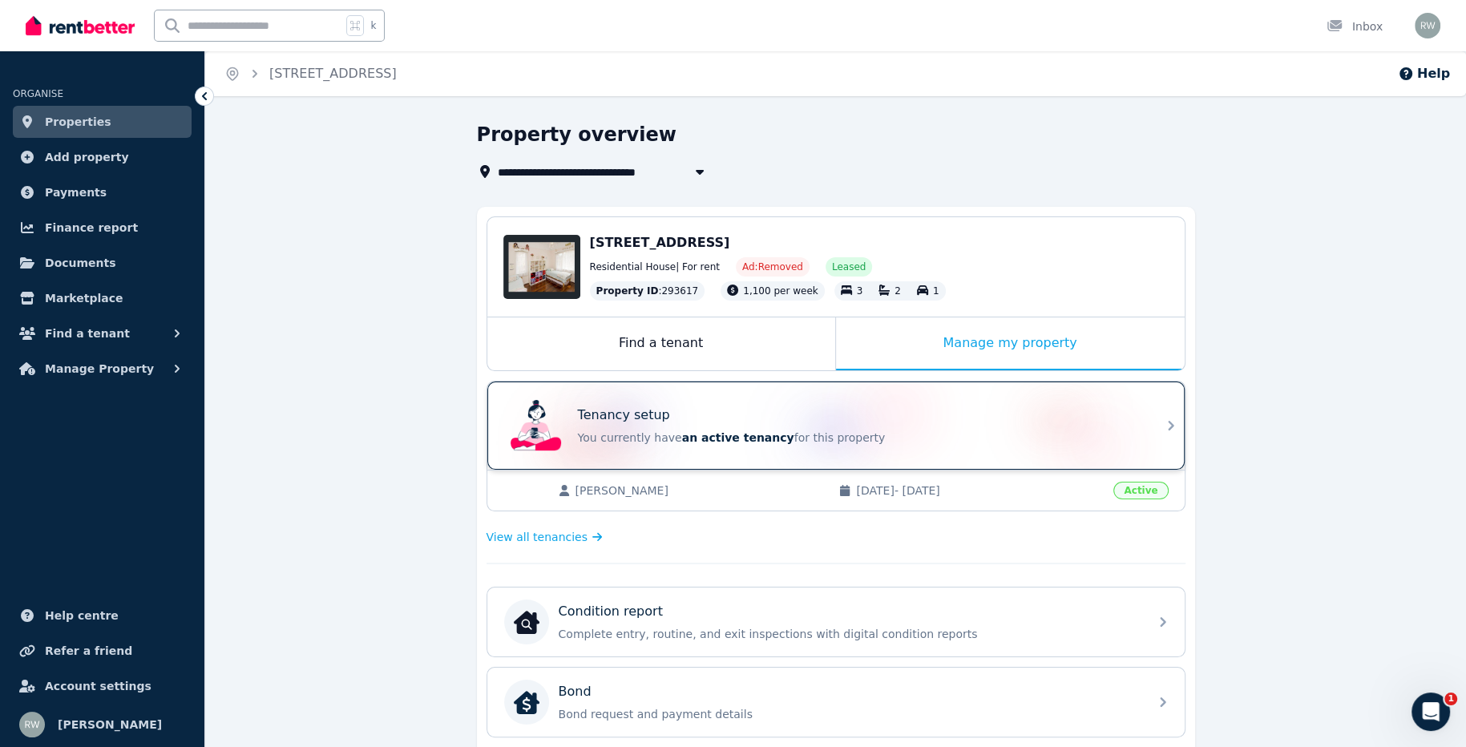
click at [773, 408] on div "Tenancy setup" at bounding box center [858, 415] width 561 height 19
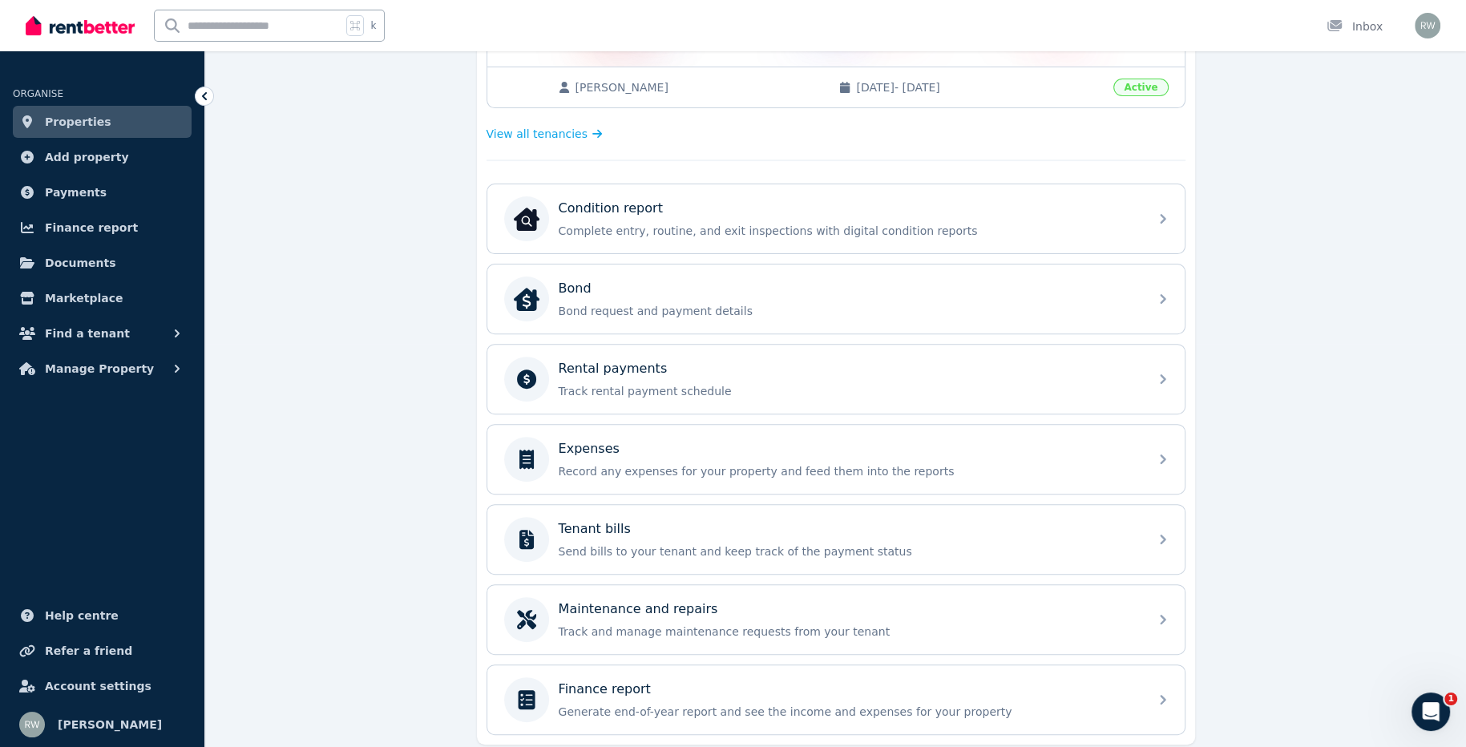
scroll to position [441, 0]
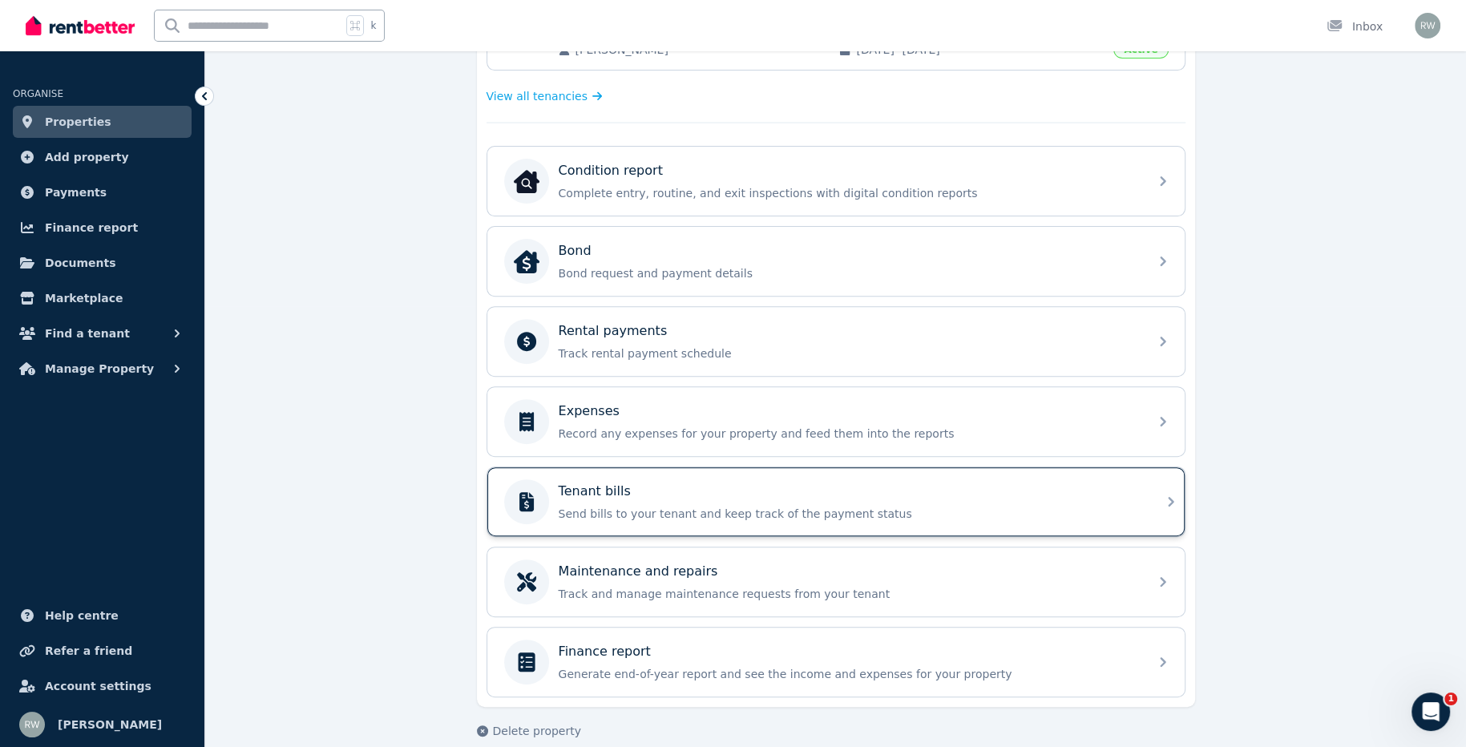
click at [601, 482] on p "Tenant bills" at bounding box center [595, 491] width 72 height 19
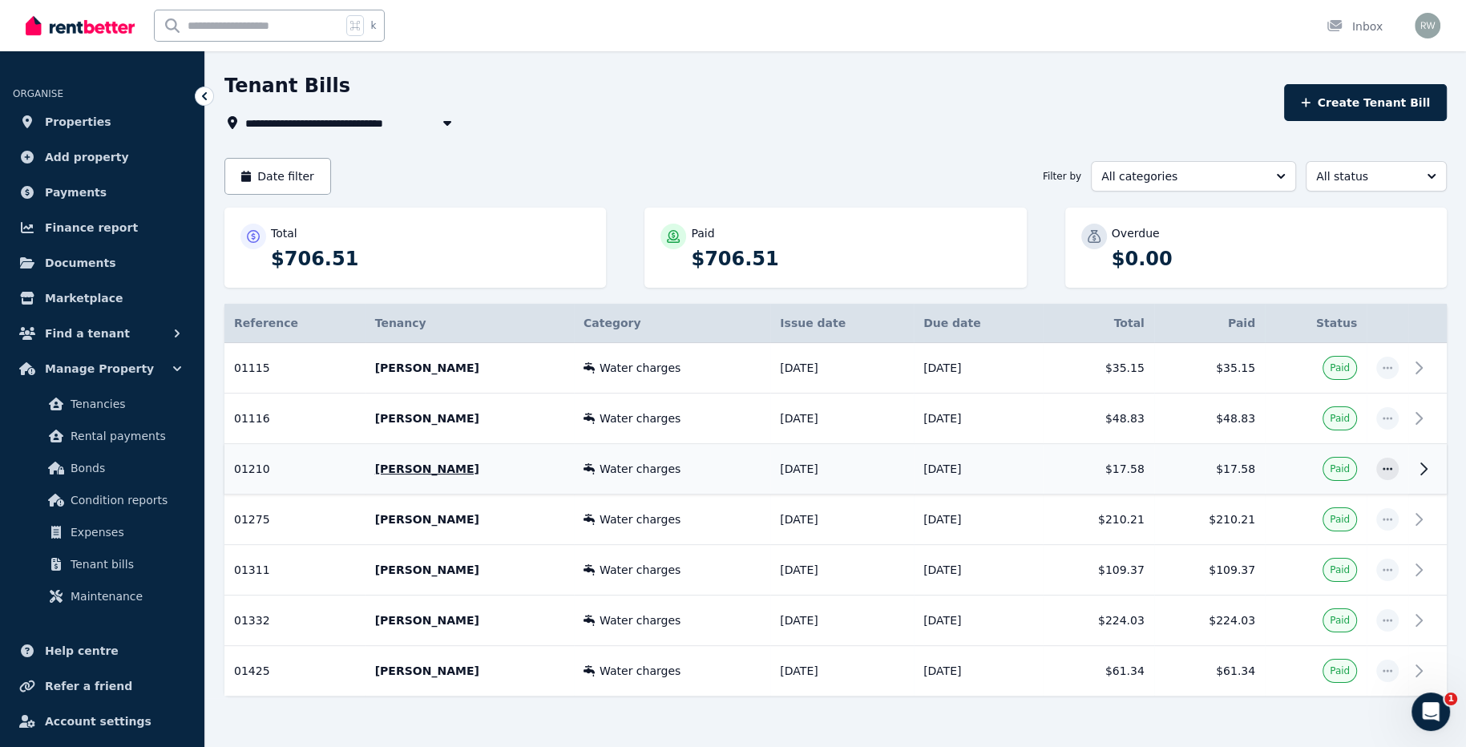
scroll to position [76, 0]
